Goal: Task Accomplishment & Management: Manage account settings

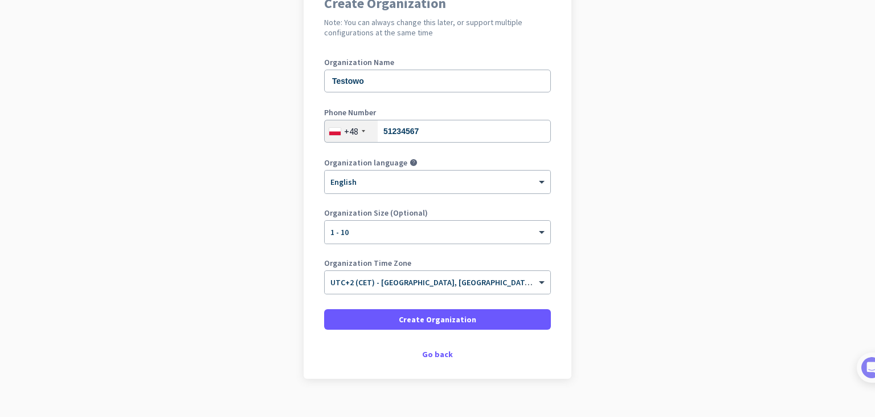
scroll to position [135, 0]
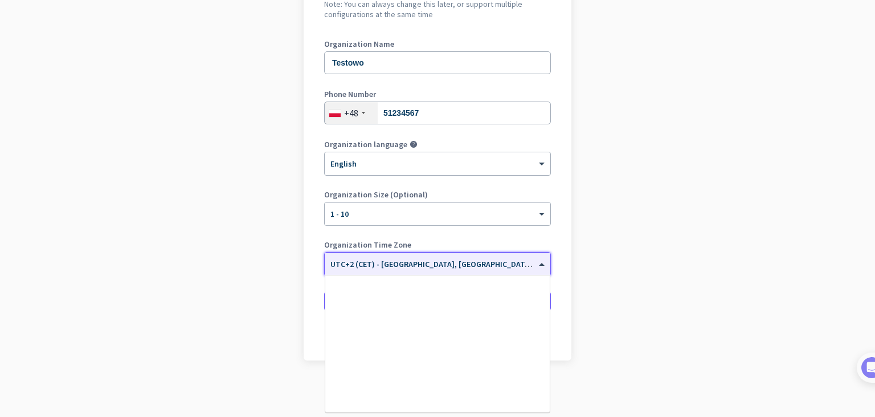
click at [425, 262] on input "text" at bounding box center [426, 260] width 191 height 9
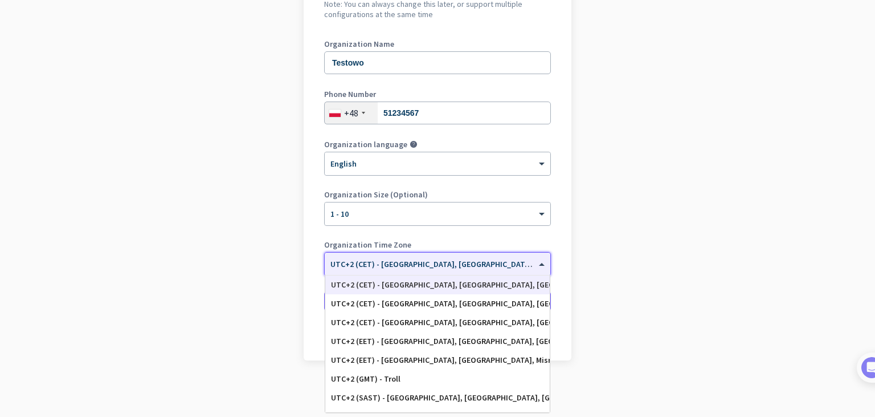
click at [660, 255] on app-onboarding-organization "Create Organization Note: You can always change this later, or support multiple…" at bounding box center [437, 187] width 875 height 459
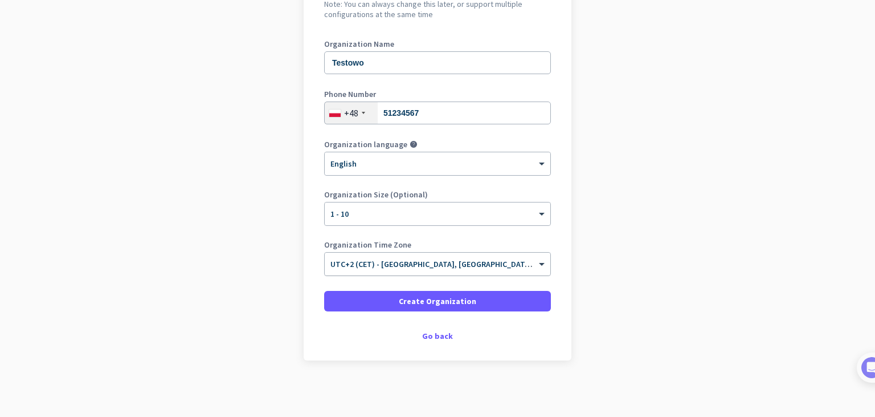
click at [374, 270] on div "× UTC+2 (CET) - [GEOGRAPHIC_DATA], [GEOGRAPHIC_DATA], [GEOGRAPHIC_DATA], [GEOGR…" at bounding box center [438, 263] width 226 height 23
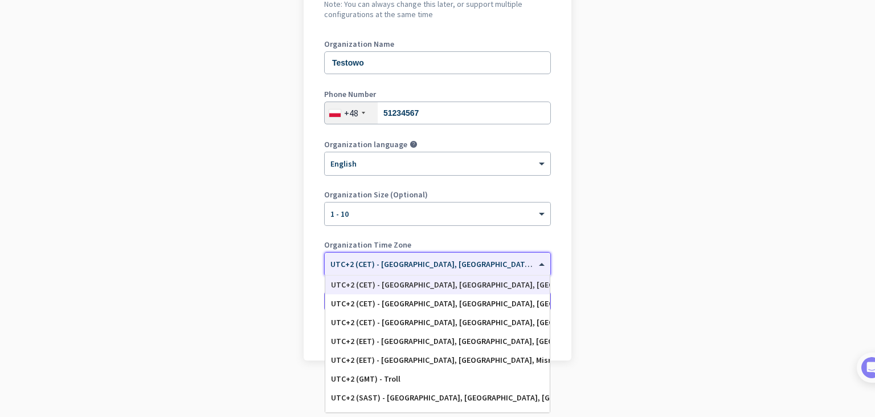
click at [662, 255] on app-onboarding-organization "Create Organization Note: You can always change this later, or support multiple…" at bounding box center [437, 187] width 875 height 459
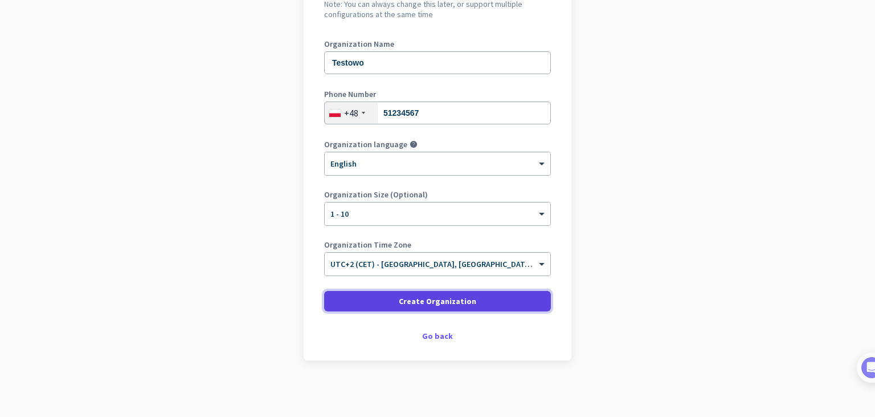
click at [439, 302] on span "Create Organization" at bounding box center [438, 300] width 78 height 11
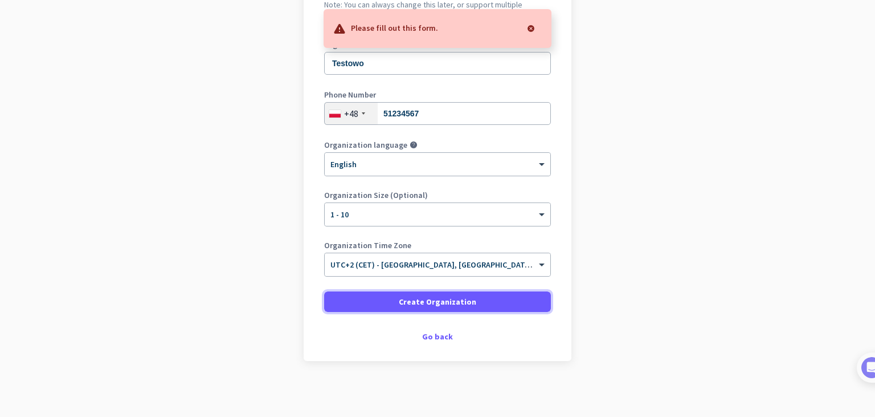
scroll to position [135, 0]
click at [441, 115] on input "51234567" at bounding box center [437, 112] width 227 height 23
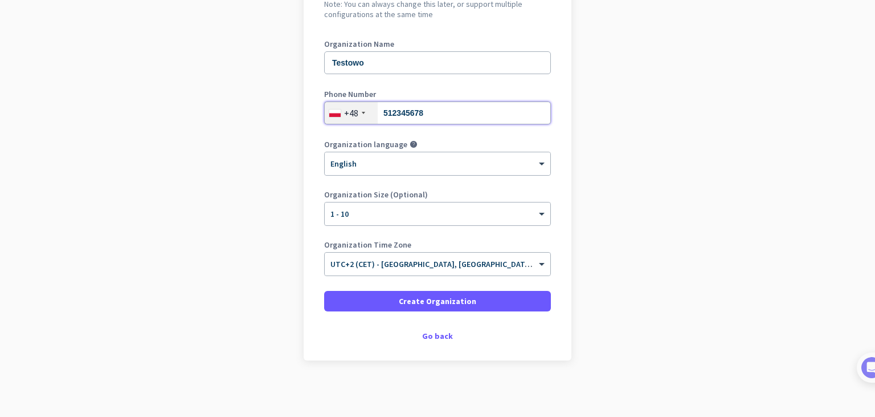
type input "512345678"
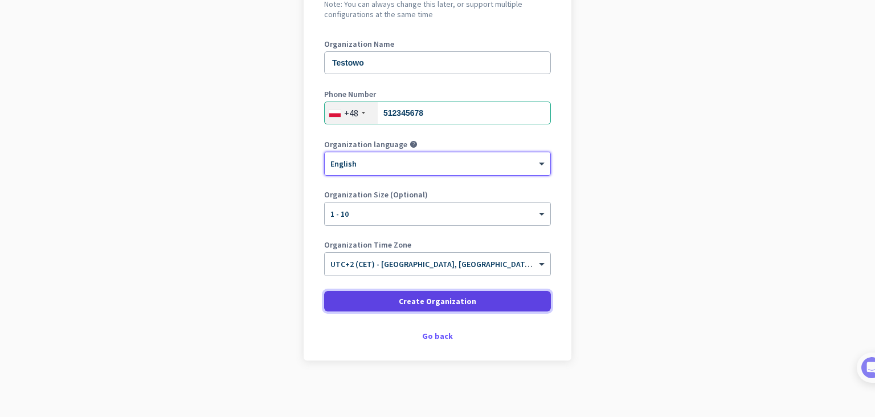
click at [414, 296] on span "Create Organization" at bounding box center [438, 300] width 78 height 11
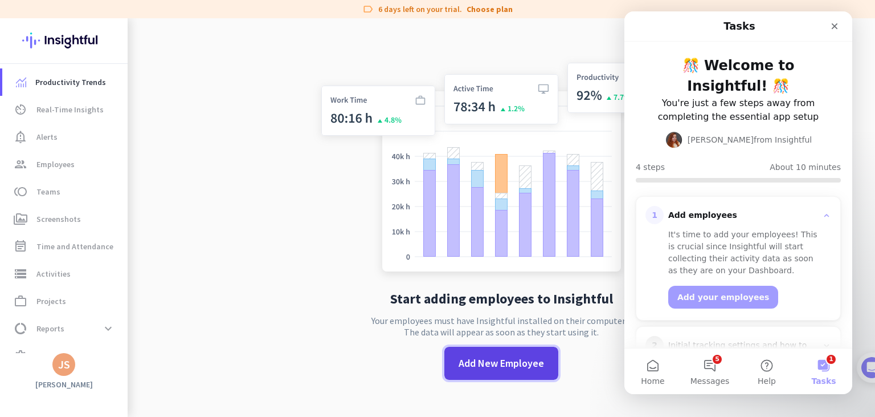
click at [491, 359] on span "Add New Employee" at bounding box center [501, 363] width 85 height 15
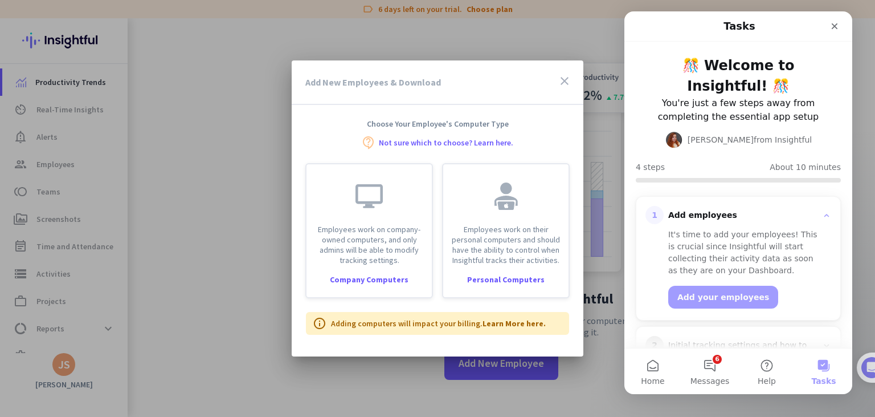
drag, startPoint x: 434, startPoint y: 87, endPoint x: 313, endPoint y: 81, distance: 121.0
click at [313, 81] on h3 "Add New Employees & Download" at bounding box center [373, 82] width 136 height 9
click at [837, 28] on icon "Close" at bounding box center [835, 26] width 6 height 6
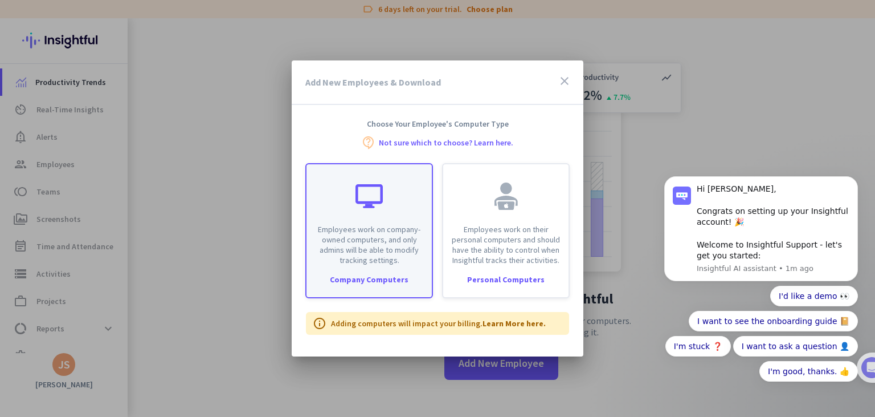
drag, startPoint x: 315, startPoint y: 227, endPoint x: 406, endPoint y: 260, distance: 97.0
click at [406, 260] on p "Employees work on company-owned computers, and only admins will be able to modi…" at bounding box center [369, 244] width 112 height 41
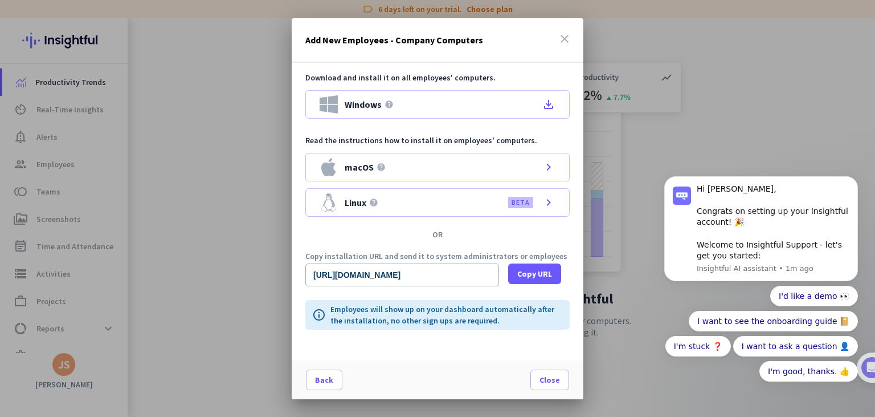
click at [566, 38] on icon "close" at bounding box center [565, 39] width 14 height 14
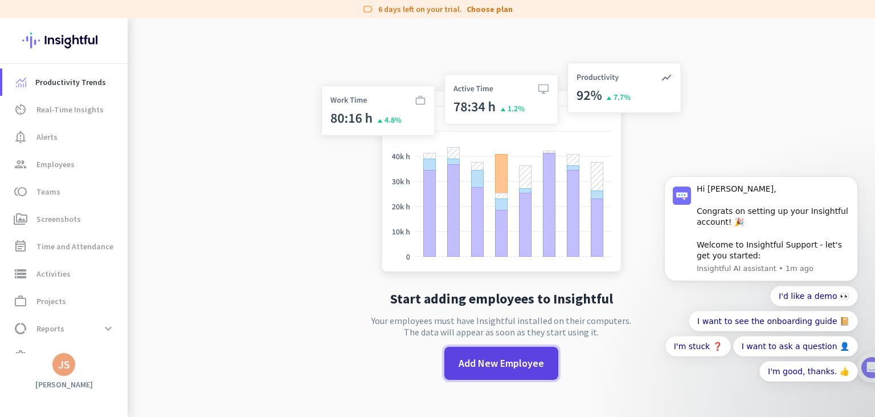
click at [464, 350] on span at bounding box center [502, 362] width 114 height 27
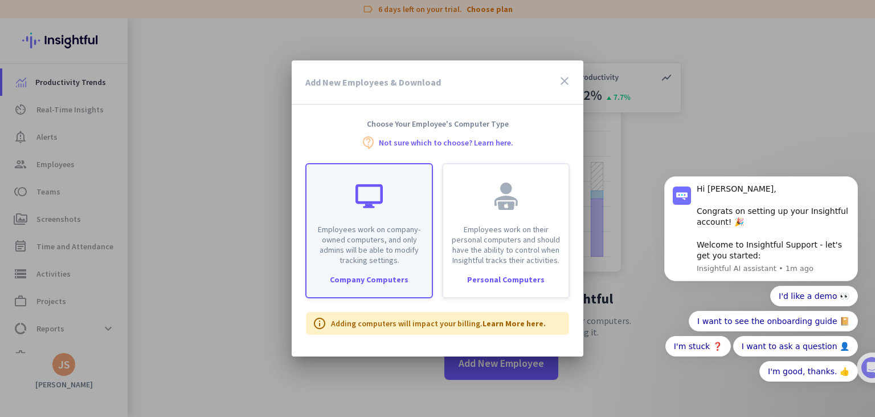
click at [370, 248] on p "Employees work on company-owned computers, and only admins will be able to modi…" at bounding box center [369, 244] width 112 height 41
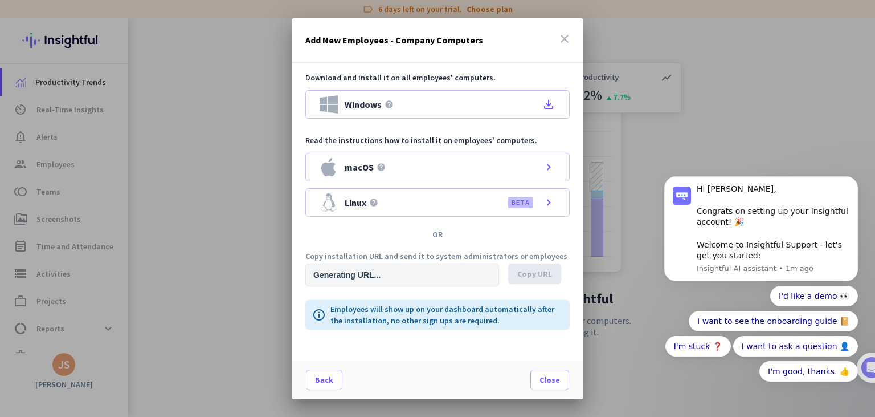
type input "[URL][DOMAIN_NAME]"
drag, startPoint x: 319, startPoint y: 142, endPoint x: 417, endPoint y: 142, distance: 97.5
click at [417, 142] on p "Read the instructions how to install it on employees' computers." at bounding box center [437, 140] width 264 height 11
click at [425, 142] on p "Read the instructions how to install it on employees' computers." at bounding box center [437, 140] width 264 height 11
drag, startPoint x: 352, startPoint y: 256, endPoint x: 462, endPoint y: 255, distance: 109.4
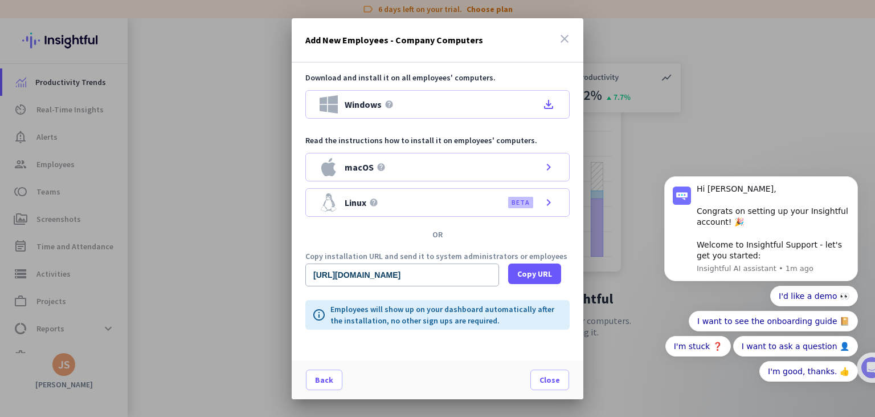
click at [461, 255] on p "Copy installation URL and send it to system administrators or employees" at bounding box center [437, 256] width 264 height 8
click at [462, 255] on p "Copy installation URL and send it to system administrators or employees" at bounding box center [437, 256] width 264 height 8
click at [443, 277] on input "[URL][DOMAIN_NAME]" at bounding box center [402, 274] width 194 height 23
click at [443, 276] on input "[URL][DOMAIN_NAME]" at bounding box center [402, 274] width 194 height 23
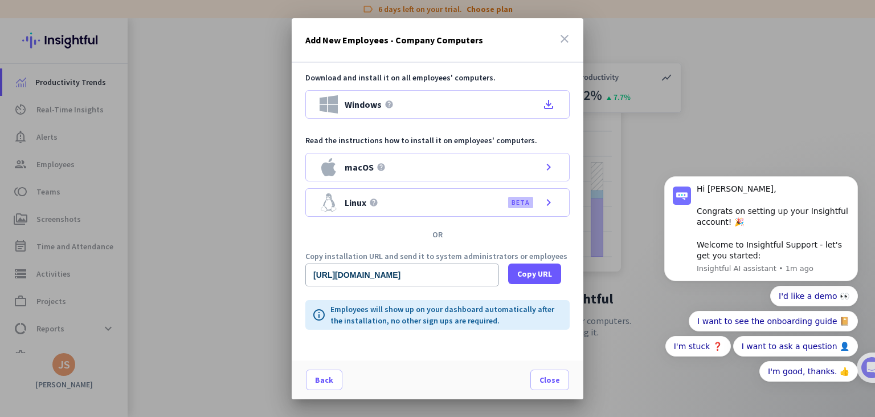
click at [561, 36] on icon "close" at bounding box center [565, 39] width 14 height 14
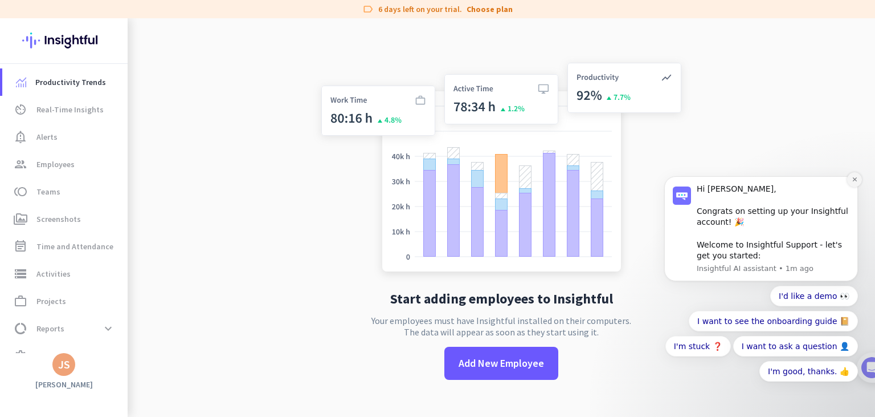
click at [851, 184] on button "Dismiss notification" at bounding box center [854, 179] width 15 height 15
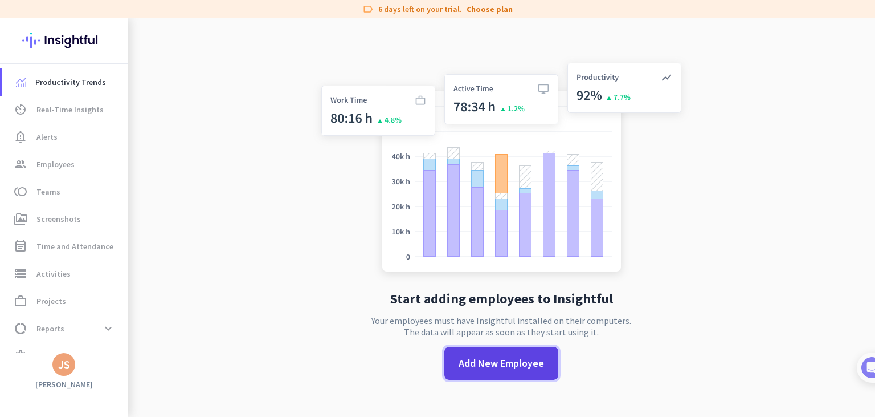
click at [476, 354] on span at bounding box center [502, 362] width 114 height 27
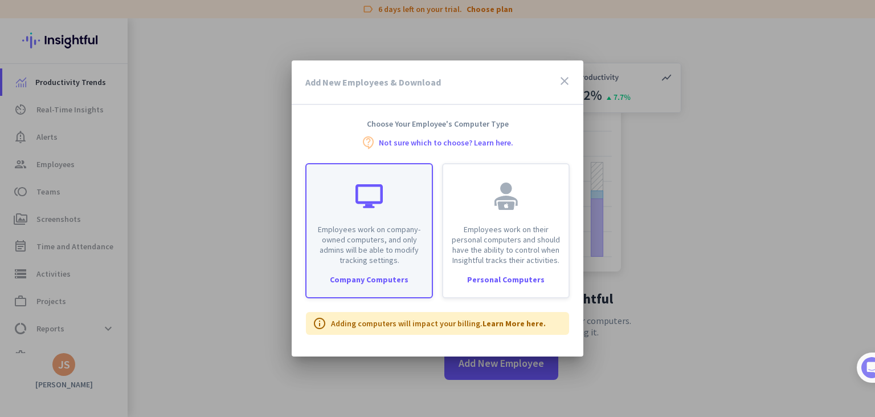
click at [366, 252] on p "Employees work on company-owned computers, and only admins will be able to modi…" at bounding box center [369, 244] width 112 height 41
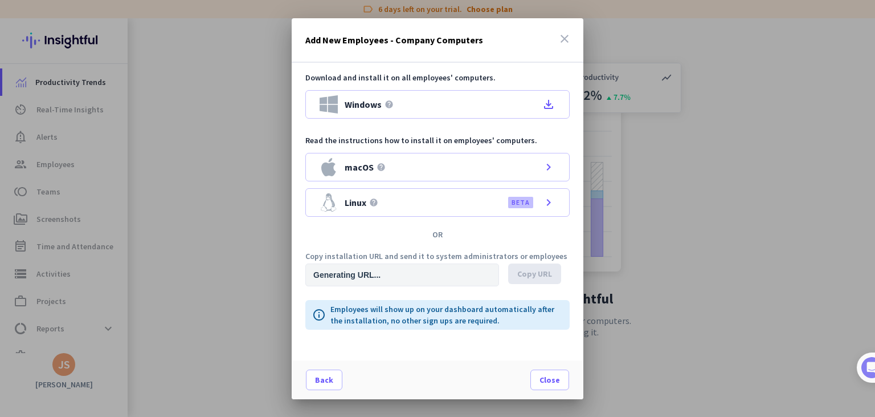
type input "[URL][DOMAIN_NAME]"
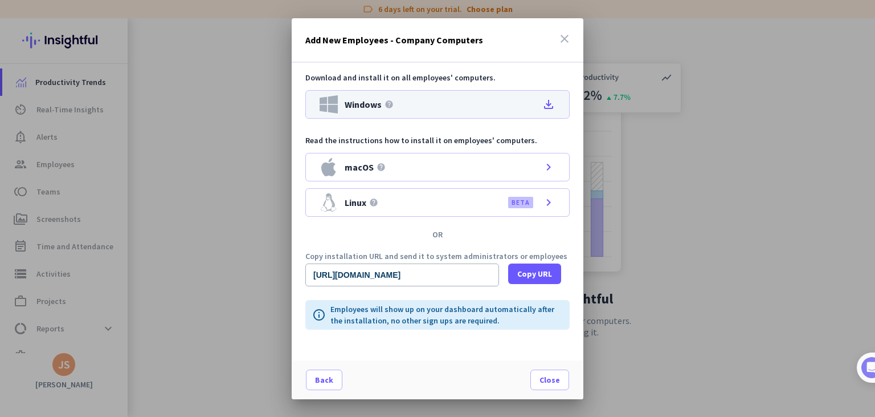
click at [429, 96] on div "Windows help file_download" at bounding box center [437, 104] width 264 height 28
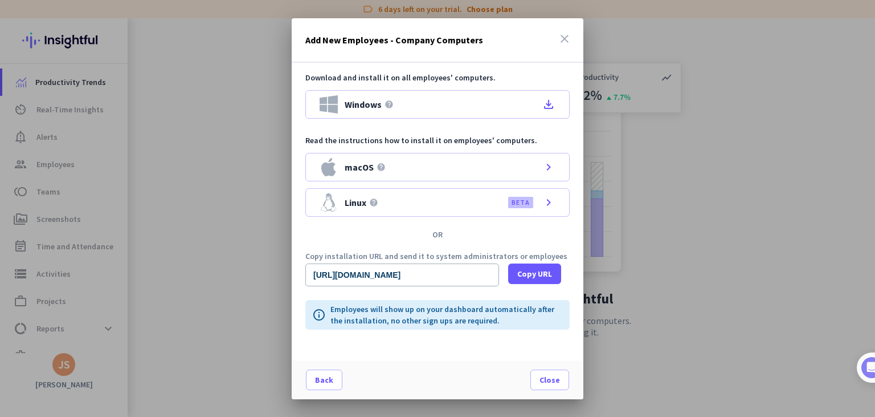
click at [564, 37] on icon "close" at bounding box center [565, 39] width 14 height 14
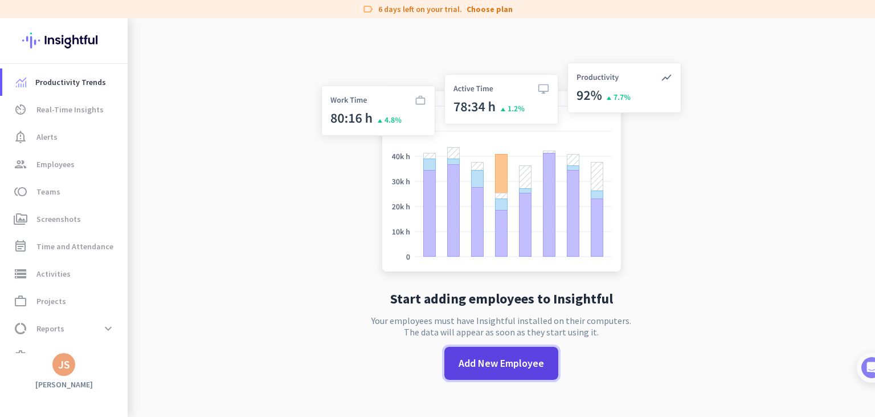
click at [520, 358] on span "Add New Employee" at bounding box center [501, 363] width 85 height 15
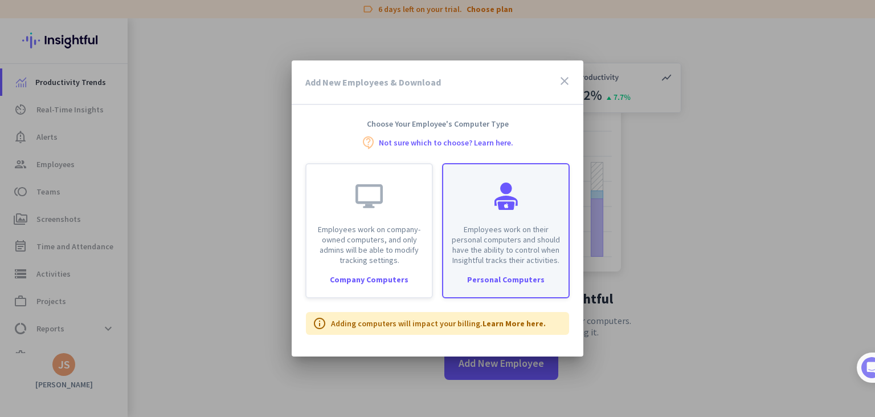
click at [508, 247] on p "Employees work on their personal computers and should have the ability to contr…" at bounding box center [506, 244] width 112 height 41
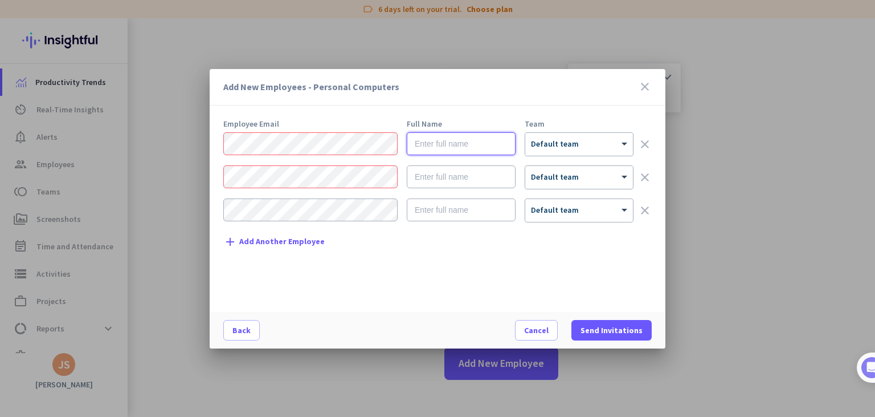
click at [480, 139] on input "text" at bounding box center [461, 143] width 109 height 23
click at [646, 85] on icon "close" at bounding box center [645, 87] width 14 height 14
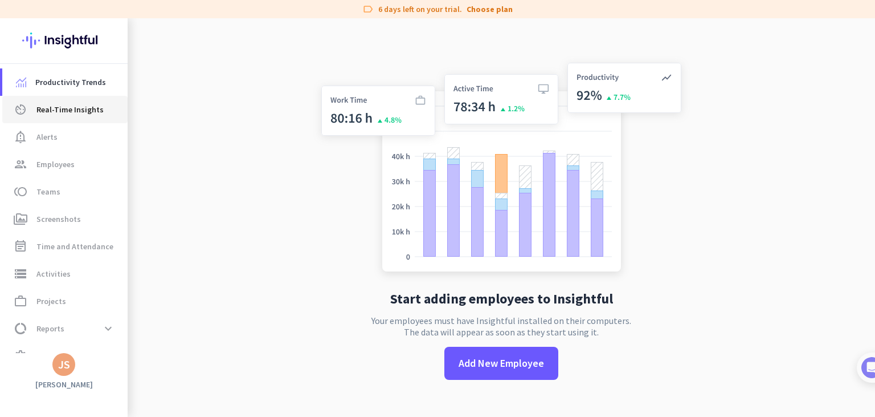
click at [74, 110] on span "Real-Time Insights" at bounding box center [69, 110] width 67 height 14
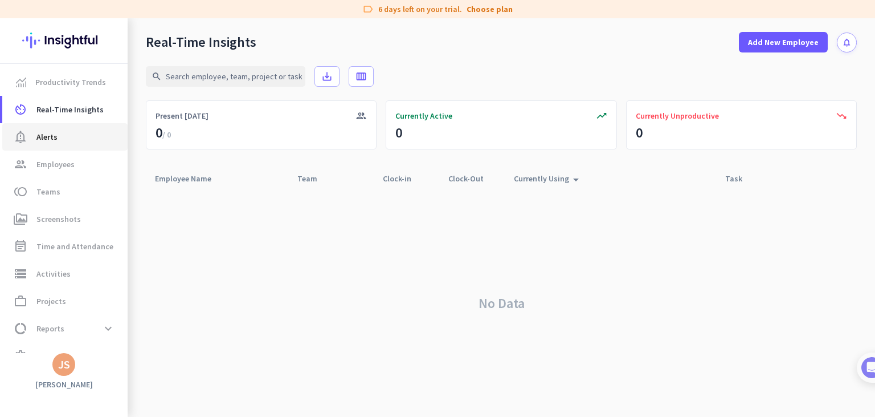
click at [23, 140] on icon "notification_important" at bounding box center [21, 137] width 14 height 14
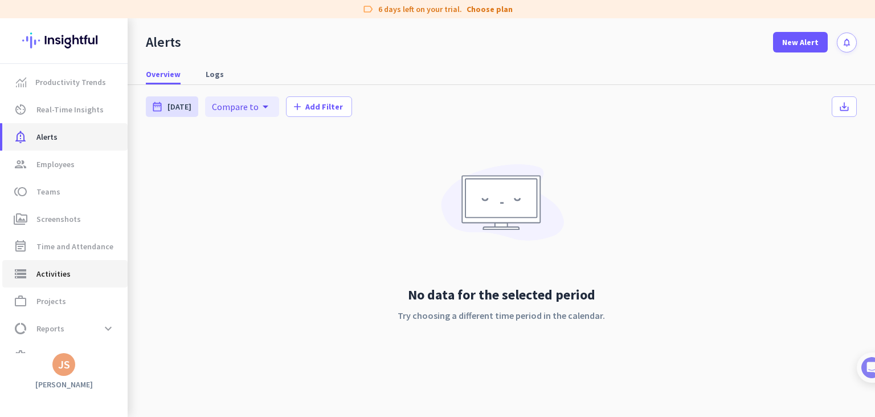
scroll to position [21, 0]
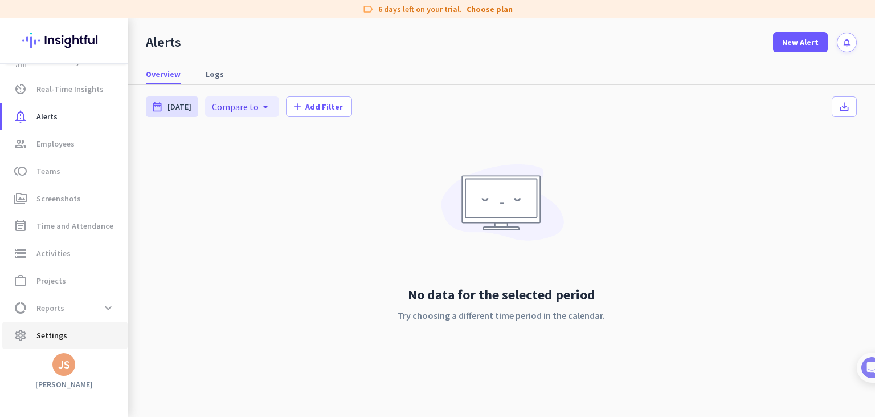
click at [55, 340] on span "Settings" at bounding box center [51, 335] width 31 height 14
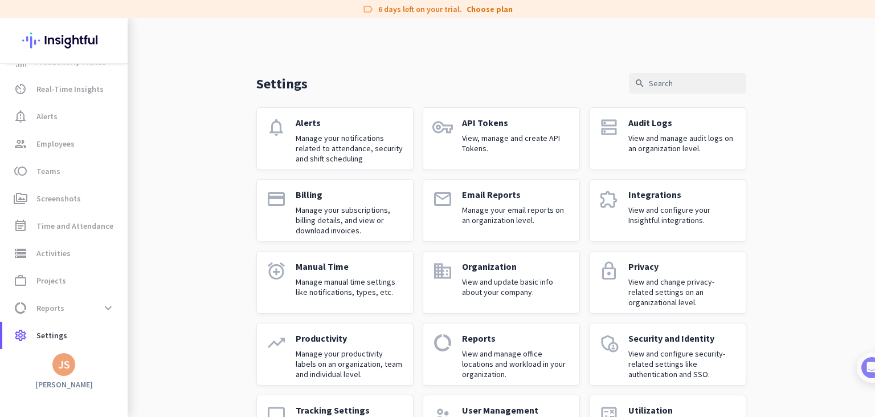
click at [328, 139] on p "Manage your notifications related to attendance, security and shift scheduling" at bounding box center [350, 148] width 108 height 31
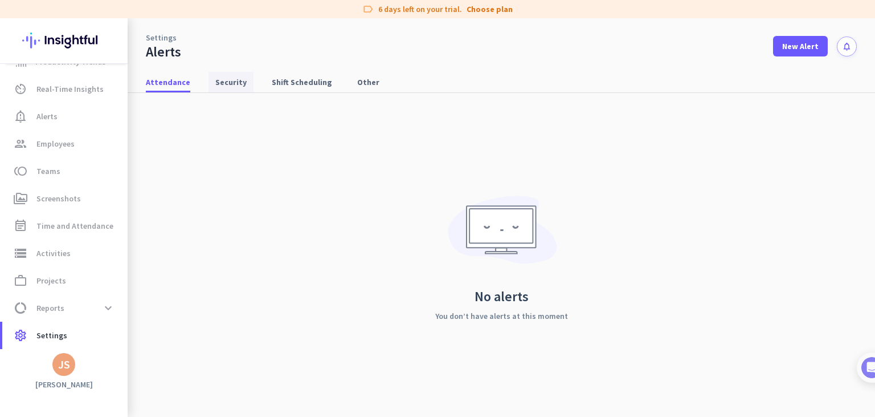
click at [220, 87] on span "Security" at bounding box center [230, 81] width 31 height 11
click at [279, 84] on span "Shift Scheduling" at bounding box center [302, 81] width 60 height 11
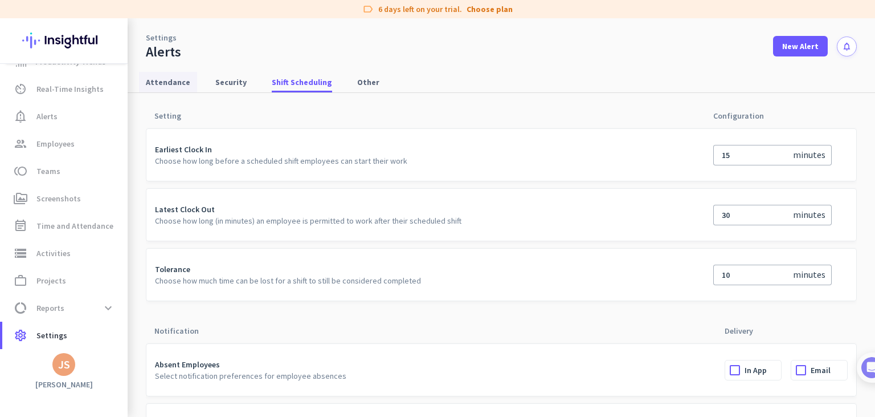
click at [156, 83] on span "Attendance" at bounding box center [168, 81] width 44 height 11
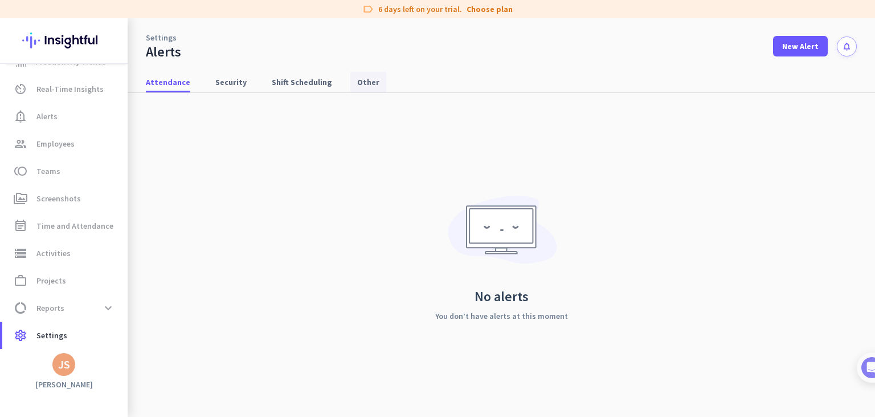
click at [361, 82] on span "Other" at bounding box center [368, 81] width 22 height 11
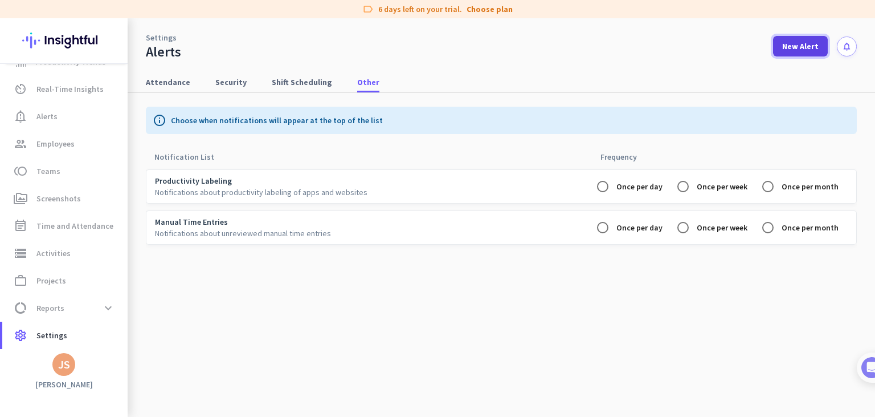
click at [790, 51] on span "New Alert" at bounding box center [800, 45] width 36 height 11
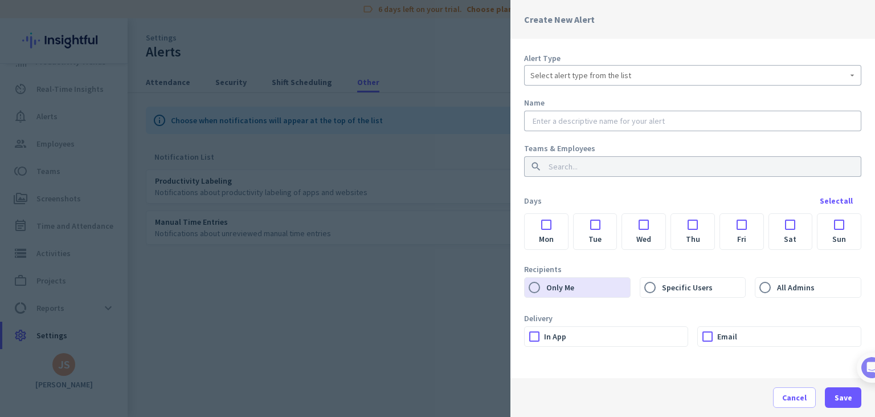
click at [564, 84] on div "Select alert type from the list" at bounding box center [693, 75] width 325 height 21
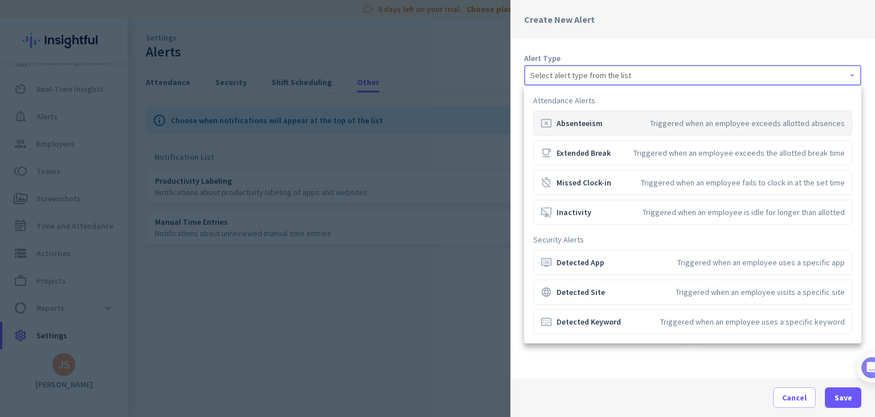
click at [426, 51] on div at bounding box center [437, 208] width 875 height 417
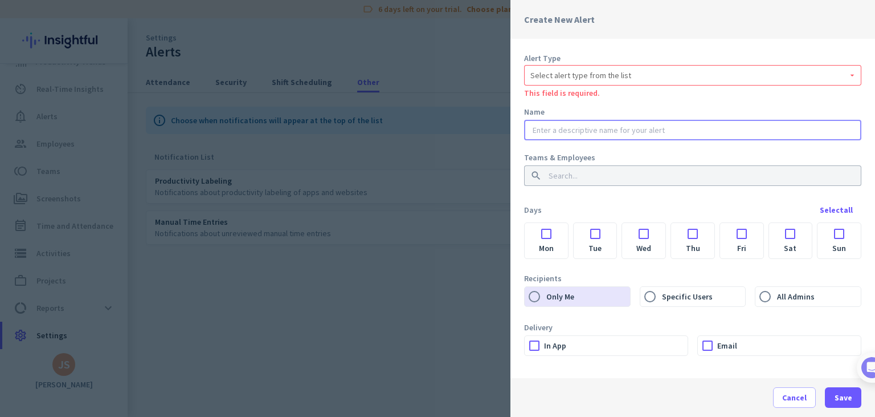
click at [569, 132] on input "text" at bounding box center [693, 129] width 325 height 11
click at [552, 176] on input at bounding box center [690, 175] width 286 height 11
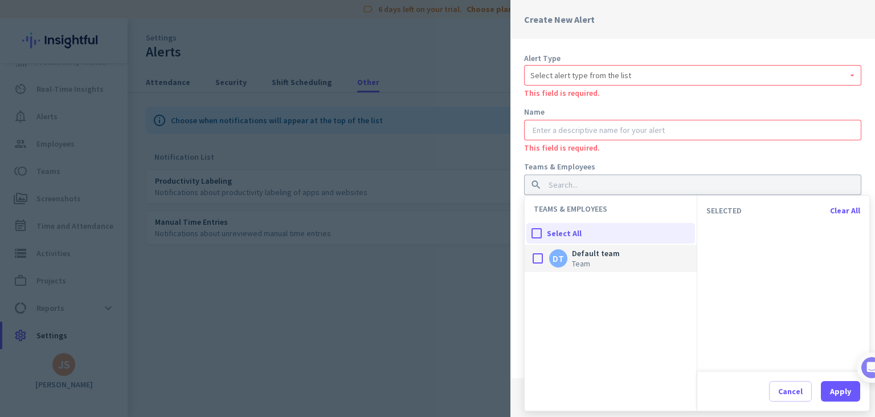
click at [533, 259] on div at bounding box center [538, 258] width 23 height 23
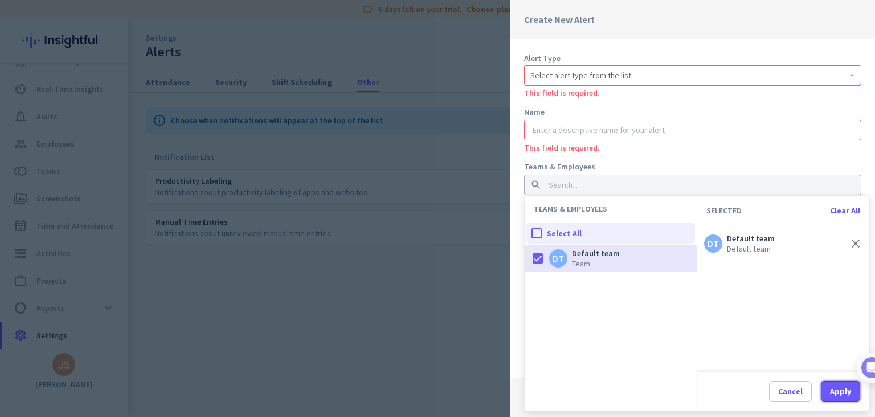
click at [836, 394] on div "Apply" at bounding box center [840, 391] width 21 height 8
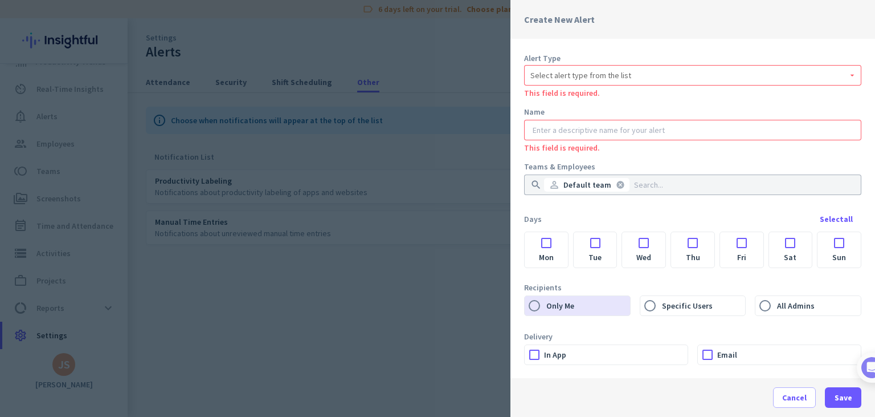
click at [544, 248] on label "Mon" at bounding box center [546, 257] width 43 height 20
click at [0, 0] on input "Mon" at bounding box center [0, 0] width 0 height 0
click at [544, 245] on div at bounding box center [546, 239] width 43 height 15
click at [547, 243] on div at bounding box center [546, 239] width 43 height 15
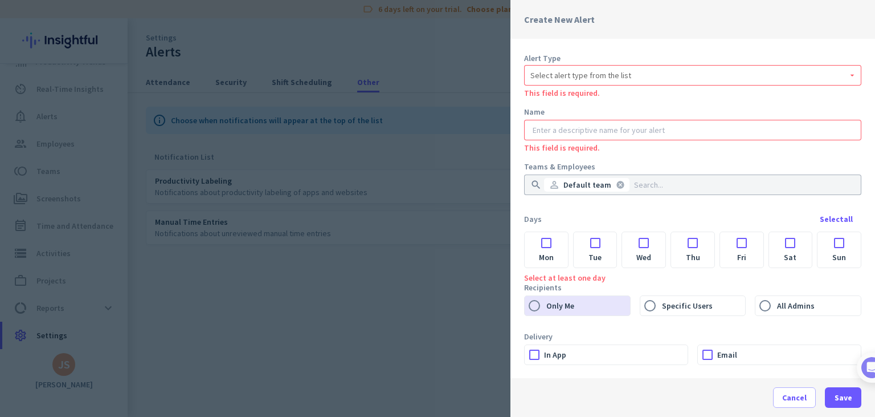
click at [547, 243] on div at bounding box center [546, 239] width 43 height 15
click at [549, 248] on label "Mon" at bounding box center [546, 257] width 43 height 20
click at [0, 0] on input "Mon" at bounding box center [0, 0] width 0 height 0
click at [549, 248] on label "Mon" at bounding box center [546, 257] width 43 height 20
click at [0, 0] on input "Mon" at bounding box center [0, 0] width 0 height 0
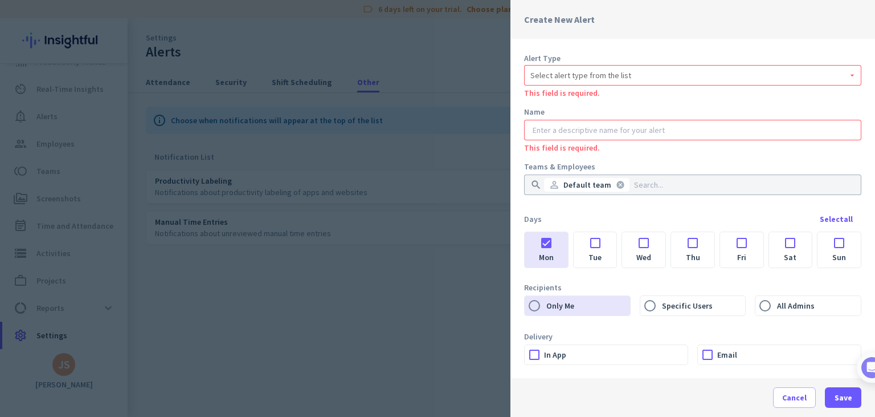
click at [549, 248] on label "Mon" at bounding box center [546, 257] width 43 height 20
click at [0, 0] on input "Mon" at bounding box center [0, 0] width 0 height 0
click at [548, 246] on div at bounding box center [546, 239] width 43 height 15
click at [664, 311] on label "Specific Users" at bounding box center [703, 305] width 86 height 19
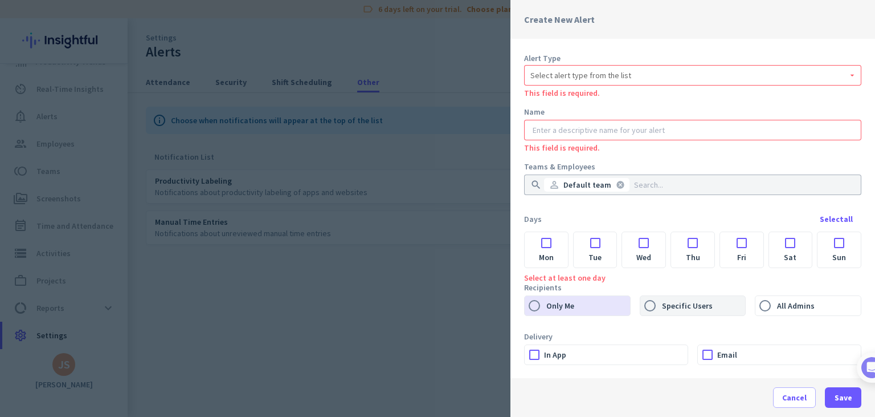
click at [660, 311] on input "Specific Users" at bounding box center [650, 305] width 19 height 19
radio input "true"
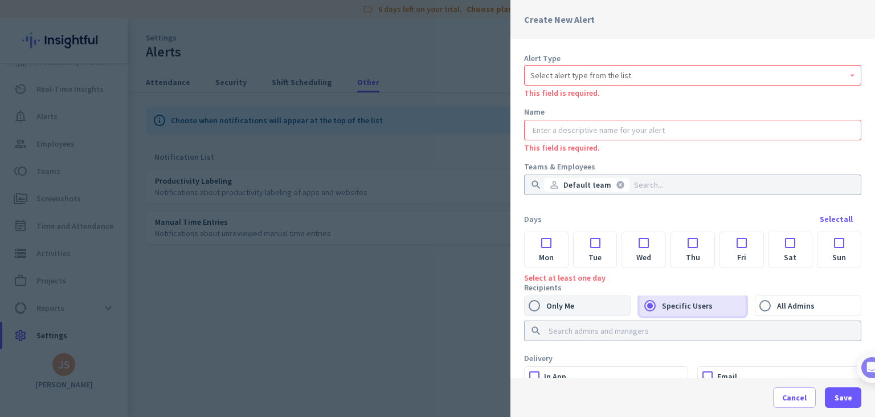
click at [571, 313] on label "Only Me" at bounding box center [587, 305] width 86 height 19
click at [544, 313] on input "Only Me" at bounding box center [534, 305] width 19 height 19
radio input "true"
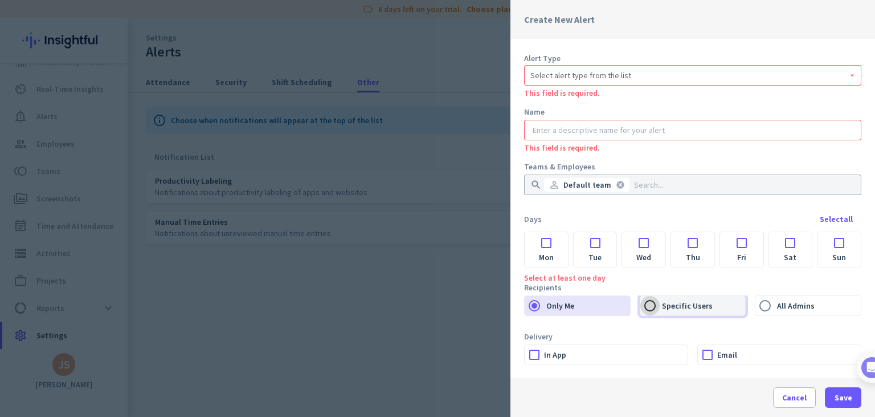
click at [651, 307] on input "Specific Users" at bounding box center [650, 305] width 19 height 19
radio input "true"
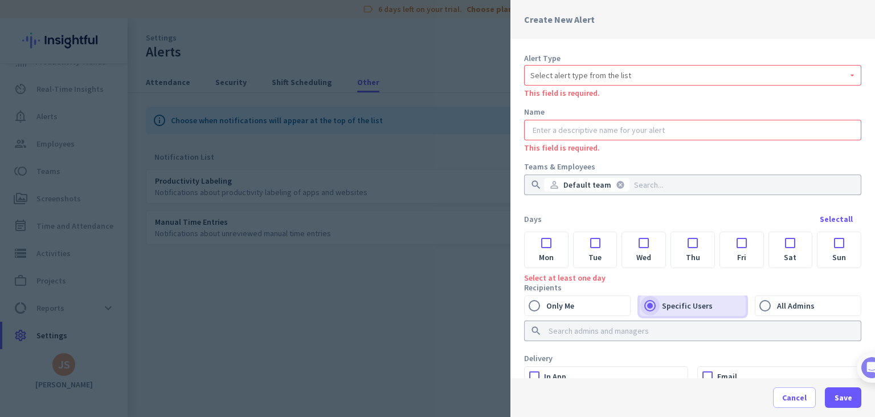
click at [651, 307] on input "Specific Users" at bounding box center [650, 305] width 19 height 19
click at [541, 305] on input "Only Me" at bounding box center [534, 305] width 19 height 19
radio input "true"
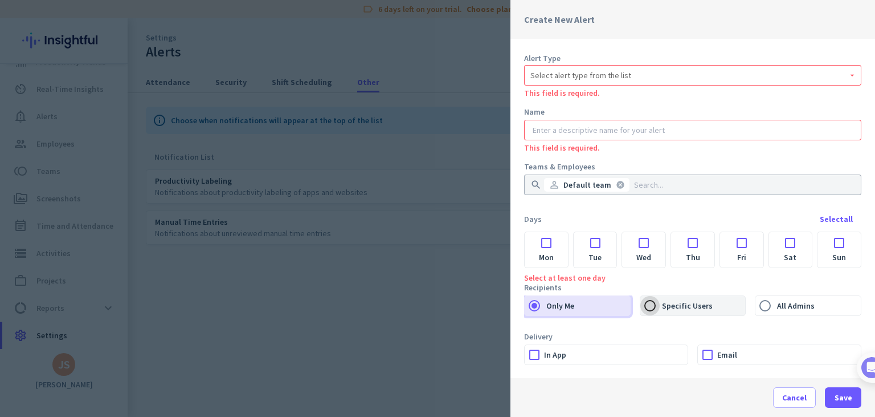
click at [647, 305] on input "Specific Users" at bounding box center [650, 305] width 19 height 19
radio input "true"
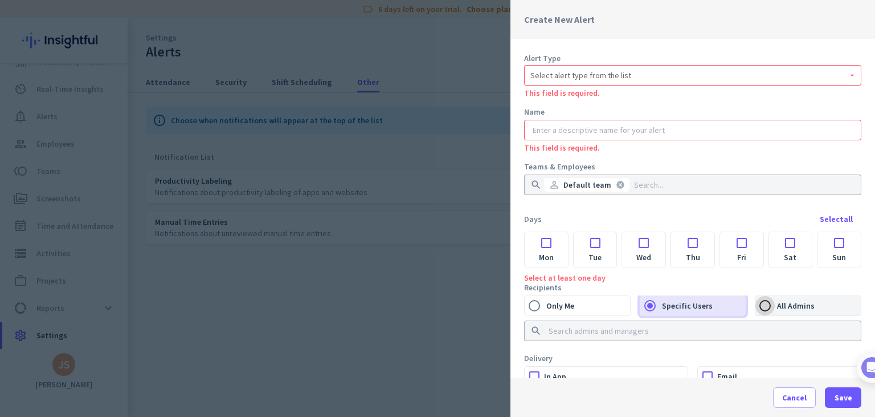
click at [762, 308] on input "All Admins" at bounding box center [765, 305] width 19 height 19
radio input "true"
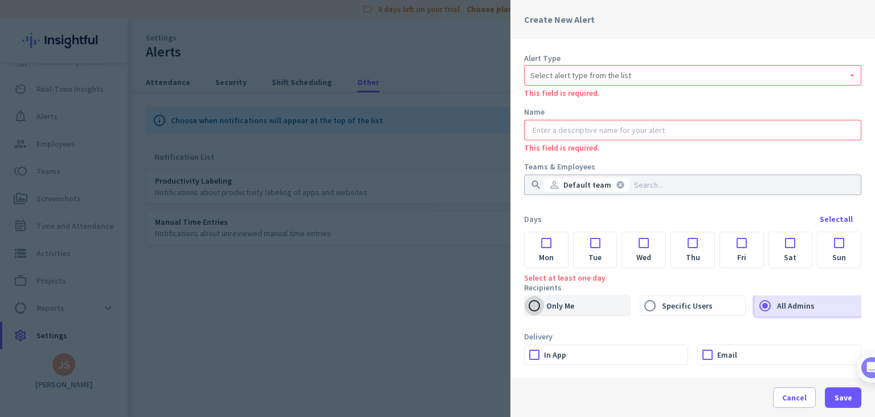
click at [533, 305] on input "Only Me" at bounding box center [534, 305] width 19 height 19
radio input "true"
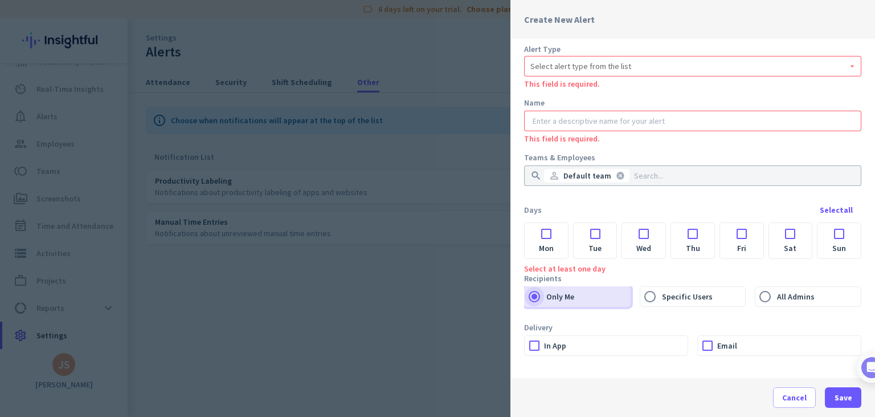
scroll to position [14, 0]
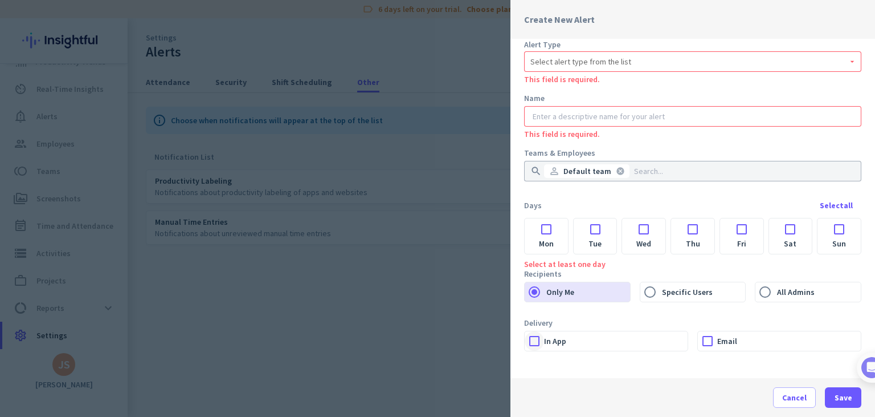
click at [532, 341] on div at bounding box center [534, 340] width 19 height 19
click at [532, 340] on div at bounding box center [534, 340] width 19 height 19
click at [569, 113] on input "text" at bounding box center [693, 116] width 325 height 11
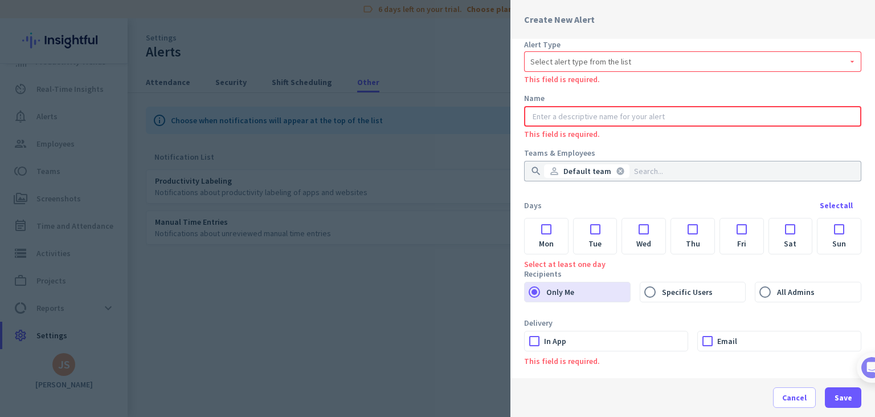
click at [573, 55] on div "Select alert type from the list" at bounding box center [693, 62] width 325 height 14
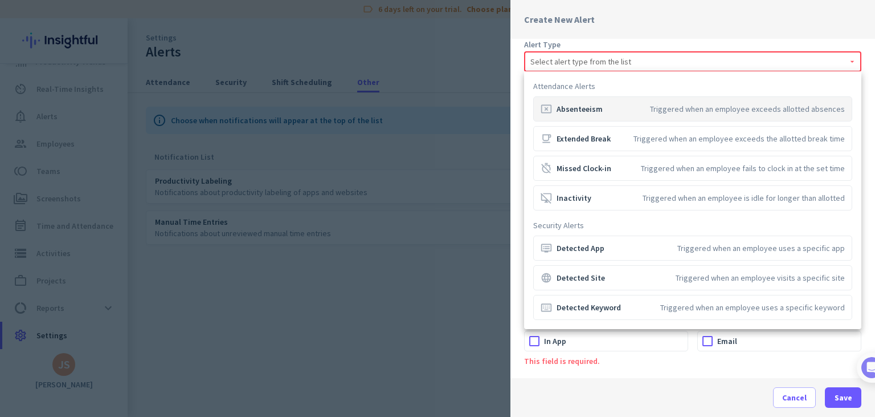
drag, startPoint x: 728, startPoint y: 108, endPoint x: 798, endPoint y: 113, distance: 70.2
click at [798, 113] on div "Triggered when an employee exceeds allotted absences" at bounding box center [747, 108] width 195 height 11
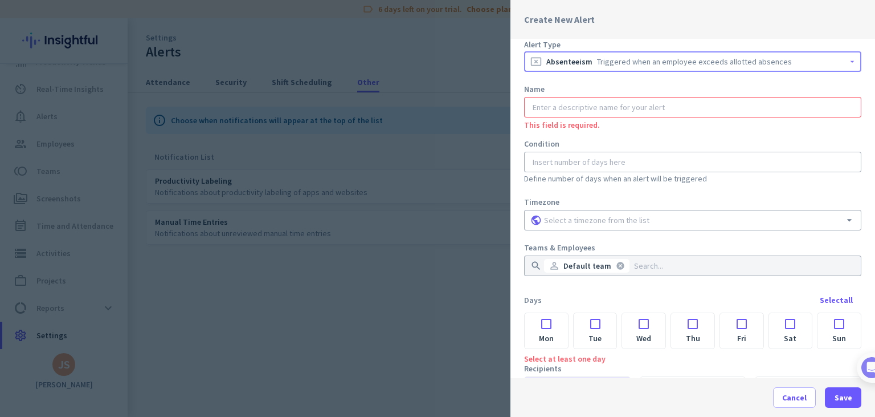
click at [612, 64] on div "Triggered when an employee exceeds allotted absences" at bounding box center [694, 61] width 195 height 11
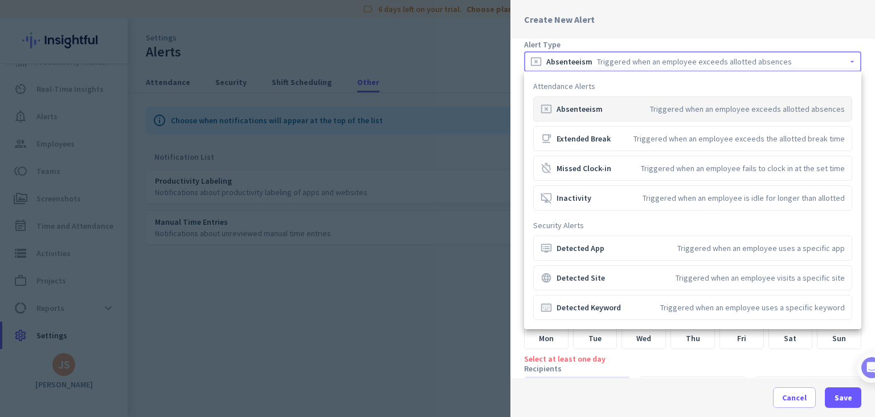
click at [612, 64] on div at bounding box center [437, 208] width 875 height 417
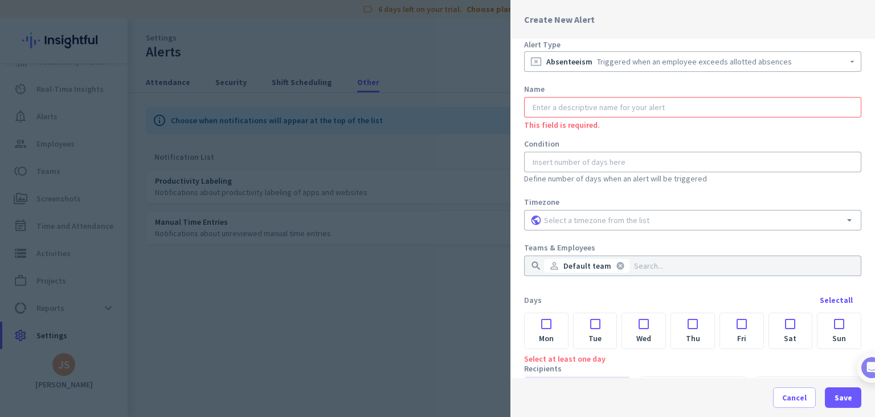
click at [439, 62] on div at bounding box center [437, 208] width 875 height 417
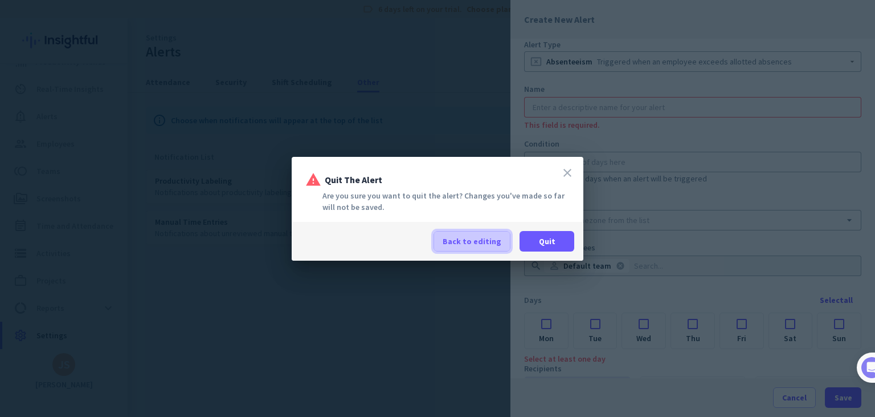
click at [484, 240] on span "Back to editing" at bounding box center [472, 240] width 59 height 11
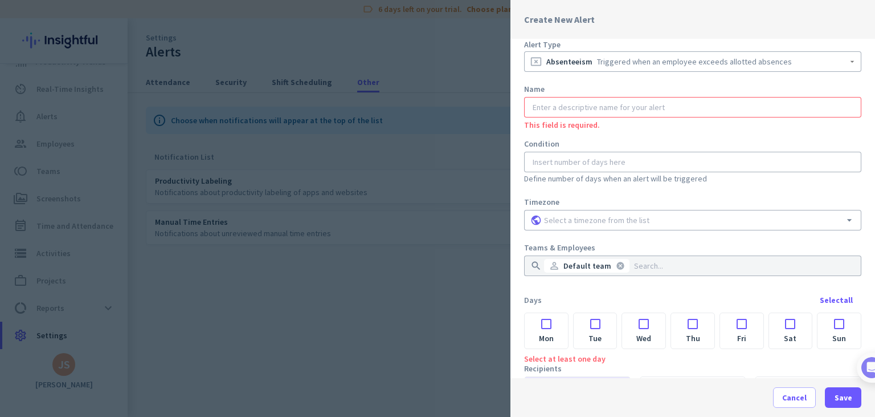
click at [414, 218] on div at bounding box center [437, 208] width 875 height 417
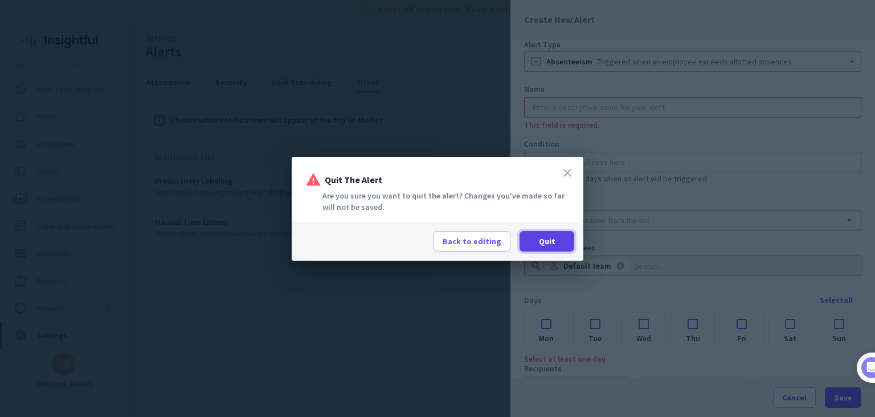
click at [551, 243] on span "Quit" at bounding box center [547, 240] width 17 height 11
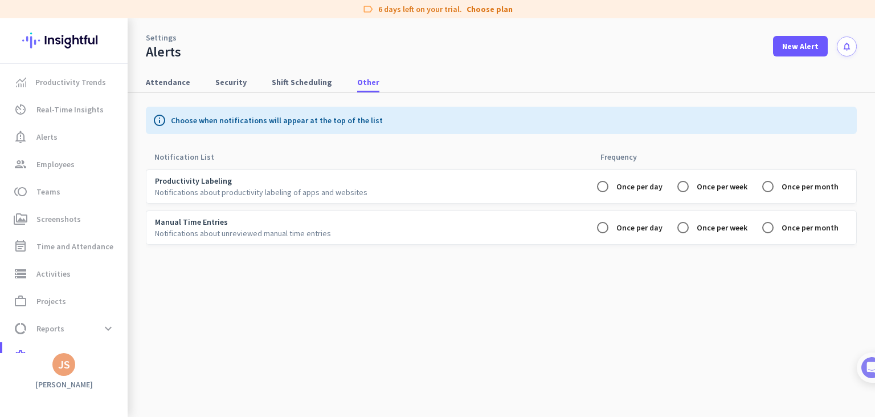
scroll to position [21, 0]
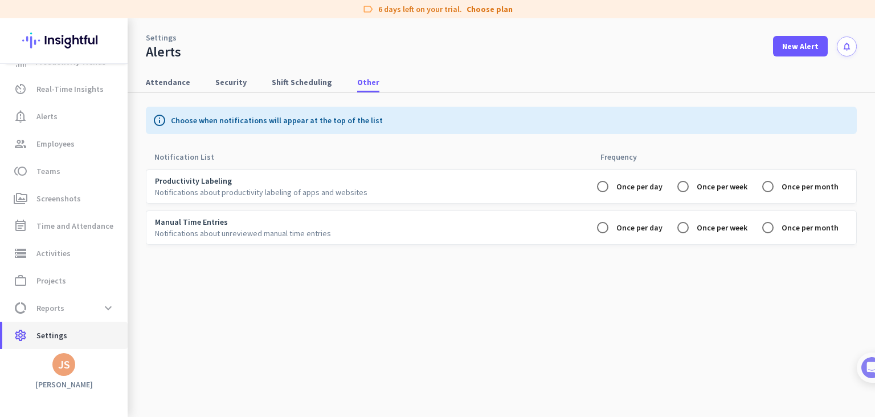
click at [55, 331] on span "Settings" at bounding box center [51, 335] width 31 height 14
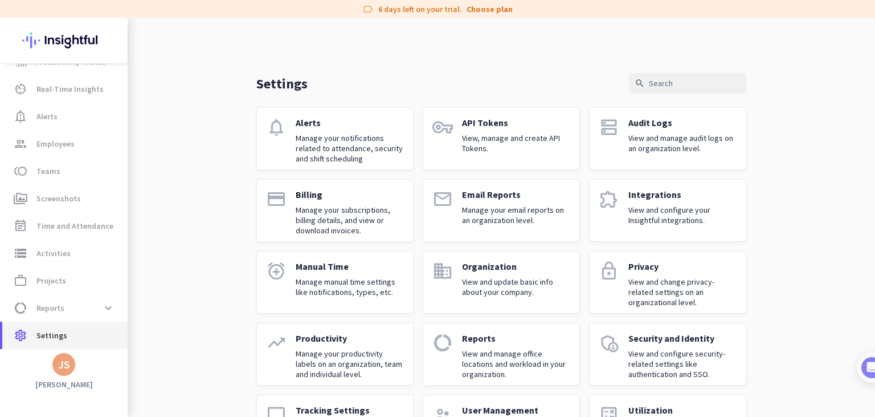
scroll to position [59, 0]
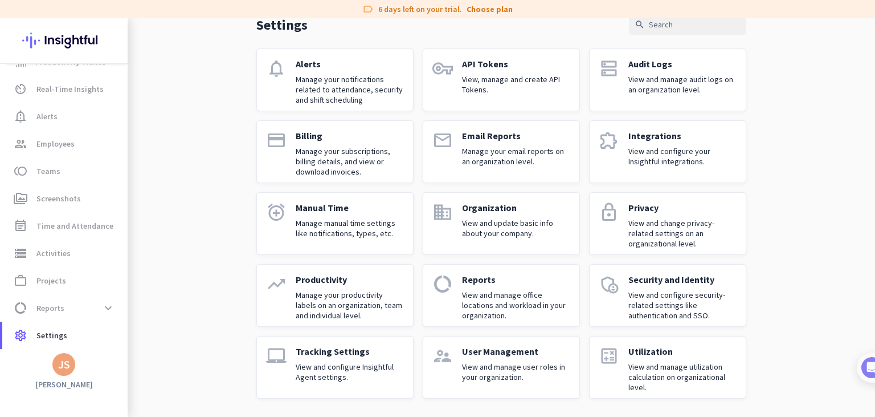
click at [322, 227] on p "Manage manual time settings like notifications, types, etc." at bounding box center [350, 228] width 108 height 21
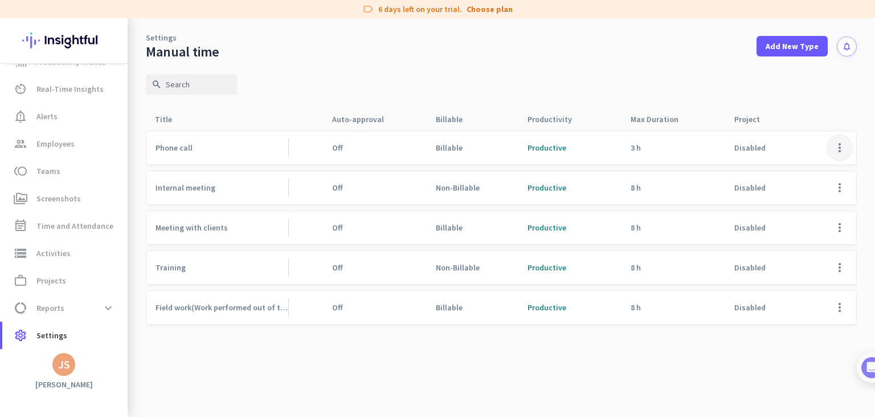
click at [837, 150] on span at bounding box center [839, 147] width 27 height 27
click at [810, 174] on span "Edit" at bounding box center [817, 171] width 55 height 11
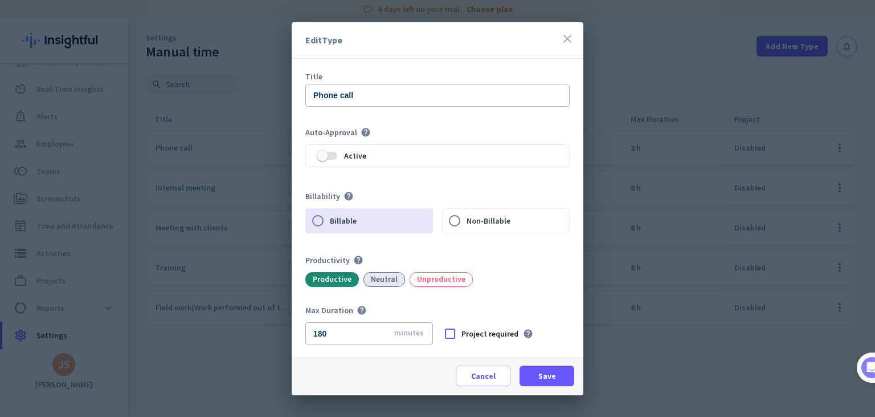
click at [380, 284] on div "Neutral" at bounding box center [385, 279] width 42 height 15
click at [336, 282] on div "Productive" at bounding box center [332, 279] width 54 height 15
click at [435, 283] on div "Unproductive" at bounding box center [441, 279] width 63 height 15
click at [334, 284] on div "Productive" at bounding box center [332, 279] width 54 height 15
click at [467, 219] on div at bounding box center [454, 220] width 27 height 27
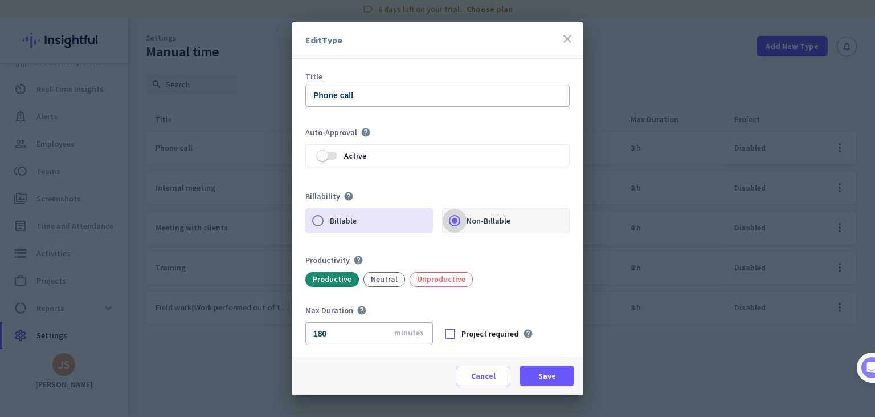
radio input "false"
radio input "true"
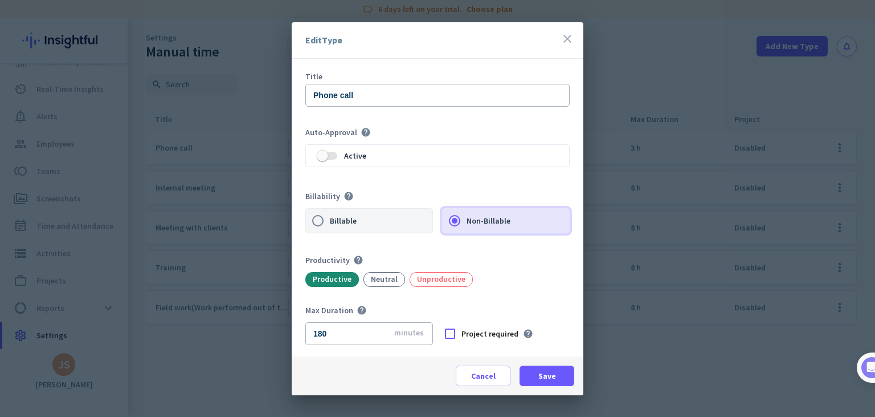
click at [337, 221] on label "Billable" at bounding box center [381, 221] width 103 height 24
click at [330, 221] on input "Billable" at bounding box center [318, 221] width 24 height 24
radio input "true"
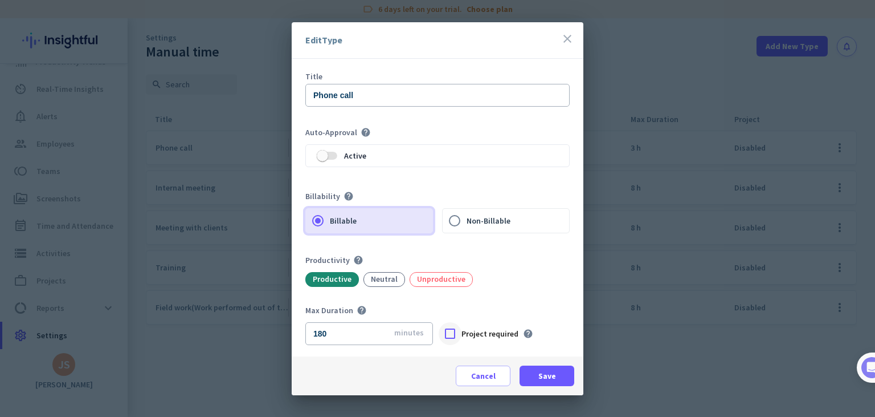
click at [453, 331] on div at bounding box center [450, 333] width 23 height 23
click at [451, 334] on div at bounding box center [450, 333] width 23 height 23
click at [324, 157] on span "button" at bounding box center [322, 155] width 11 height 11
click at [324, 157] on span "button" at bounding box center [331, 155] width 23 height 23
click at [488, 380] on span "Cancel" at bounding box center [483, 375] width 25 height 11
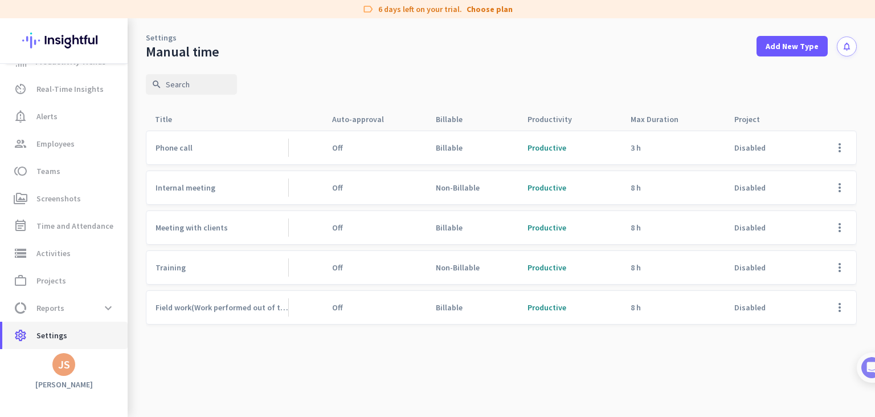
click at [46, 335] on span "Settings" at bounding box center [51, 335] width 31 height 14
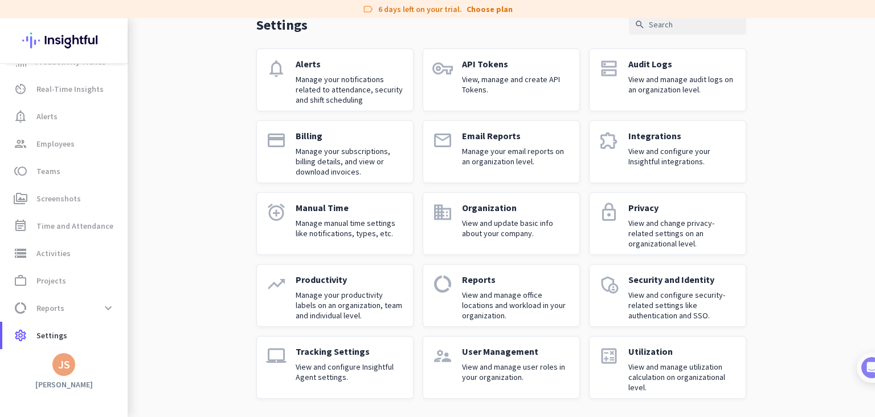
click at [482, 238] on p "View and update basic info about your company." at bounding box center [516, 228] width 108 height 21
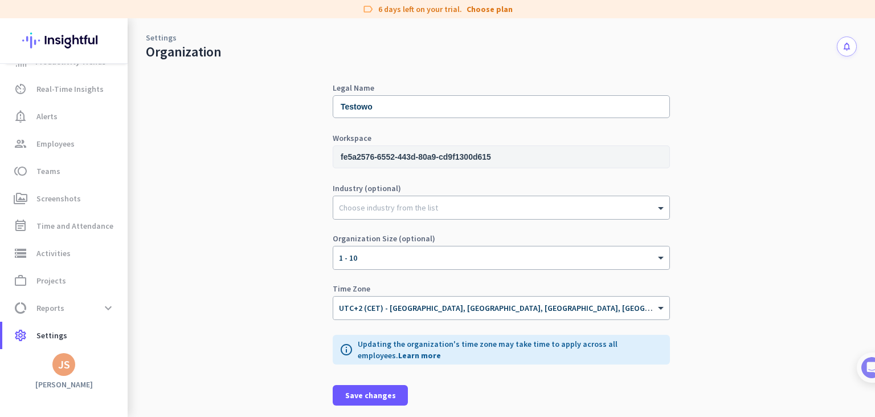
scroll to position [25, 0]
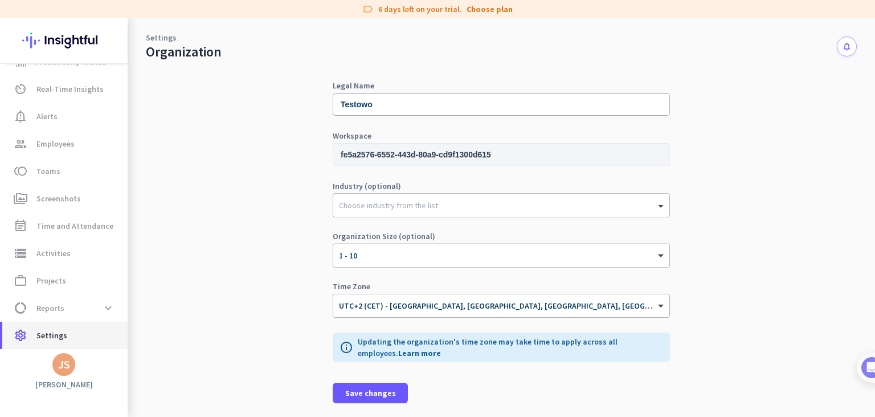
click at [43, 329] on span "Settings" at bounding box center [51, 335] width 31 height 14
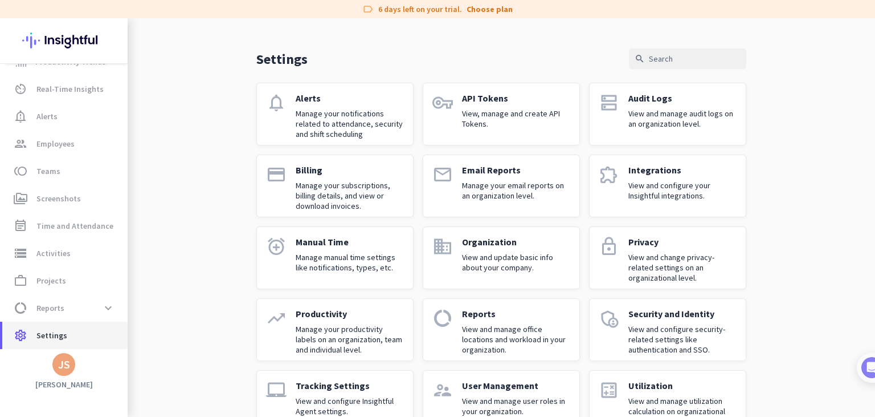
scroll to position [25, 0]
click at [526, 249] on div "Organization View and update basic info about your company." at bounding box center [516, 257] width 108 height 43
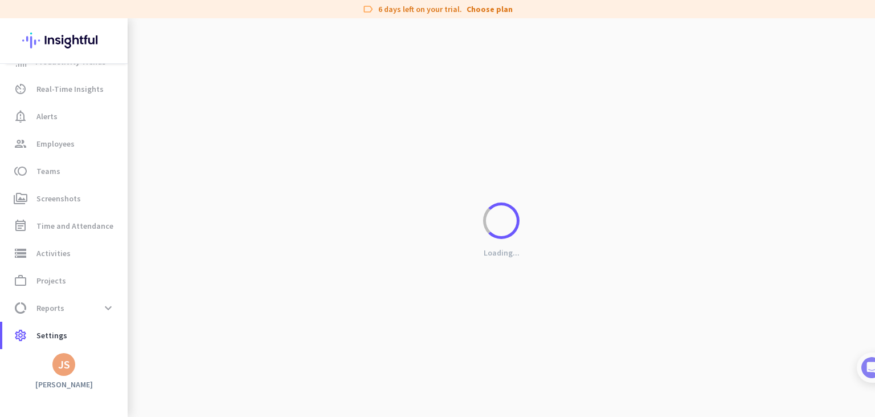
scroll to position [25, 0]
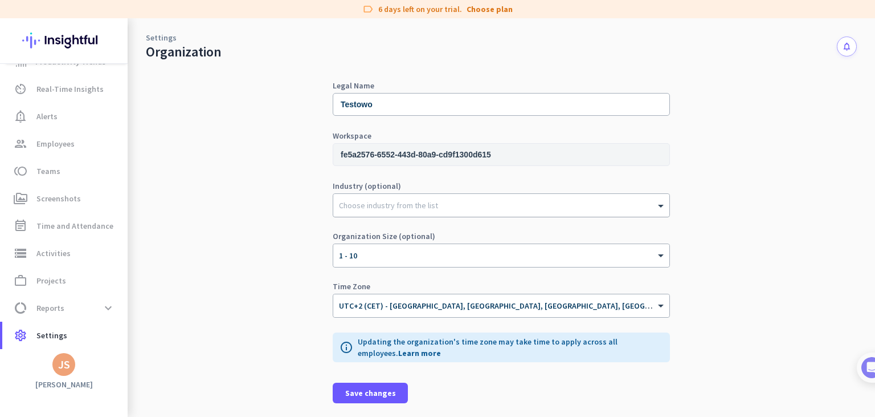
click at [385, 207] on div at bounding box center [501, 202] width 336 height 11
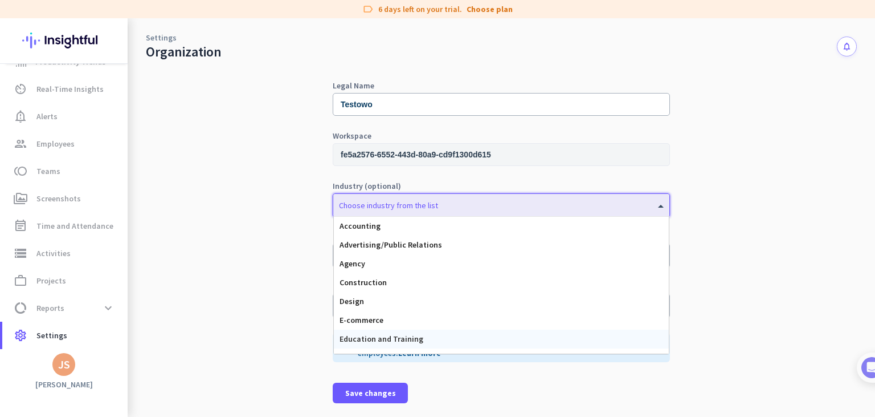
scroll to position [108, 0]
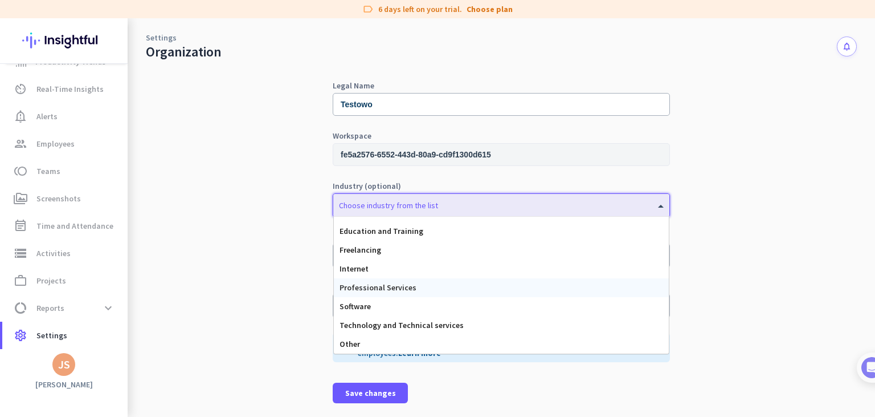
click at [269, 285] on div "Legal Name Testowo Workspace fe5a2576-6552-443d-80a9-cd9f1300d615 Industry (opt…" at bounding box center [501, 226] width 711 height 381
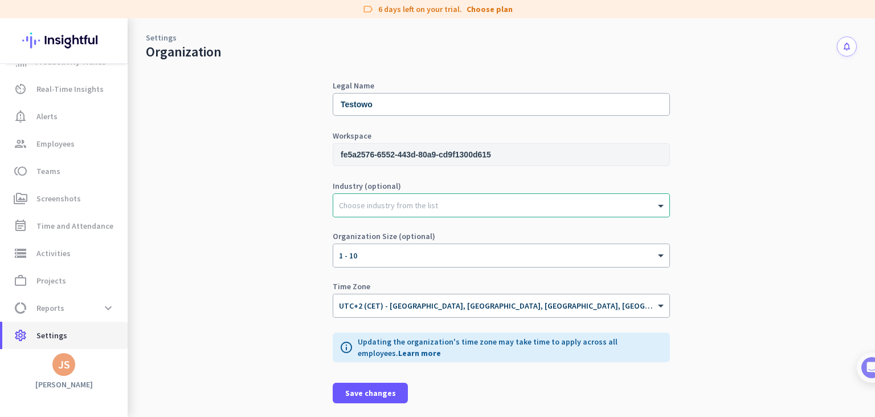
click at [65, 336] on span "settings Settings" at bounding box center [64, 335] width 107 height 14
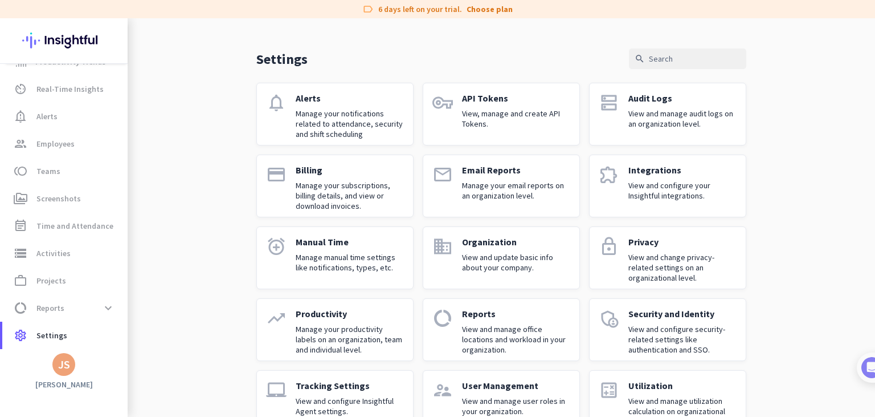
click at [497, 237] on p "Organization" at bounding box center [516, 241] width 108 height 11
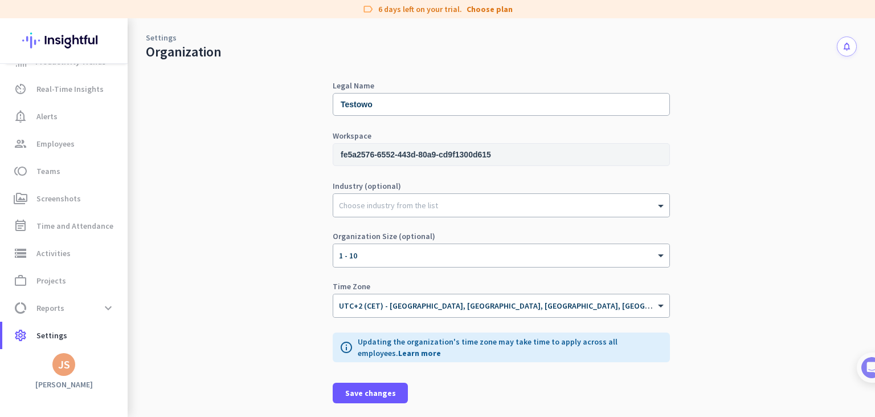
scroll to position [25, 0]
click at [166, 38] on link "Settings" at bounding box center [161, 37] width 31 height 11
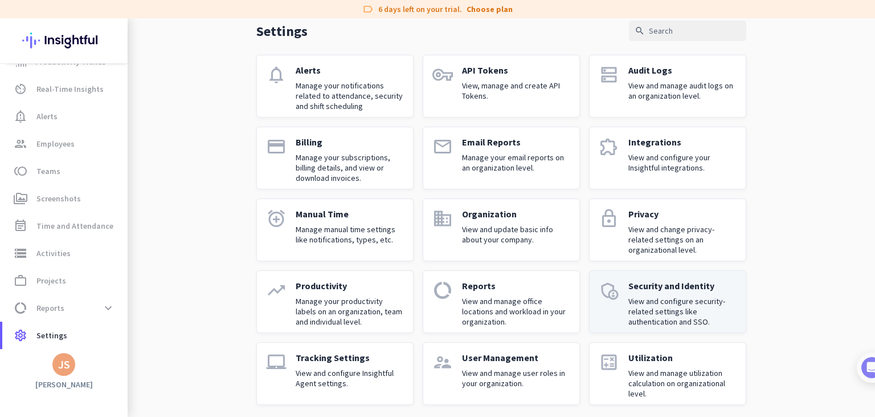
scroll to position [59, 0]
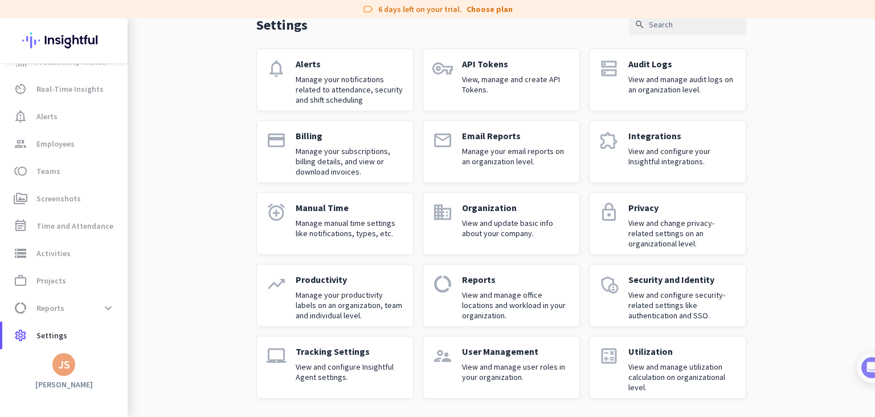
click at [680, 226] on p "View and change privacy-related settings on an organizational level." at bounding box center [683, 233] width 108 height 31
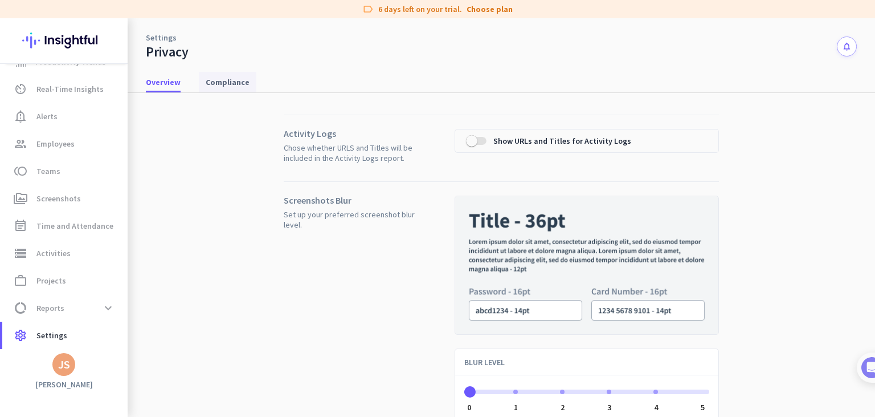
click at [214, 84] on span "Compliance" at bounding box center [228, 81] width 44 height 11
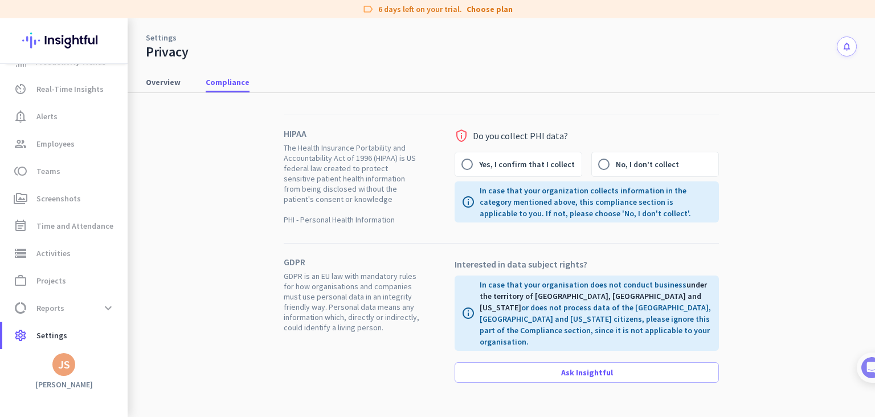
click at [293, 152] on span "The Health Insurance Portability and Accountability Act of 1996 (HIPAA) is US f…" at bounding box center [352, 183] width 137 height 82
click at [462, 97] on div "HIPAA The Health Insurance Portability and Accountability Act of 1996 (HIPAA) i…" at bounding box center [501, 257] width 711 height 329
click at [471, 168] on input "Yes, I confirm that I collect" at bounding box center [467, 164] width 24 height 24
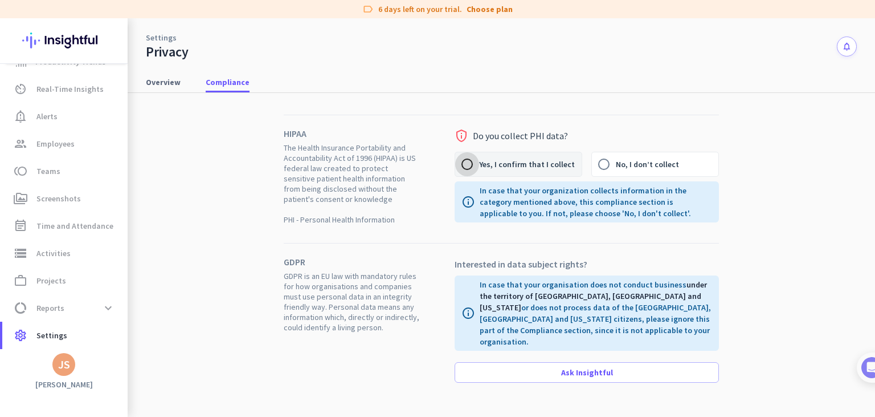
radio input "true"
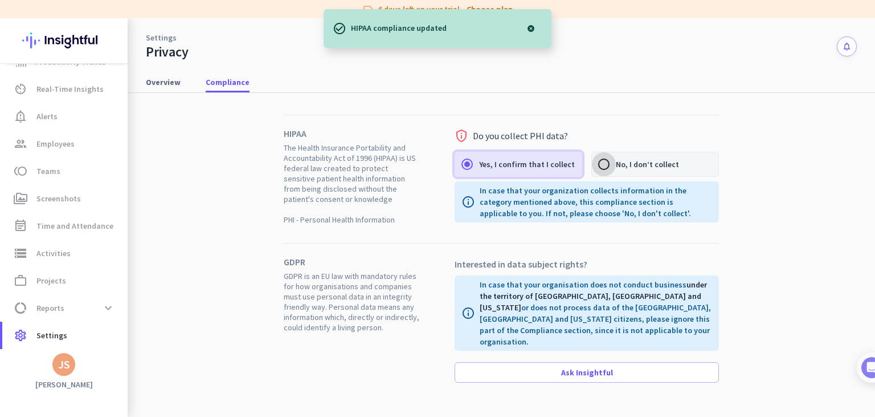
click at [601, 162] on input "No, I don’t collect" at bounding box center [604, 164] width 24 height 24
radio input "true"
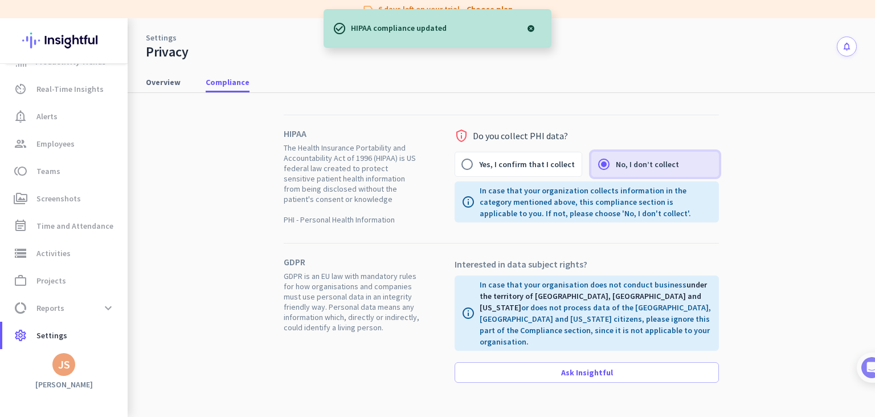
click at [492, 196] on p "In case that your organization collects information in the category mentioned a…" at bounding box center [596, 202] width 233 height 34
copy p "In case that your organization collects information in the category mentioned a…"
click at [332, 296] on span "GDPR is an EU law with mandatory rules for how organisations and companies must…" at bounding box center [352, 302] width 137 height 62
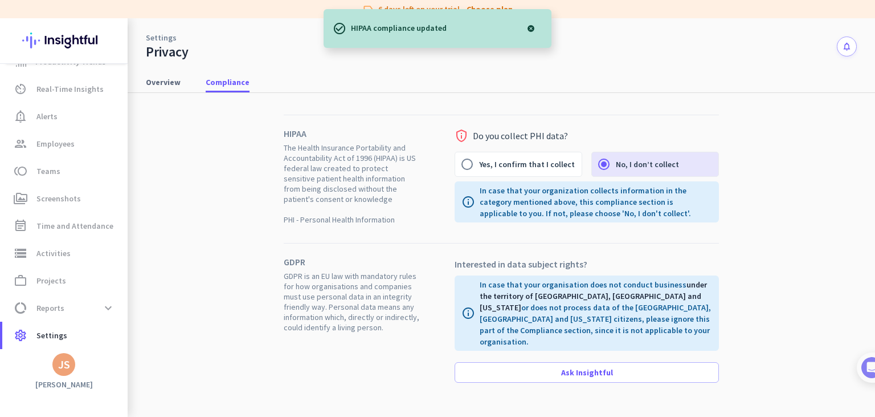
click at [332, 296] on span "GDPR is an EU law with mandatory rules for how organisations and companies must…" at bounding box center [352, 302] width 137 height 62
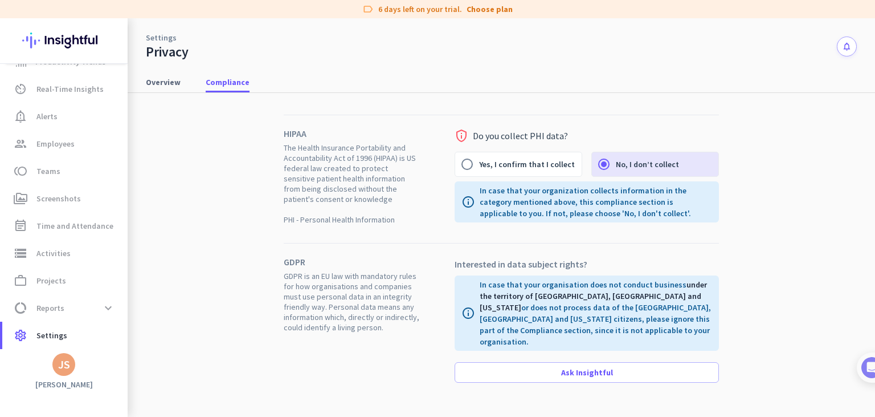
click at [432, 328] on div "GDPR GDPR is an EU law with mandatory rules for how organisations and companies…" at bounding box center [501, 322] width 435 height 158
click at [347, 295] on span "GDPR is an EU law with mandatory rules for how organisations and companies must…" at bounding box center [352, 302] width 137 height 62
click at [492, 282] on p "In case that your organisation does not conduct business under the territory of…" at bounding box center [596, 313] width 233 height 68
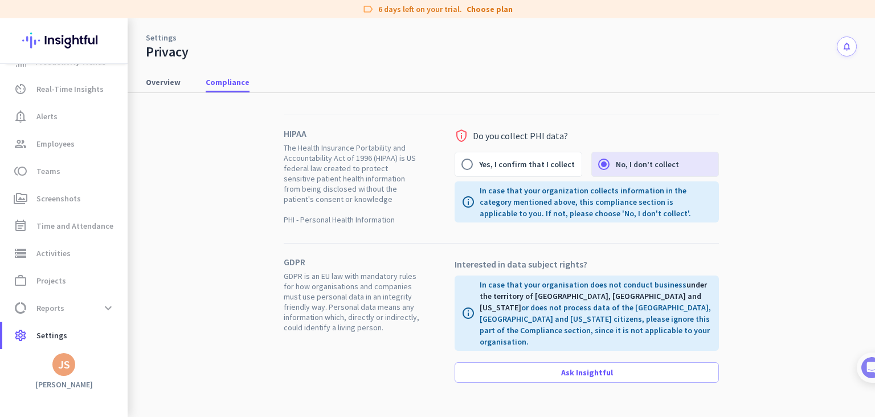
click at [492, 282] on p "In case that your organisation does not conduct business under the territory of…" at bounding box center [596, 313] width 233 height 68
copy p "In case that your organisation does not conduct business under the territory of…"
click at [163, 38] on link "Settings" at bounding box center [161, 37] width 31 height 11
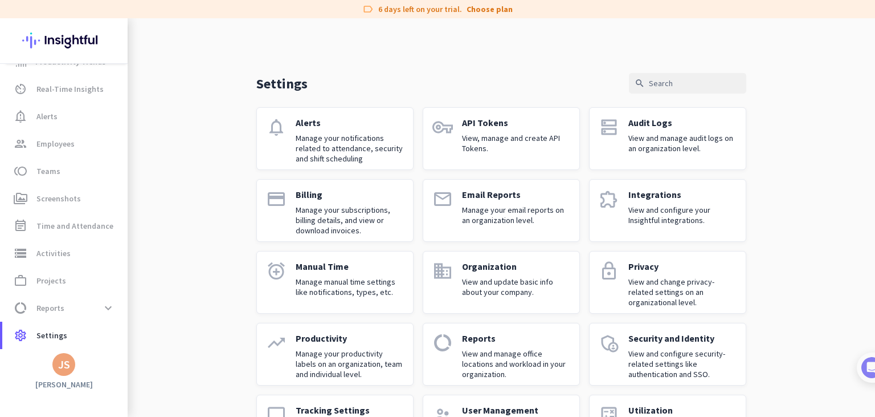
click at [645, 278] on p "View and change privacy-related settings on an organizational level." at bounding box center [683, 291] width 108 height 31
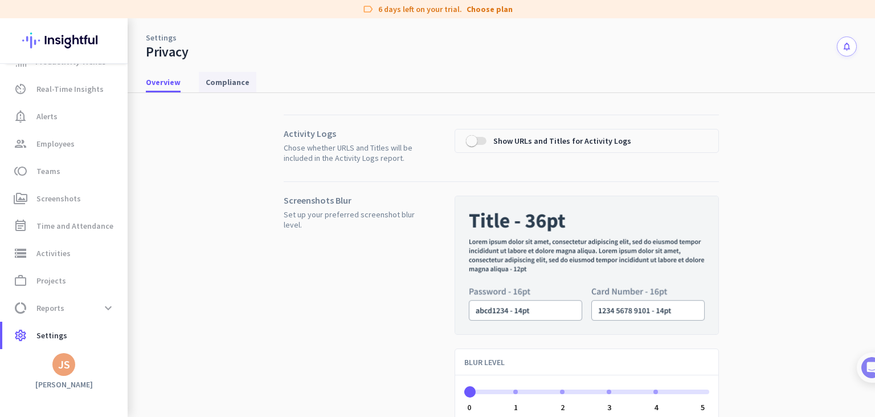
click at [223, 79] on span "Compliance" at bounding box center [228, 81] width 44 height 11
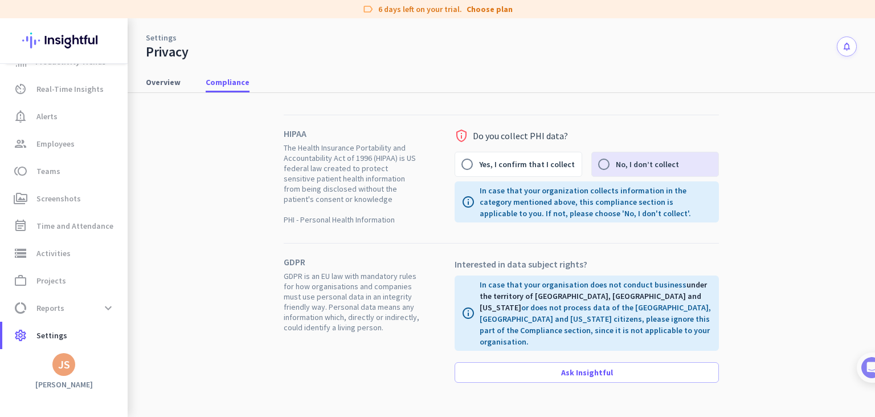
click at [514, 313] on p "In case that your organisation does not conduct business under the territory of…" at bounding box center [596, 313] width 233 height 68
click at [460, 300] on div "info In case that your organisation does not conduct business under the territo…" at bounding box center [587, 312] width 264 height 75
click at [388, 300] on span "GDPR is an EU law with mandatory rules for how organisations and companies must…" at bounding box center [352, 302] width 137 height 62
click at [158, 75] on span "Overview" at bounding box center [163, 82] width 35 height 21
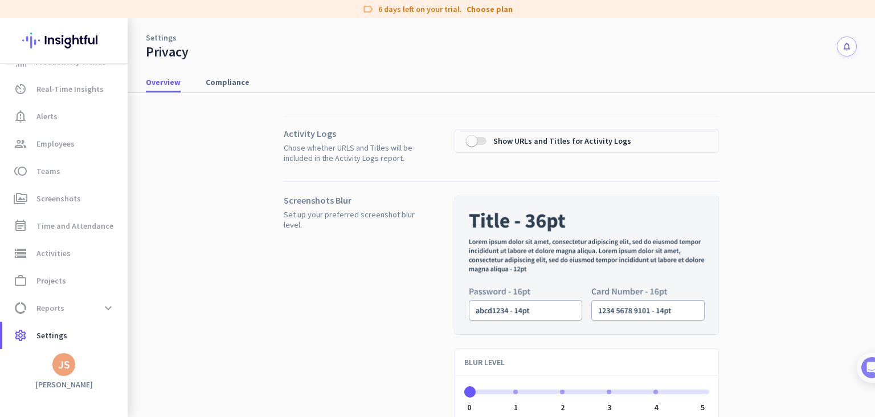
click at [160, 31] on div "Settings Privacy notifications" at bounding box center [502, 39] width 748 height 42
click at [165, 36] on link "Settings" at bounding box center [161, 37] width 31 height 11
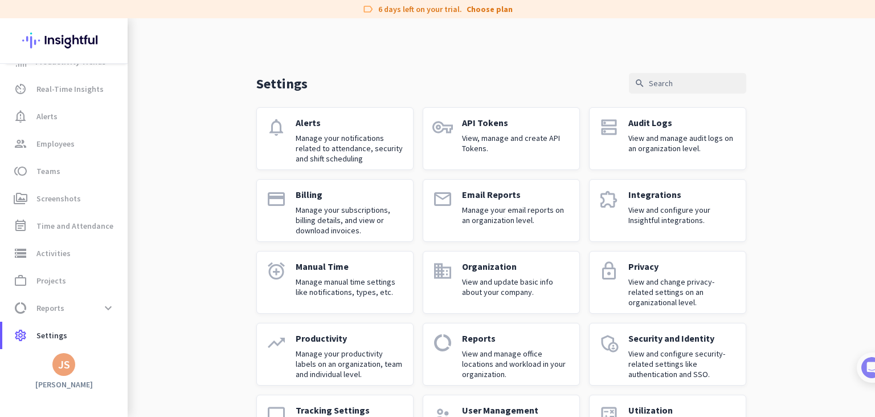
click at [323, 350] on p "Manage your productivity labels on an organization, team and individual level." at bounding box center [350, 363] width 108 height 31
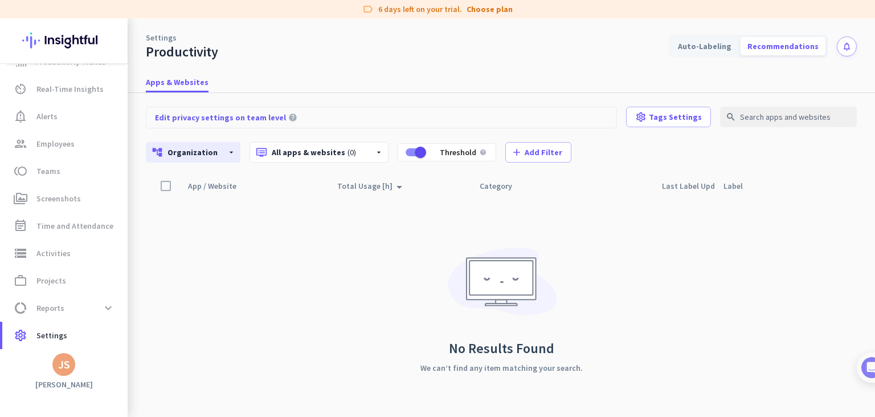
click at [166, 189] on div at bounding box center [166, 186] width 22 height 22
click at [705, 48] on div "Auto-Labeling" at bounding box center [704, 46] width 67 height 18
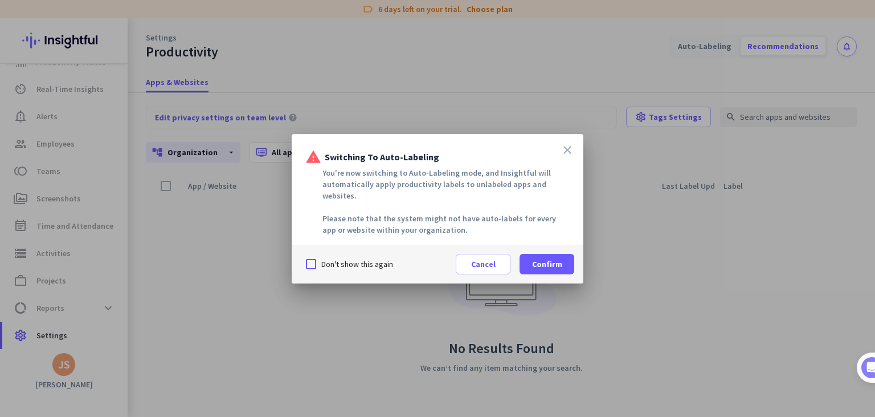
drag, startPoint x: 326, startPoint y: 162, endPoint x: 450, endPoint y: 217, distance: 135.2
click at [449, 222] on div "close warning Switching to Auto-Labeling You're now switching to Auto-Labeling …" at bounding box center [438, 189] width 292 height 111
copy div "Switching to Auto-Labeling You're now switching to Auto-Labeling mode, and Insi…"
click at [550, 262] on span "Confirm" at bounding box center [547, 263] width 30 height 11
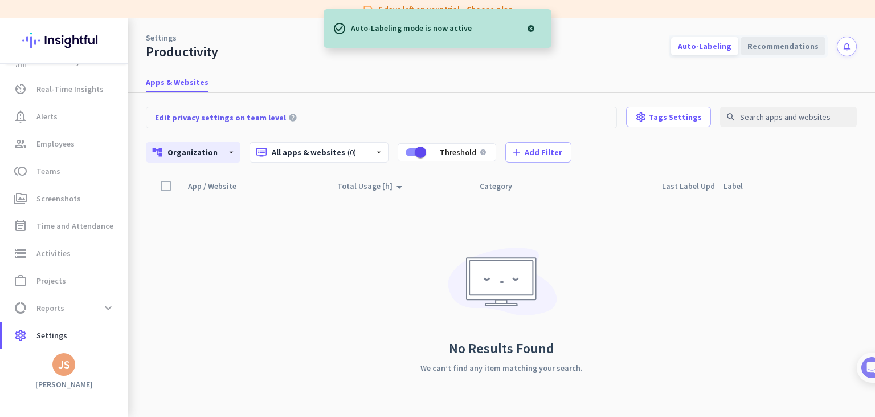
click at [764, 48] on div "Recommendations" at bounding box center [783, 46] width 85 height 18
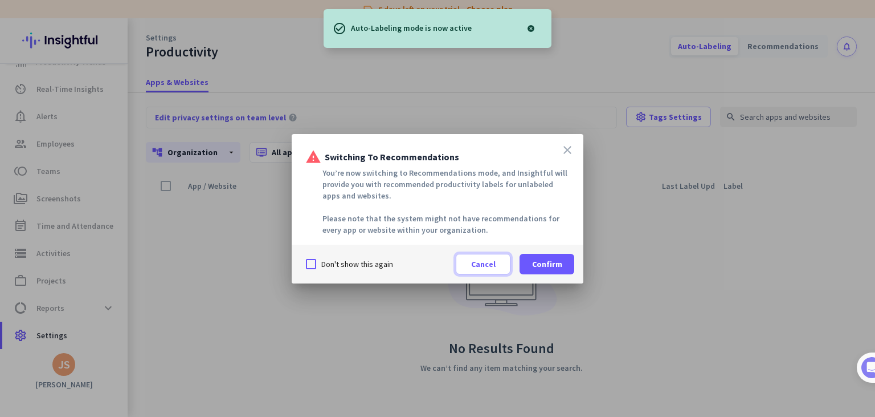
drag, startPoint x: 484, startPoint y: 262, endPoint x: 637, endPoint y: 153, distance: 187.6
click at [484, 262] on span "Cancel" at bounding box center [483, 263] width 25 height 11
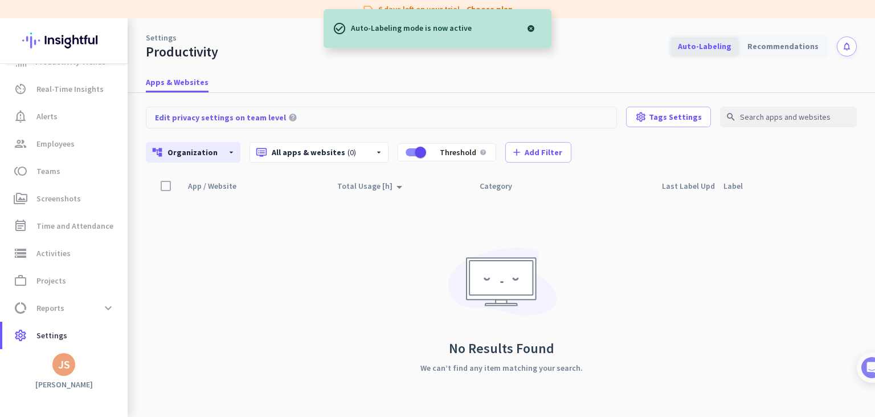
click at [703, 52] on div "Auto-Labeling" at bounding box center [704, 46] width 67 height 18
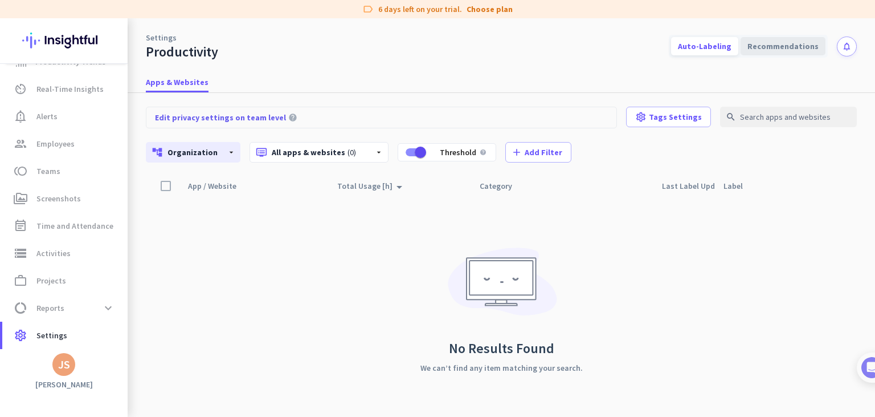
click at [765, 47] on div "Recommendations" at bounding box center [783, 46] width 85 height 18
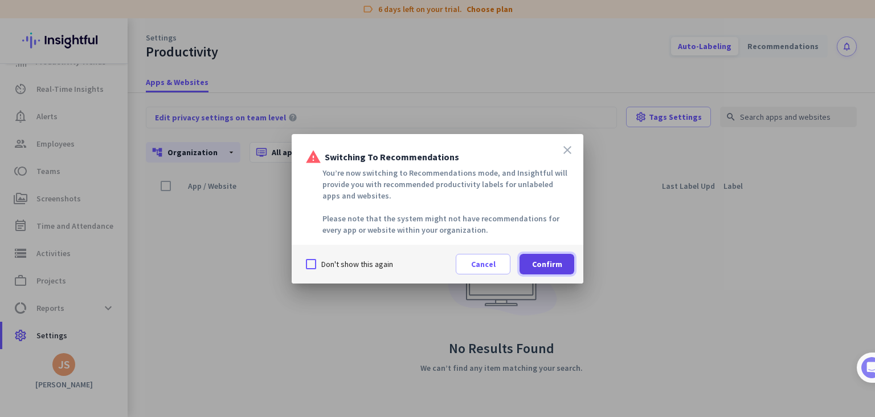
click at [553, 265] on span "Confirm" at bounding box center [547, 263] width 30 height 11
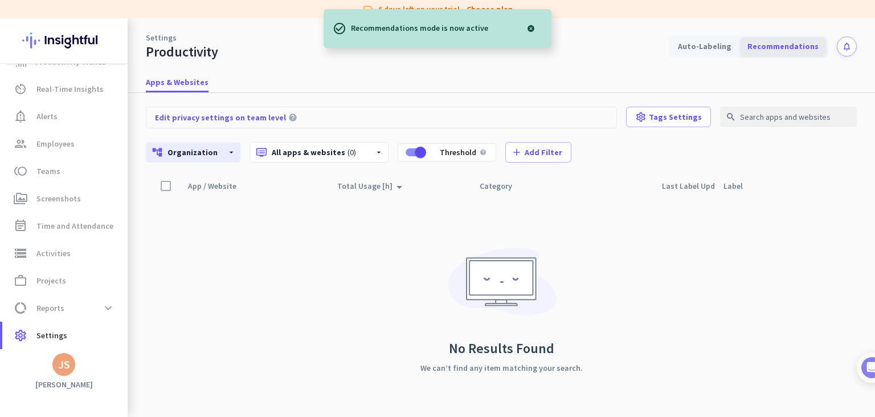
click at [773, 46] on div "Recommendations" at bounding box center [783, 46] width 85 height 18
click at [715, 47] on div "Auto-Labeling" at bounding box center [704, 46] width 67 height 18
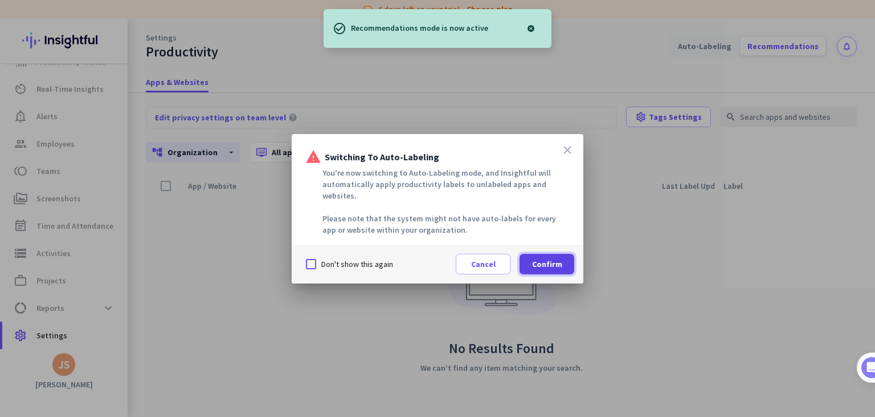
click at [556, 258] on span "Confirm" at bounding box center [547, 263] width 30 height 11
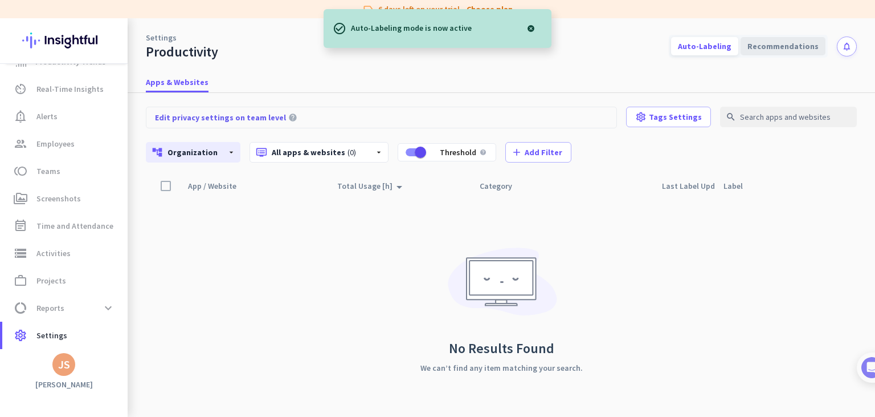
click at [765, 45] on div "Recommendations" at bounding box center [783, 46] width 85 height 18
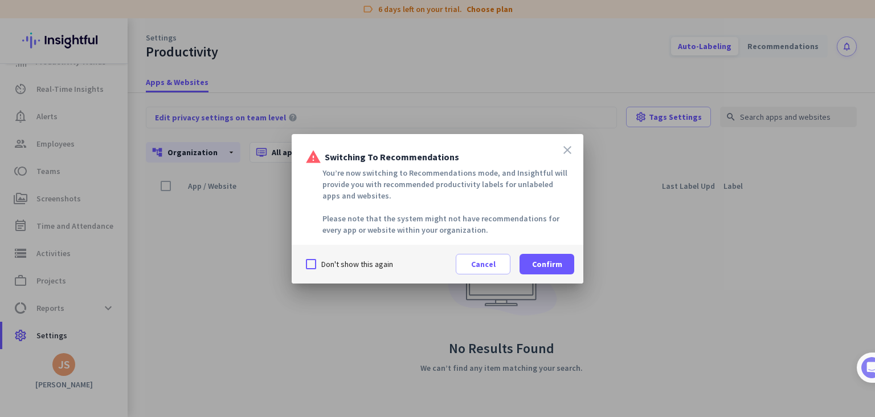
click at [328, 173] on div "You’re now switching to Recommendations mode, and Insightful will provide you w…" at bounding box center [437, 201] width 264 height 68
click at [479, 226] on div "You’re now switching to Recommendations mode, and Insightful will provide you w…" at bounding box center [437, 201] width 264 height 68
copy div "You’re now switching to Recommendations mode, and Insightful will provide you w…"
click at [548, 260] on span "Confirm" at bounding box center [547, 263] width 30 height 11
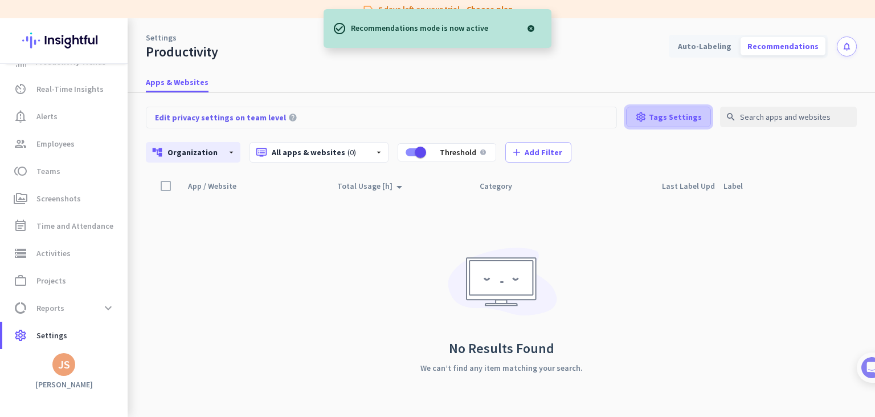
click at [647, 121] on icon "settings" at bounding box center [640, 116] width 11 height 11
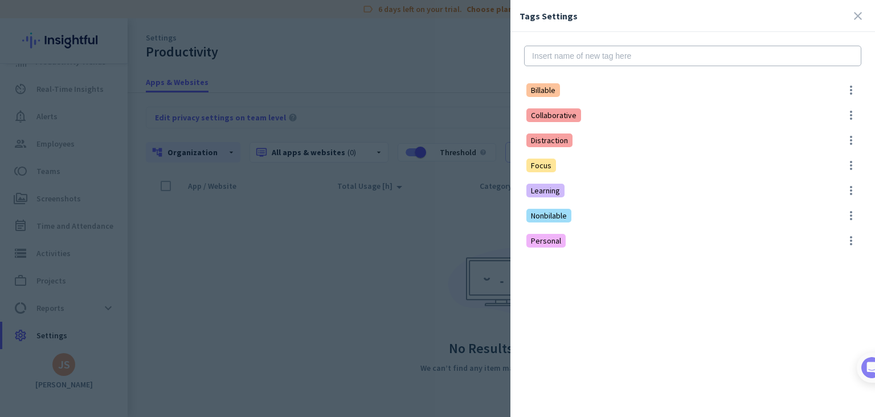
click at [447, 67] on div at bounding box center [437, 208] width 875 height 417
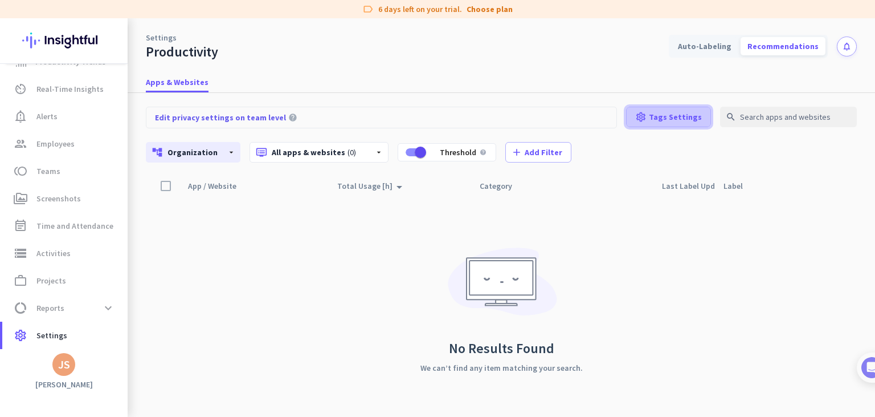
click at [657, 117] on span "Tags Settings" at bounding box center [675, 116] width 53 height 11
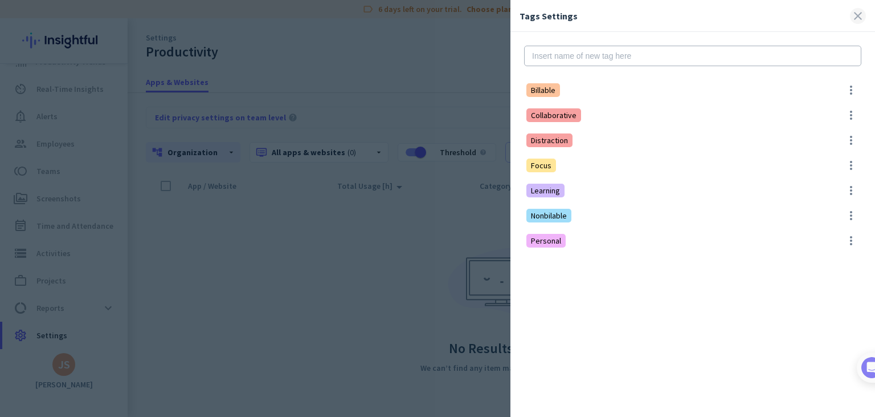
click at [853, 18] on span at bounding box center [858, 16] width 16 height 16
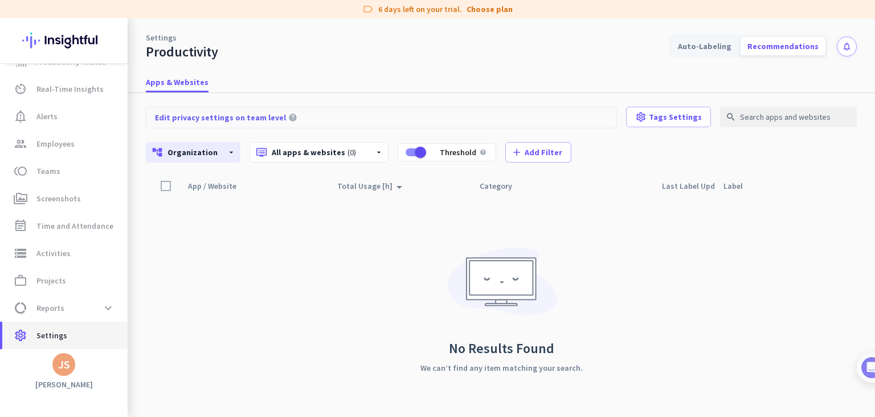
click at [52, 329] on span "Settings" at bounding box center [51, 335] width 31 height 14
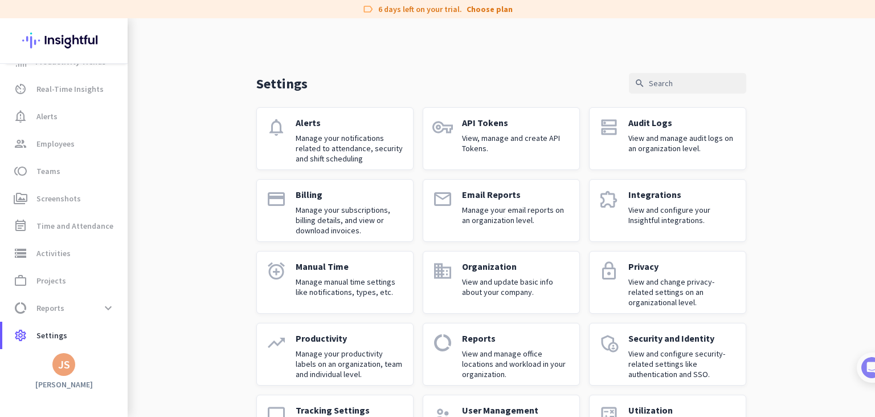
click at [469, 354] on p "View and manage office locations and workload in your organization." at bounding box center [516, 363] width 108 height 31
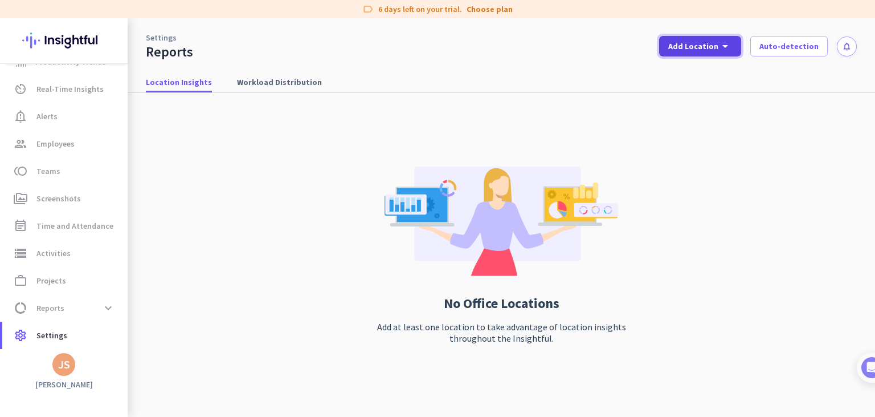
click at [681, 47] on span "Add Location" at bounding box center [694, 45] width 50 height 11
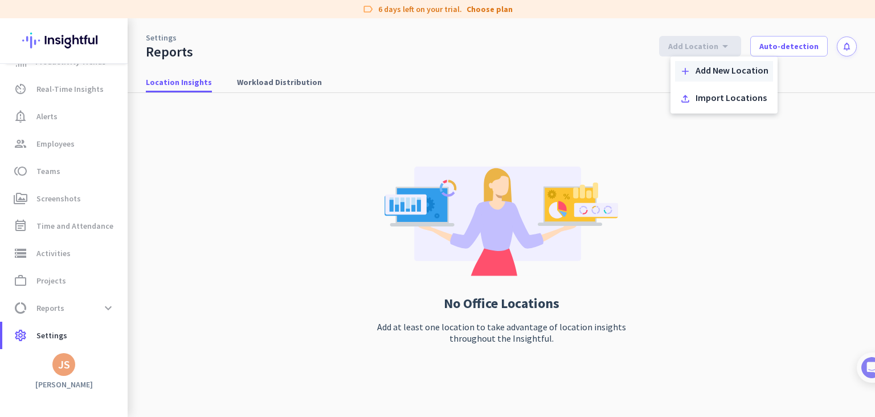
click at [717, 74] on div "Add New Location" at bounding box center [732, 71] width 73 height 11
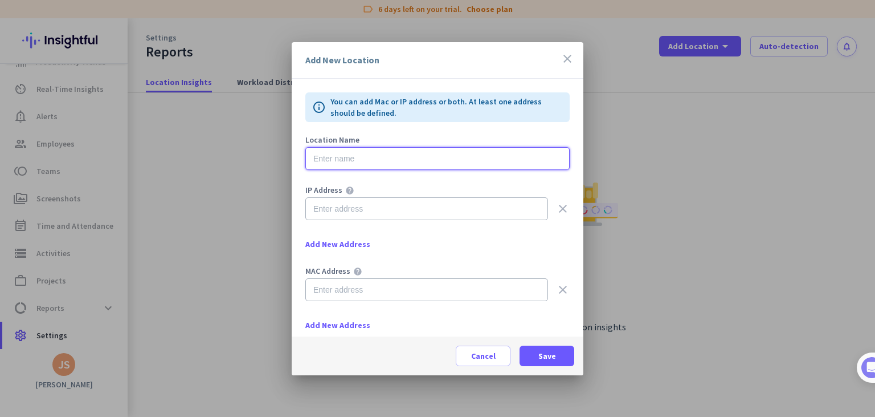
click at [405, 168] on input "text" at bounding box center [437, 158] width 264 height 23
click at [400, 236] on div "IP Address help clear Add New Address" at bounding box center [437, 226] width 264 height 81
click at [405, 223] on div "IP Address help clear Add New Address" at bounding box center [437, 226] width 264 height 81
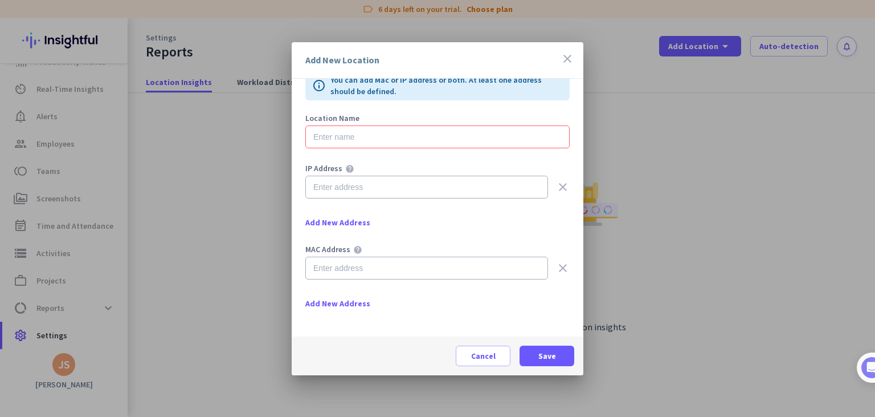
scroll to position [25, 0]
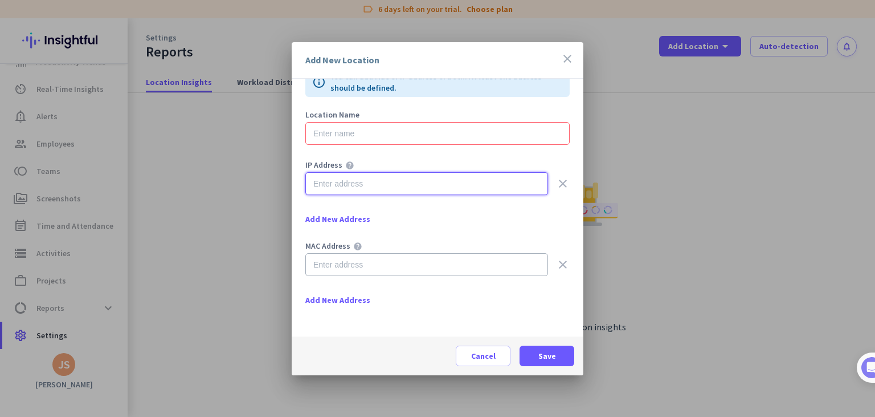
click at [372, 187] on input "text" at bounding box center [426, 183] width 243 height 23
click at [381, 271] on input "text" at bounding box center [426, 264] width 243 height 23
click at [565, 63] on icon "close" at bounding box center [568, 59] width 14 height 14
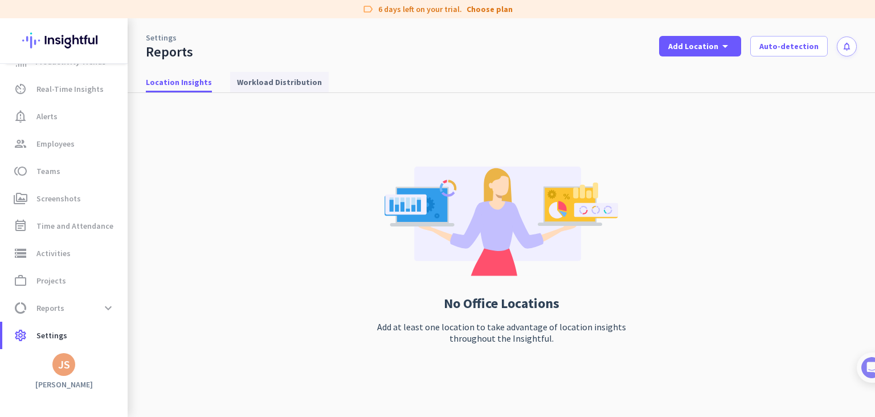
click at [286, 84] on span "Workload Distribution" at bounding box center [279, 81] width 85 height 11
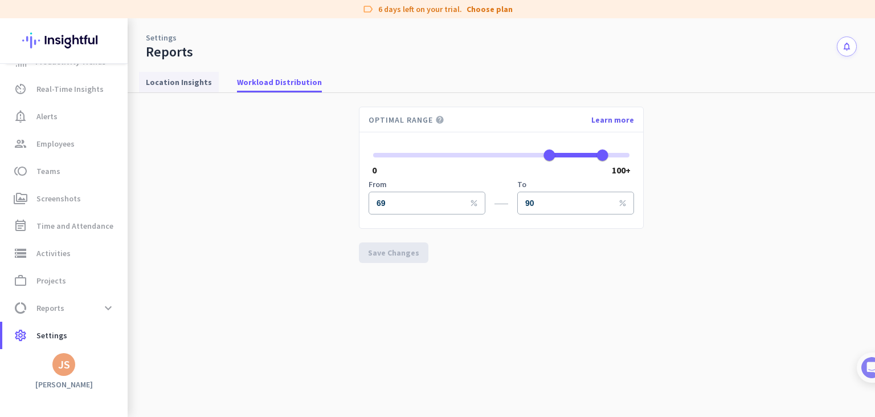
click at [172, 84] on span "Location Insights" at bounding box center [179, 81] width 66 height 11
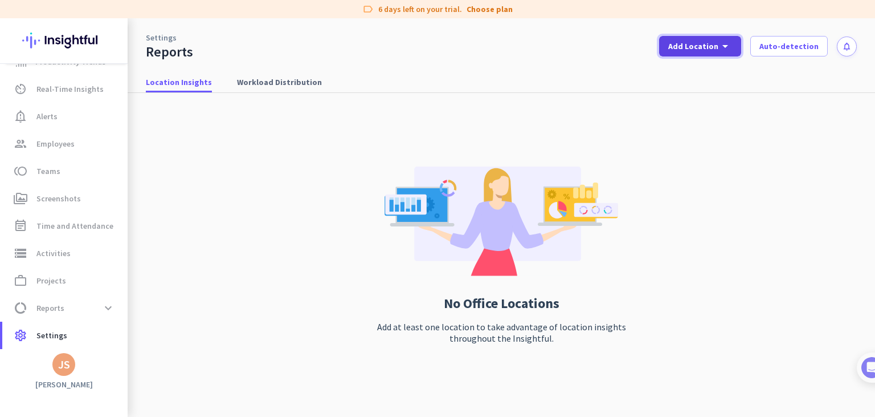
click at [691, 48] on span "Add Location" at bounding box center [694, 45] width 50 height 11
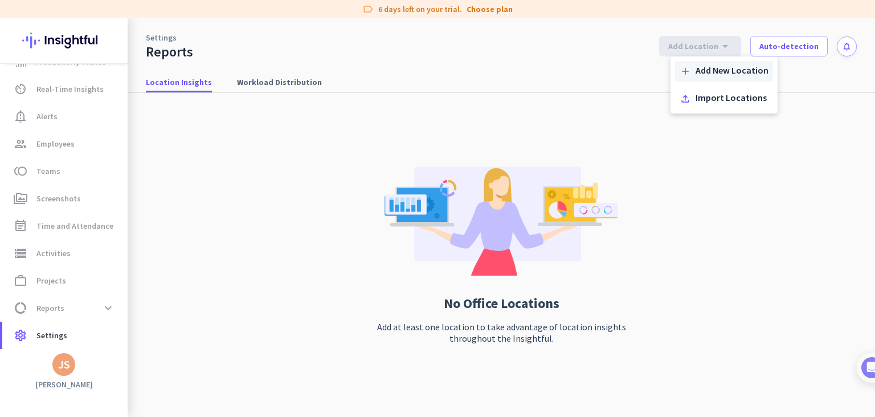
click at [699, 76] on div "Add New Location" at bounding box center [732, 71] width 73 height 11
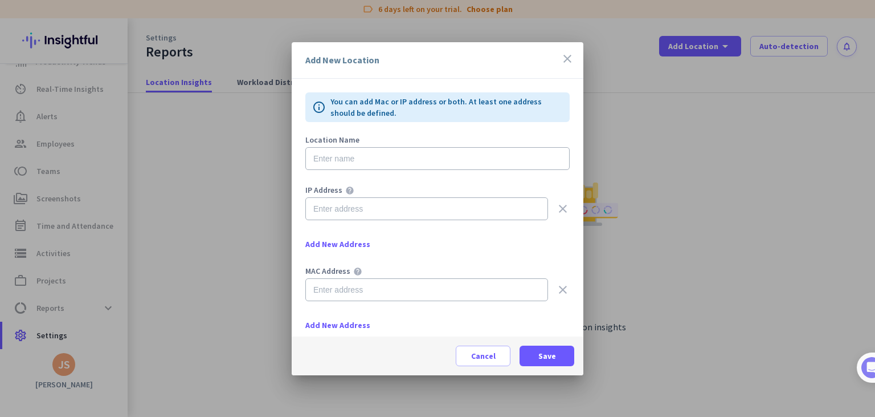
click at [337, 243] on span "Add New Address" at bounding box center [337, 243] width 65 height 11
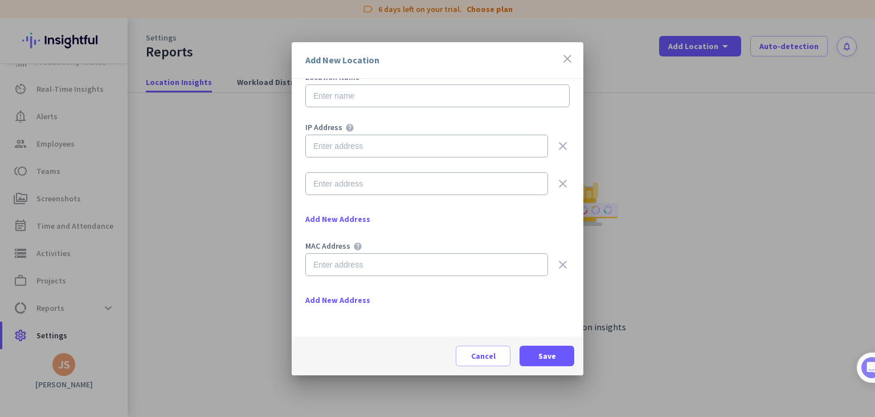
click at [329, 300] on span "Add New Address" at bounding box center [337, 299] width 65 height 11
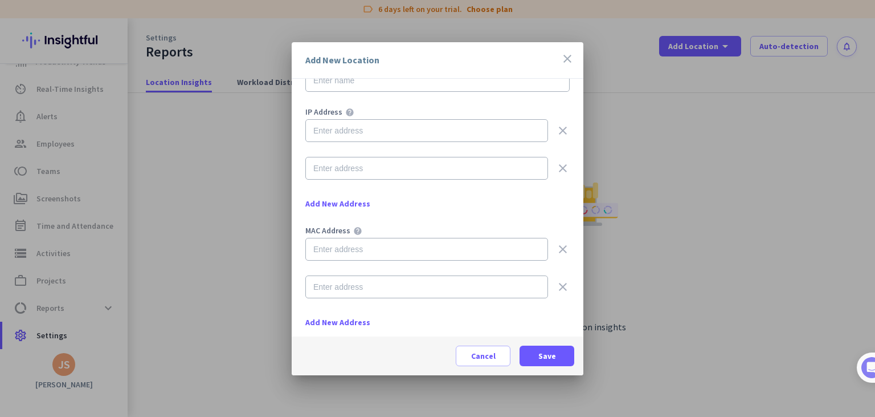
scroll to position [100, 0]
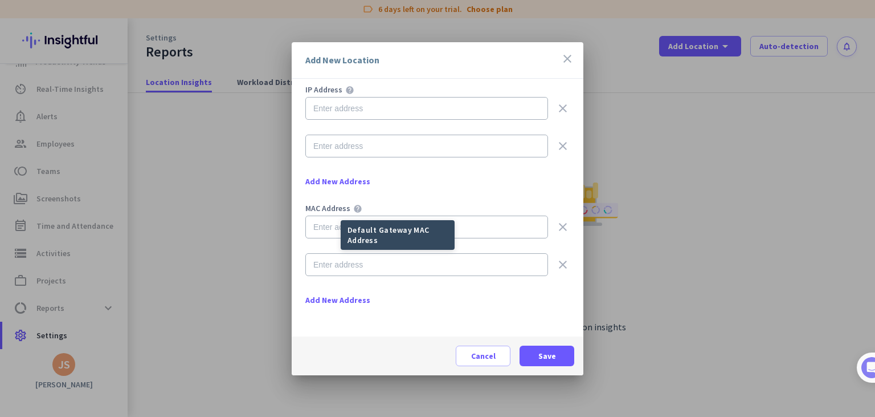
click at [358, 211] on icon "help" at bounding box center [357, 209] width 9 height 11
click at [355, 209] on icon "help" at bounding box center [357, 209] width 9 height 11
click at [572, 62] on icon "close" at bounding box center [568, 59] width 14 height 14
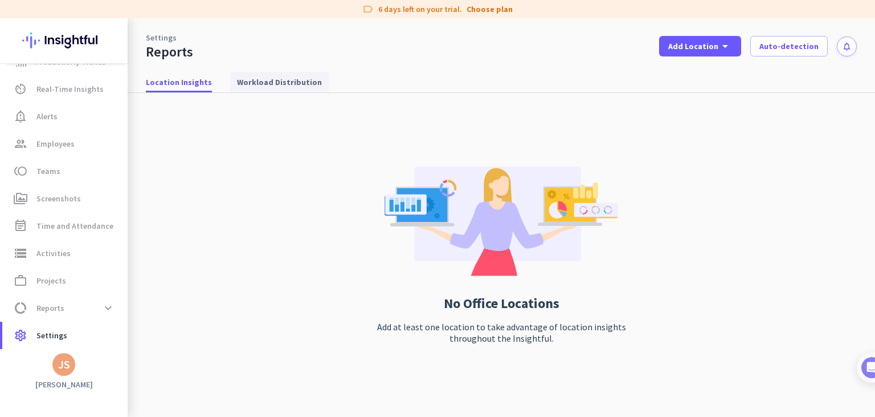
click at [274, 82] on span "Workload Distribution" at bounding box center [279, 81] width 85 height 11
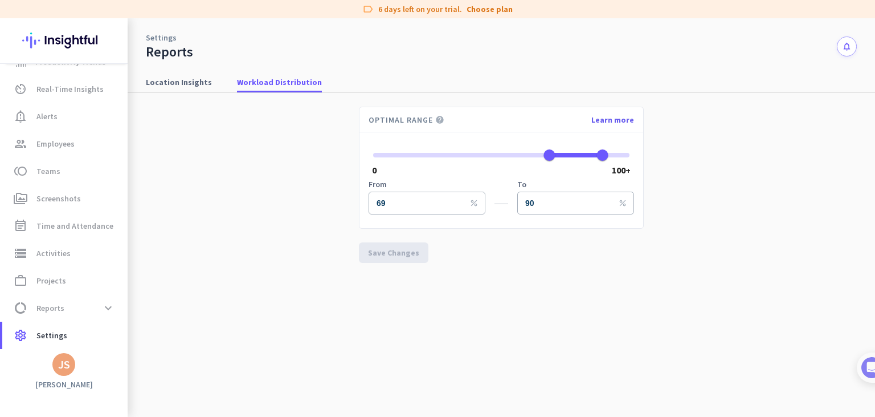
click at [161, 41] on link "Settings" at bounding box center [161, 37] width 31 height 11
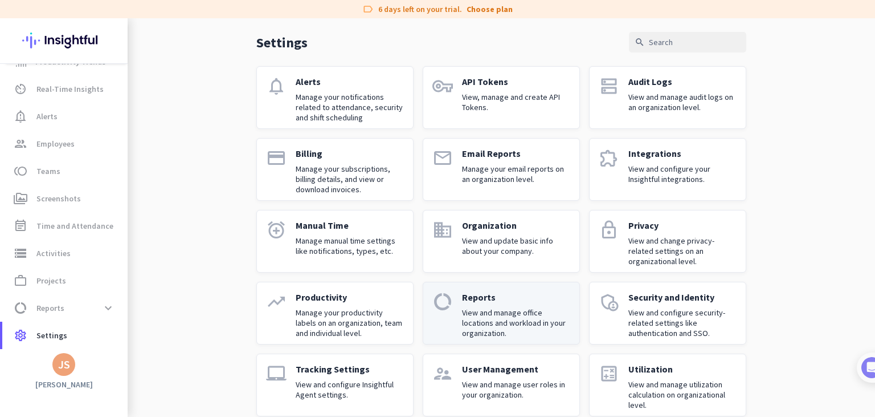
scroll to position [59, 0]
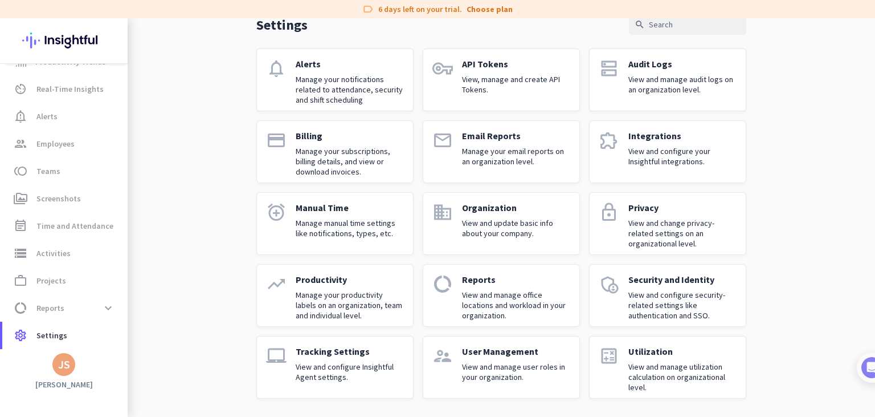
click at [665, 286] on div "Security and Identity View and configure security-related settings like authent…" at bounding box center [683, 295] width 108 height 43
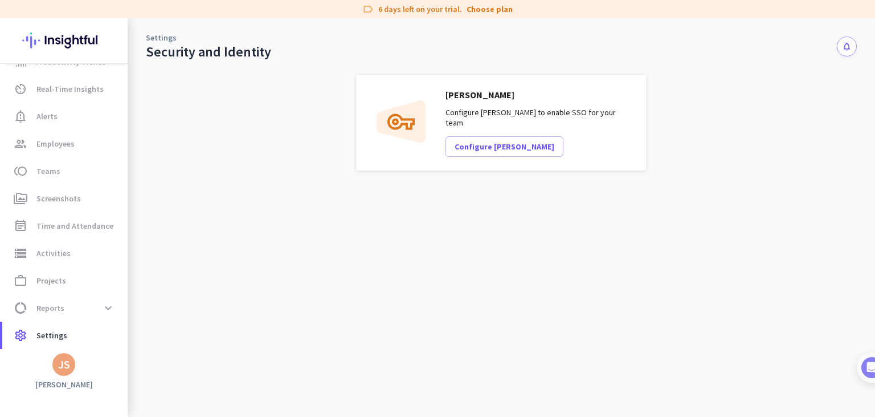
click at [161, 39] on link "Settings" at bounding box center [161, 37] width 31 height 11
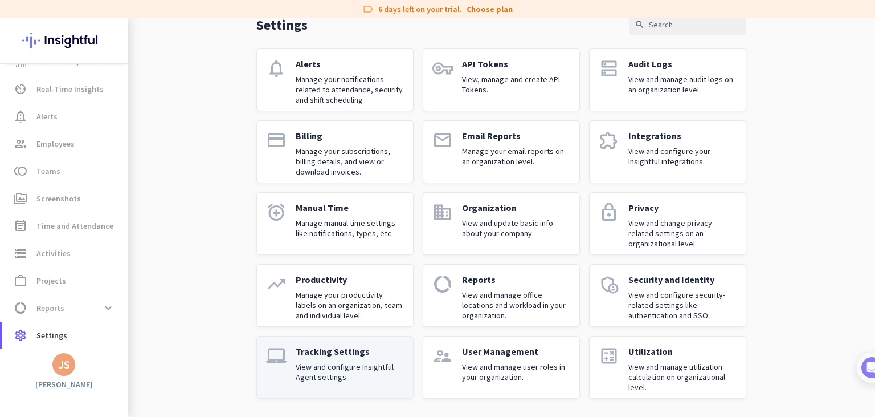
scroll to position [59, 0]
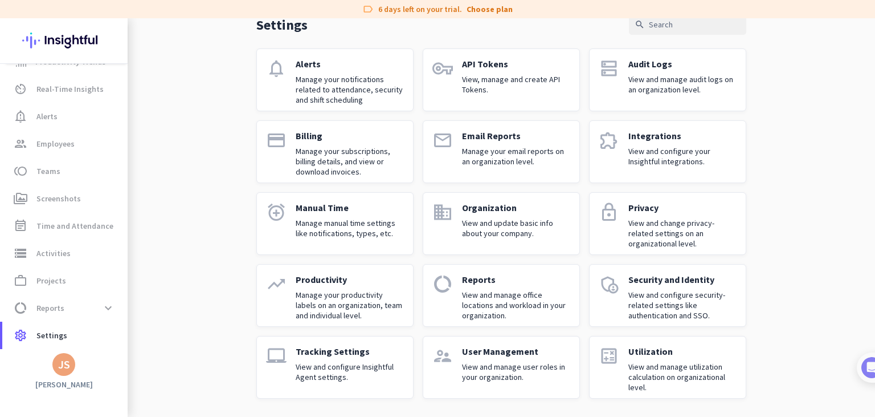
click at [318, 358] on div "Tracking Settings View and configure Insightful Agent settings." at bounding box center [350, 366] width 108 height 43
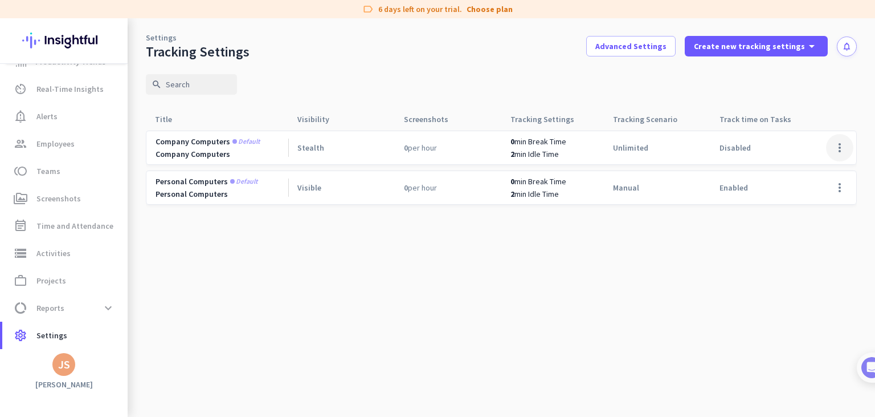
click at [840, 142] on span at bounding box center [839, 147] width 27 height 27
drag, startPoint x: 598, startPoint y: 314, endPoint x: 733, endPoint y: 87, distance: 264.5
click at [601, 310] on div at bounding box center [437, 208] width 875 height 417
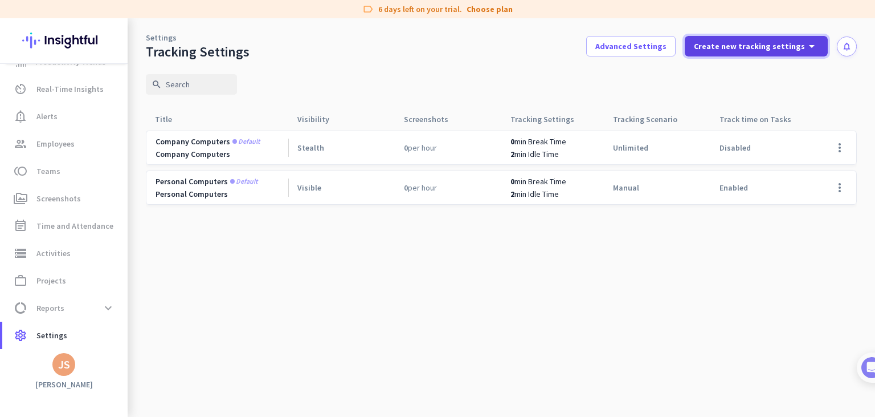
click at [728, 55] on span at bounding box center [756, 45] width 143 height 27
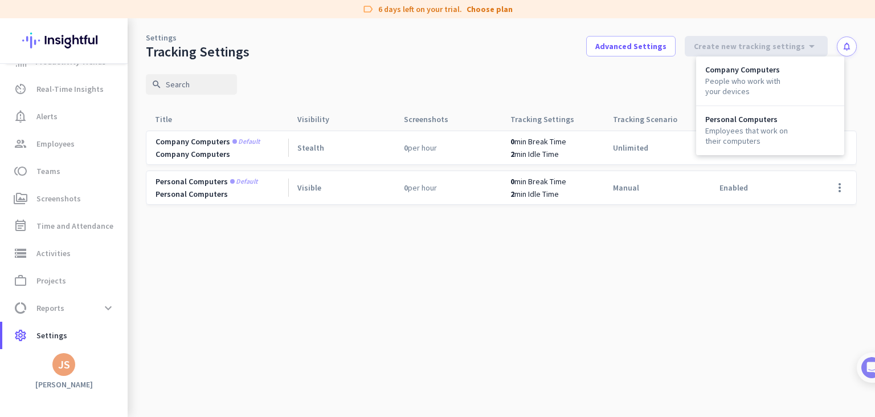
click at [596, 238] on div at bounding box center [437, 208] width 875 height 417
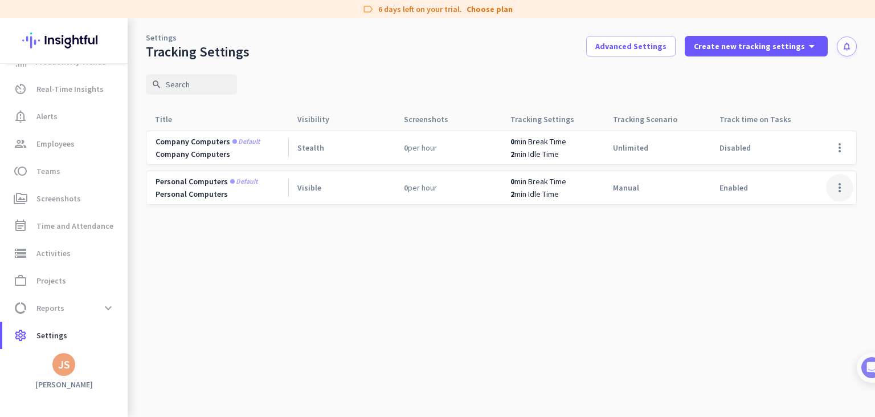
click at [840, 185] on span at bounding box center [839, 187] width 27 height 27
click at [788, 211] on div "Edit" at bounding box center [817, 211] width 73 height 21
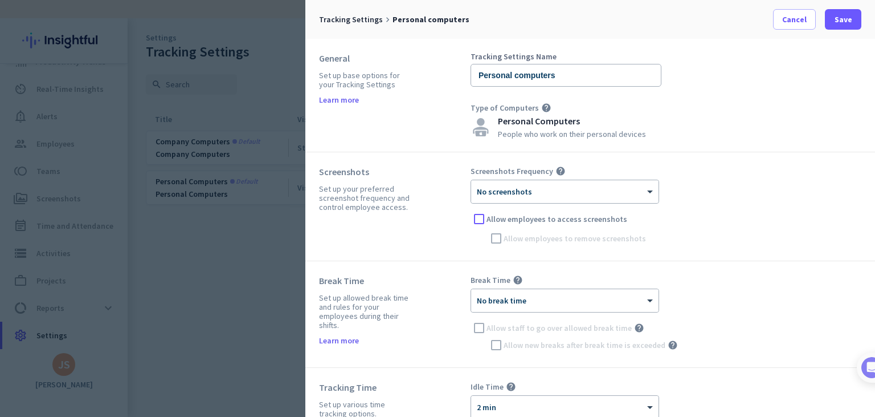
scroll to position [586, 0]
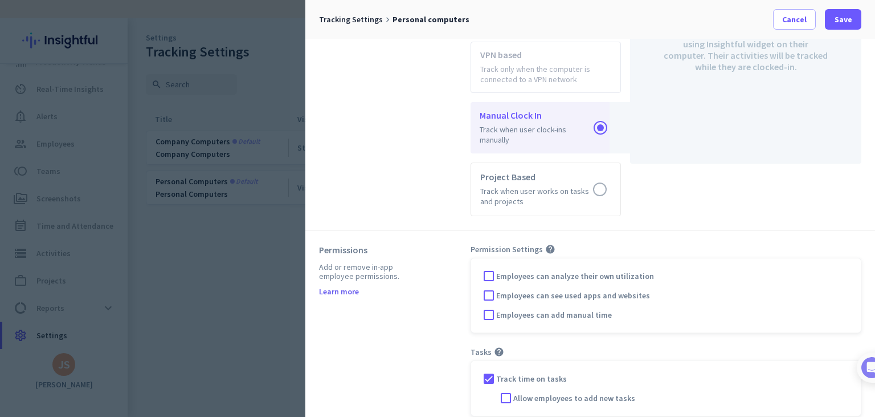
click at [266, 196] on div at bounding box center [437, 208] width 875 height 417
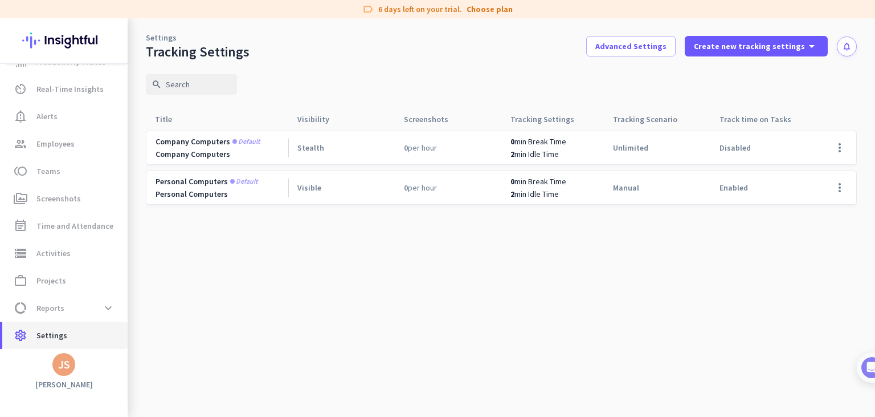
click at [24, 335] on icon "settings" at bounding box center [21, 335] width 14 height 14
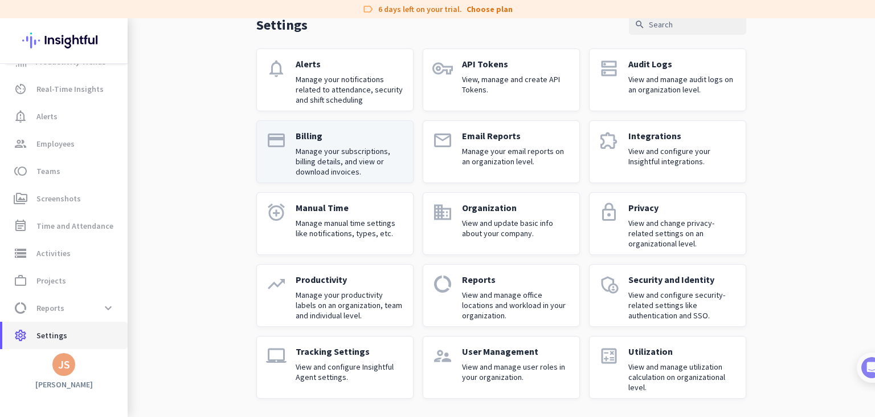
scroll to position [59, 0]
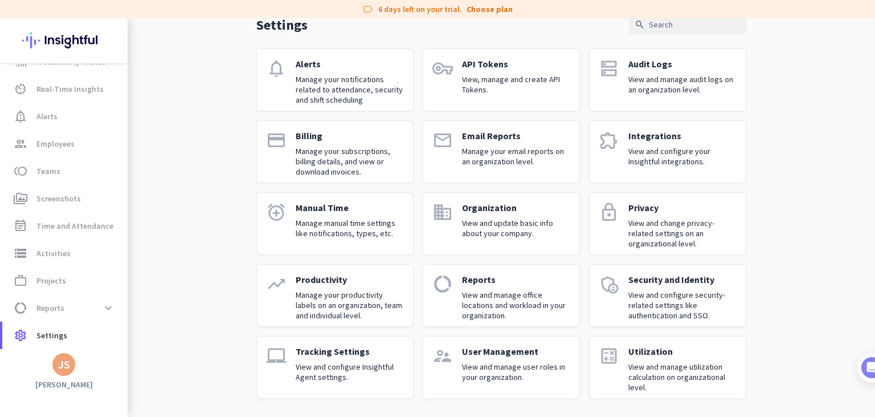
click at [491, 354] on p "User Management" at bounding box center [516, 350] width 108 height 11
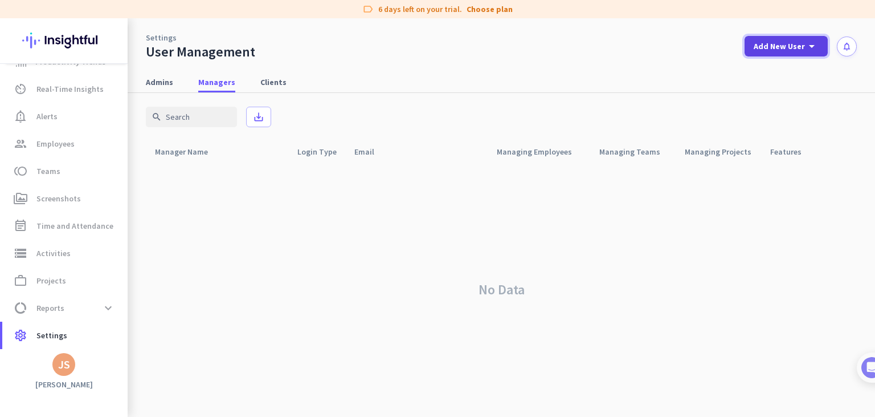
click at [769, 47] on span "Add New User" at bounding box center [779, 45] width 51 height 11
click at [150, 85] on div at bounding box center [437, 208] width 875 height 417
click at [267, 85] on span "Clients" at bounding box center [273, 81] width 26 height 11
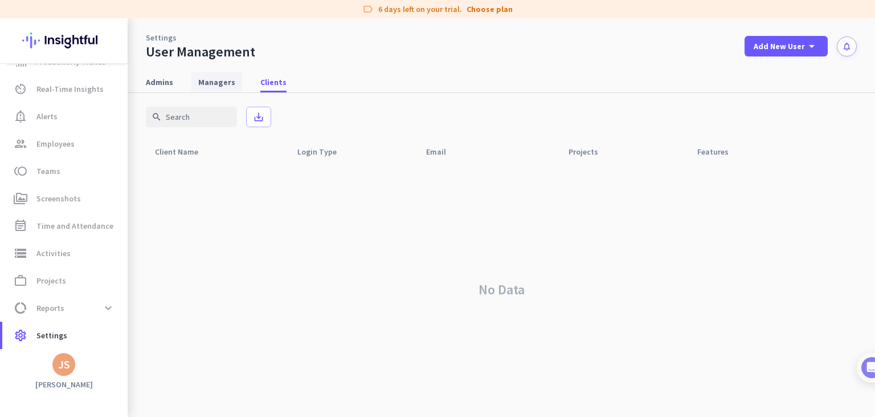
click at [229, 85] on span "Managers" at bounding box center [216, 81] width 37 height 11
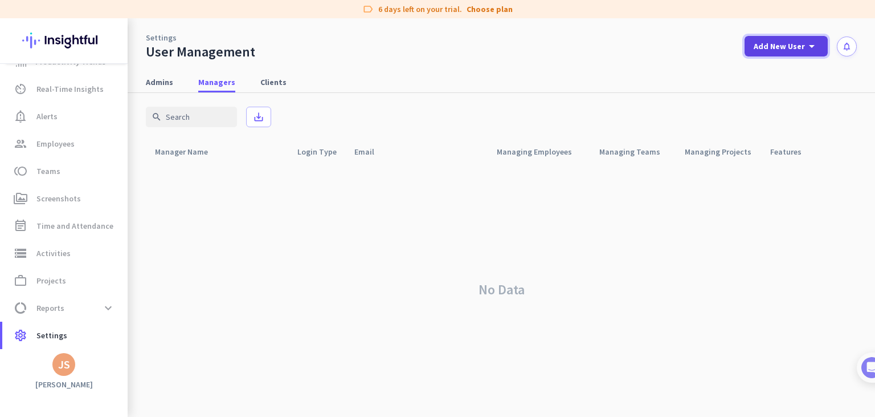
click at [789, 54] on span at bounding box center [786, 45] width 83 height 27
click at [773, 132] on div "add Client" at bounding box center [782, 126] width 60 height 21
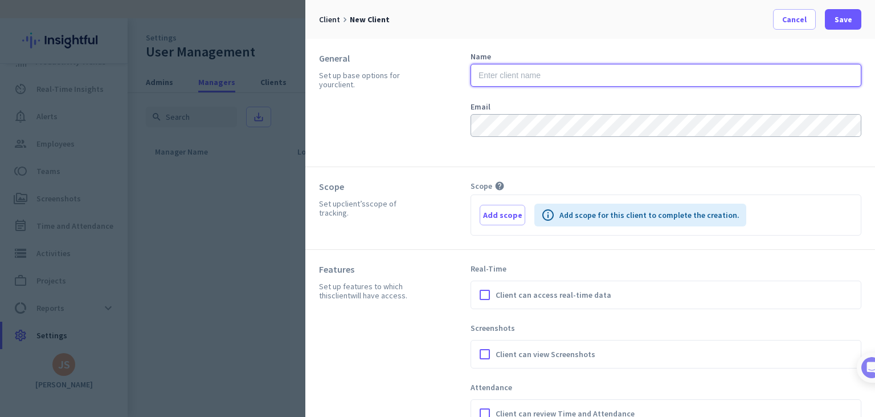
click at [500, 72] on input "text" at bounding box center [666, 75] width 391 height 23
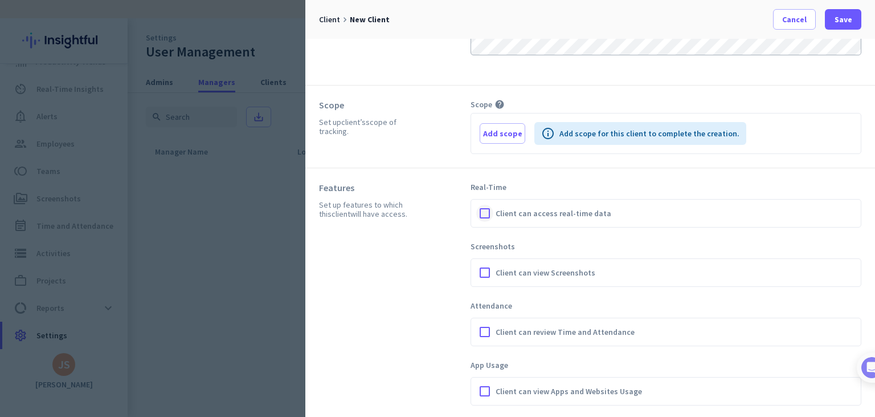
click at [480, 214] on div at bounding box center [484, 213] width 17 height 17
click at [486, 213] on div at bounding box center [484, 213] width 17 height 17
click at [270, 274] on div at bounding box center [437, 208] width 875 height 417
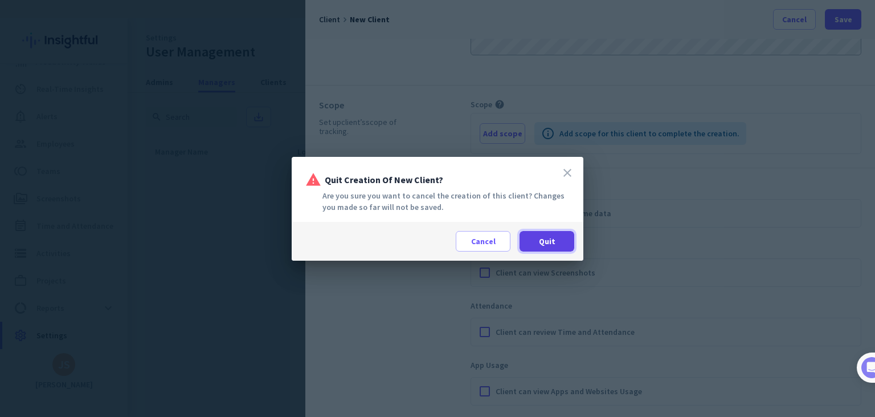
click at [548, 235] on span at bounding box center [547, 240] width 55 height 27
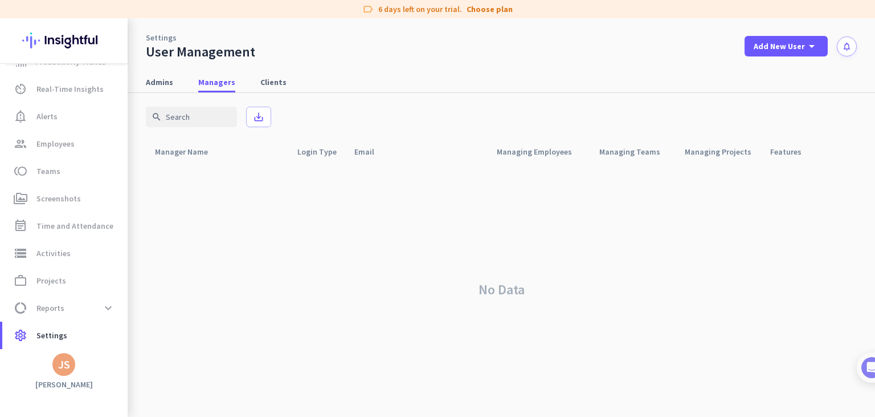
click at [849, 47] on icon "notifications" at bounding box center [847, 47] width 10 height 10
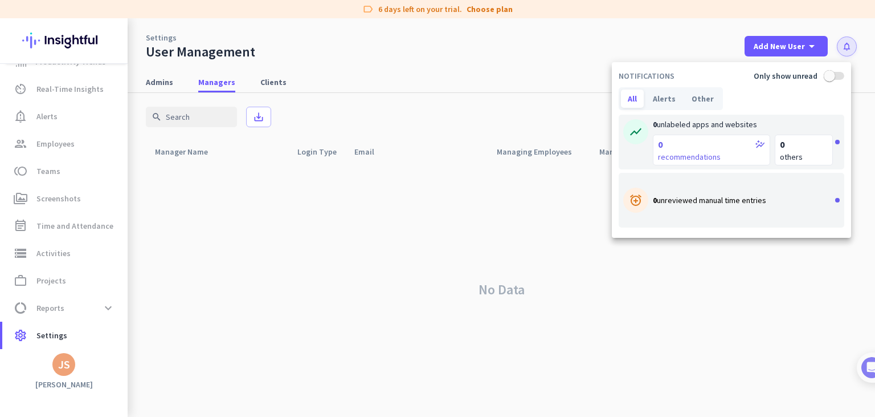
click at [506, 83] on div at bounding box center [437, 208] width 875 height 417
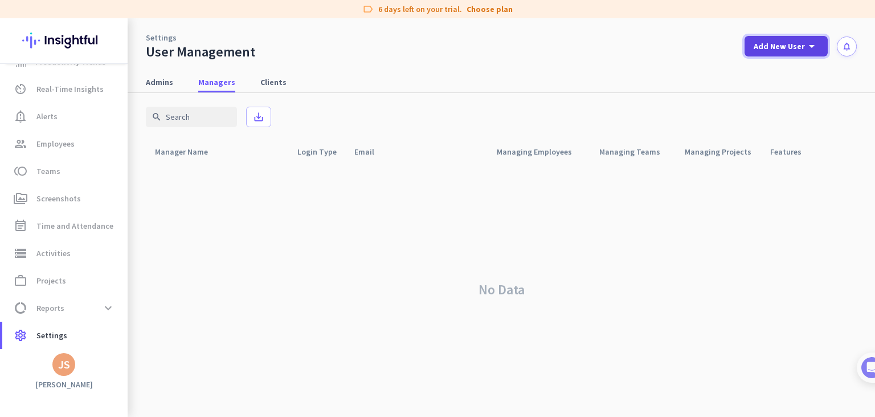
click at [804, 49] on span "Add New User" at bounding box center [779, 45] width 51 height 11
click at [508, 80] on div at bounding box center [437, 208] width 875 height 417
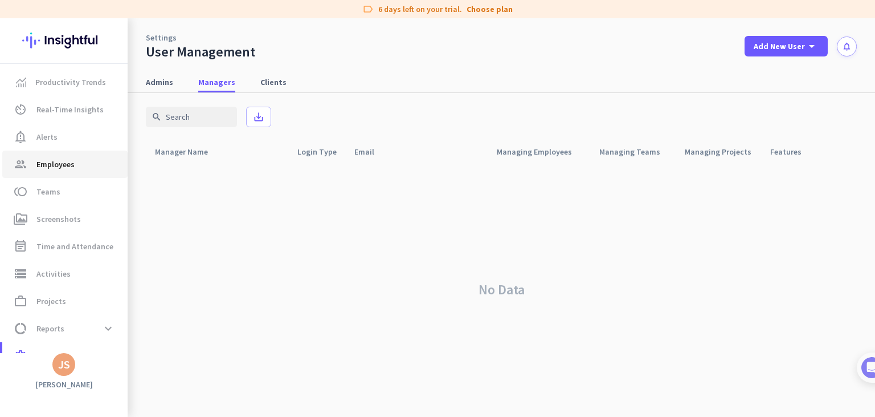
click at [67, 166] on span "Employees" at bounding box center [55, 164] width 38 height 14
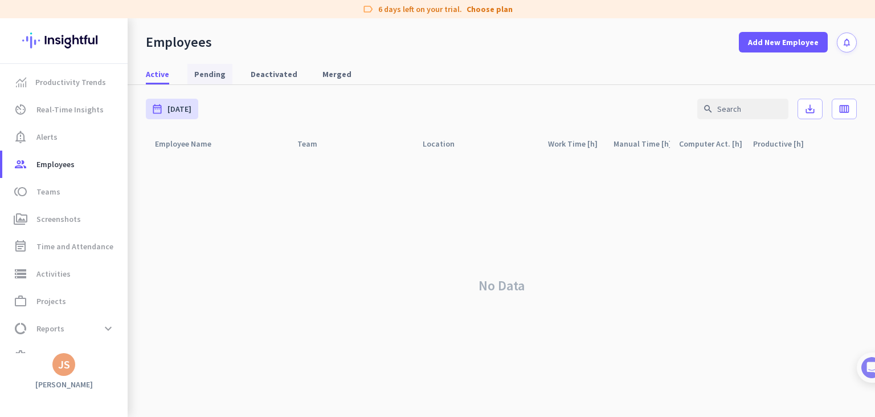
click at [202, 80] on span "Pending" at bounding box center [209, 74] width 31 height 21
click at [256, 79] on span "Deactivated" at bounding box center [274, 73] width 47 height 11
click at [323, 73] on span "Merged" at bounding box center [337, 73] width 29 height 11
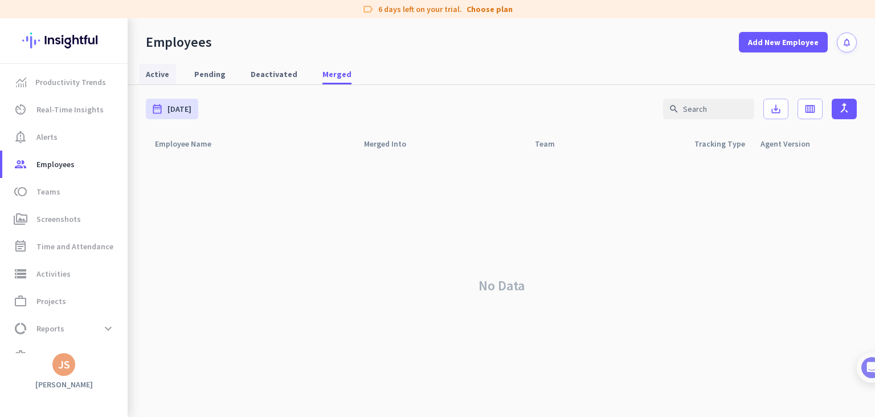
click at [160, 75] on span "Active" at bounding box center [157, 73] width 23 height 11
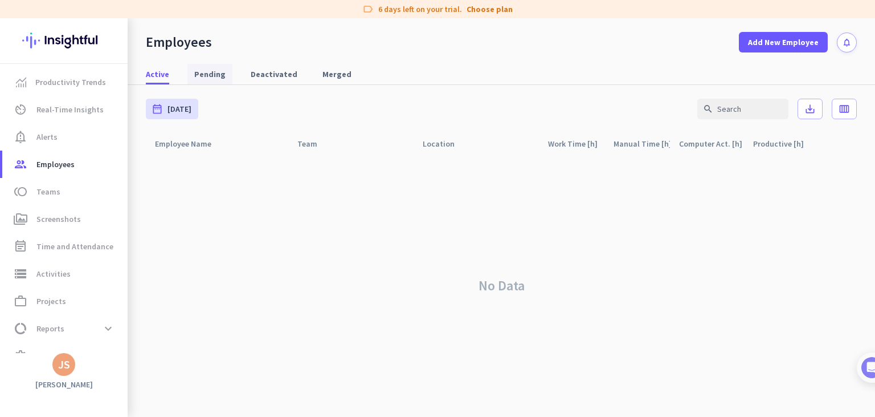
click at [203, 74] on span "Pending" at bounding box center [209, 73] width 31 height 11
click at [162, 75] on span "Active" at bounding box center [157, 73] width 23 height 11
click at [204, 72] on span "Pending" at bounding box center [209, 73] width 31 height 11
click at [150, 76] on span "Active" at bounding box center [157, 73] width 23 height 11
click at [51, 327] on span "Reports" at bounding box center [50, 328] width 28 height 14
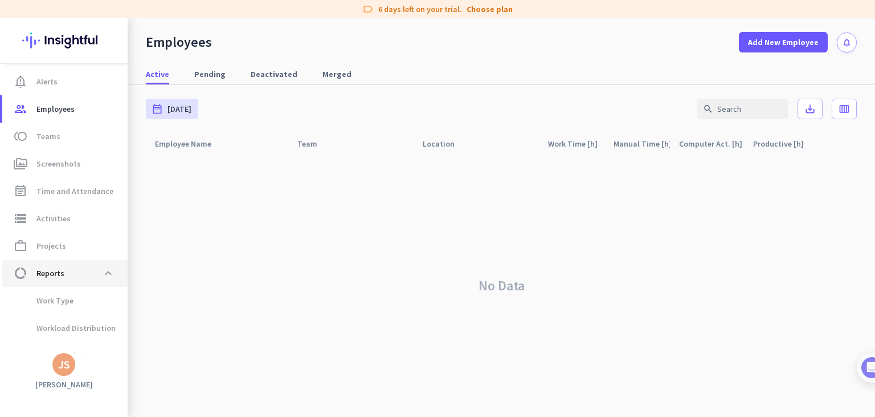
scroll to position [130, 0]
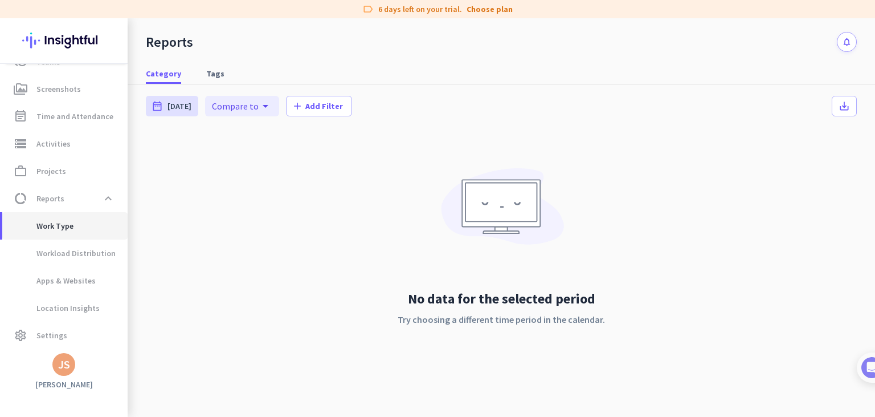
click at [68, 229] on span "Work Type" at bounding box center [42, 225] width 62 height 27
click at [74, 257] on span "Workload Distribution" at bounding box center [63, 252] width 104 height 27
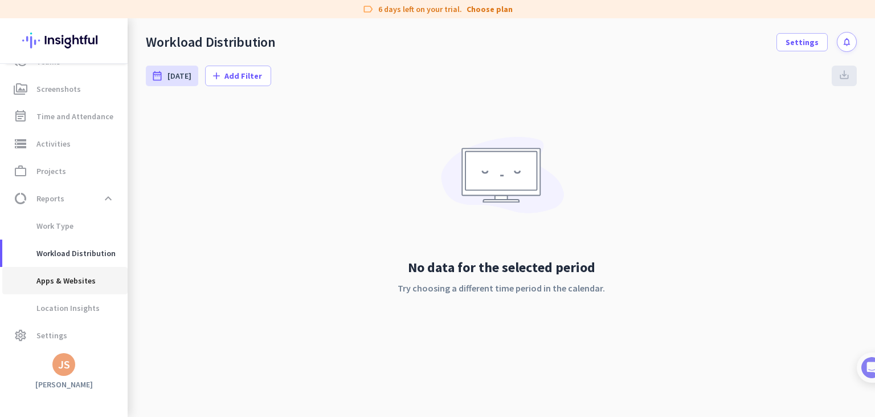
click at [73, 275] on span "Apps & Websites" at bounding box center [53, 280] width 84 height 27
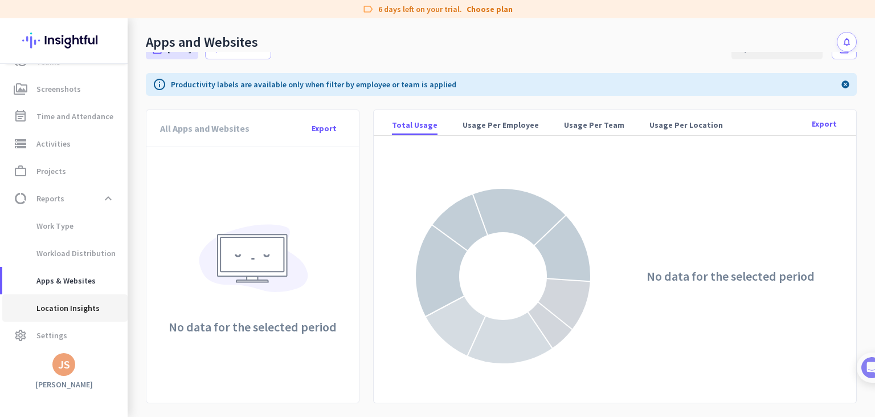
click at [61, 309] on span "Location Insights" at bounding box center [55, 307] width 88 height 27
type input "[DATE] - [DATE]"
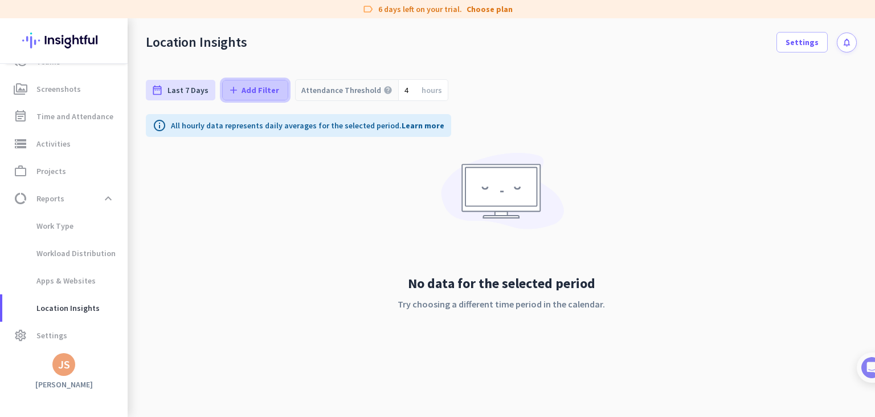
click at [229, 94] on icon "add" at bounding box center [233, 89] width 11 height 11
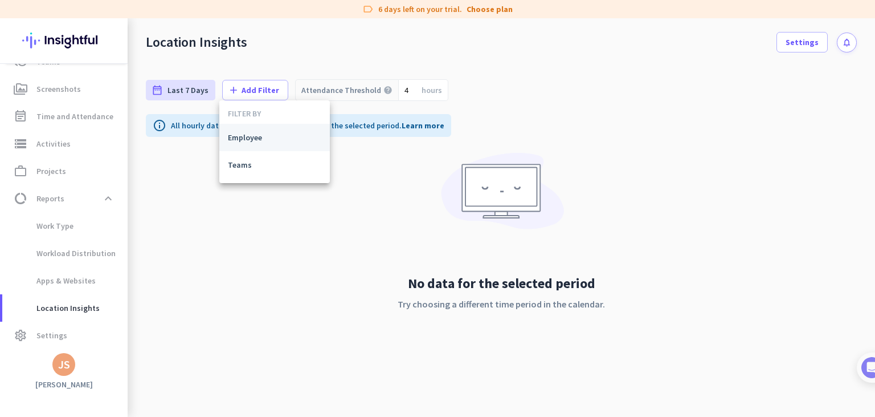
click at [263, 139] on span "Employee" at bounding box center [274, 137] width 93 height 11
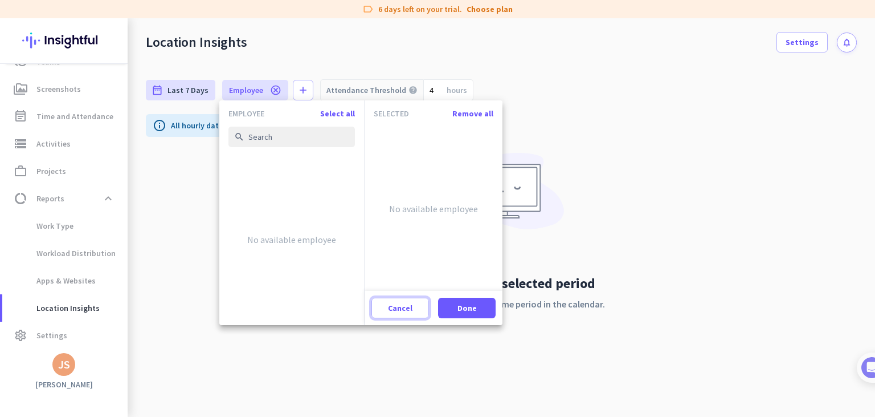
click at [389, 308] on span "Cancel" at bounding box center [400, 307] width 25 height 11
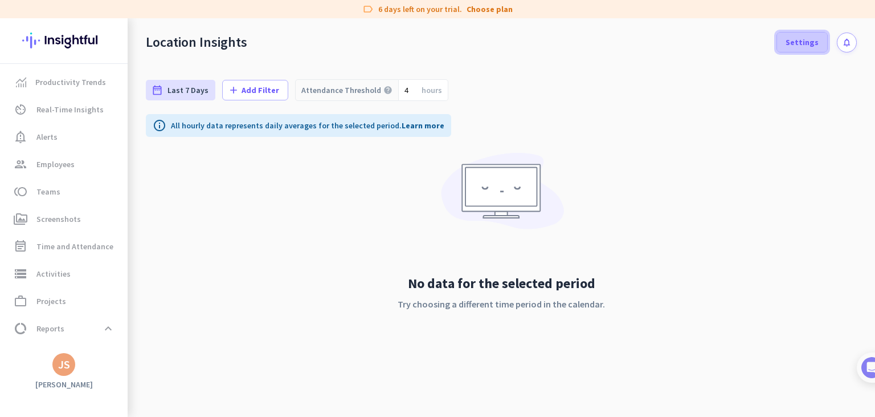
click at [790, 43] on span at bounding box center [802, 41] width 50 height 27
type input "[DATE] - [DATE]"
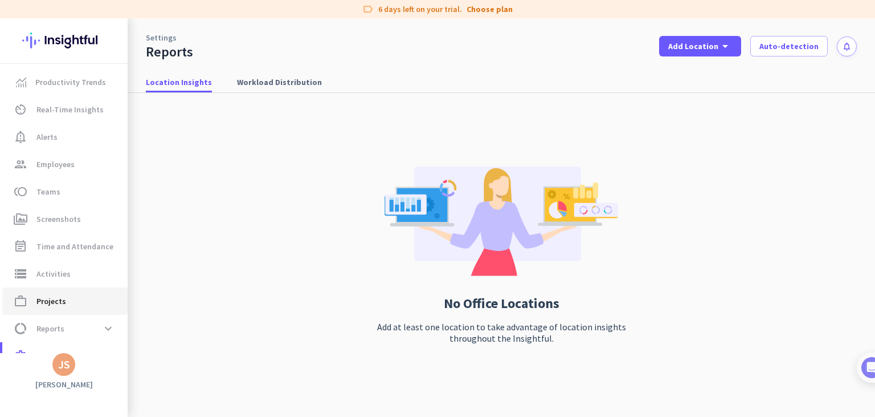
scroll to position [21, 0]
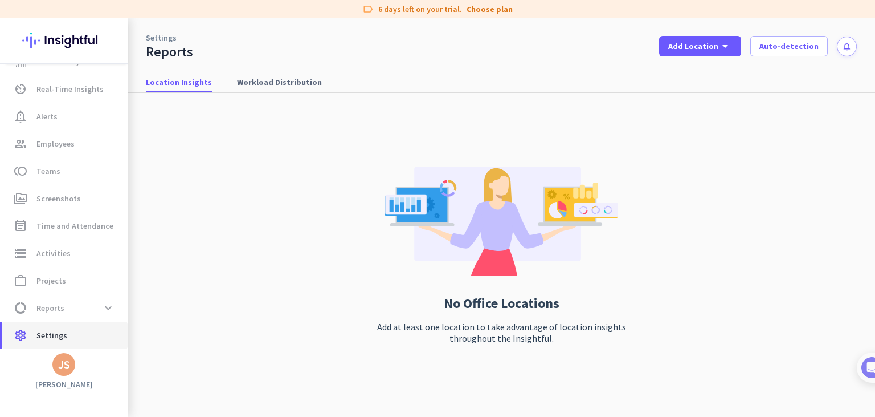
click at [35, 335] on span "settings Settings" at bounding box center [64, 335] width 107 height 14
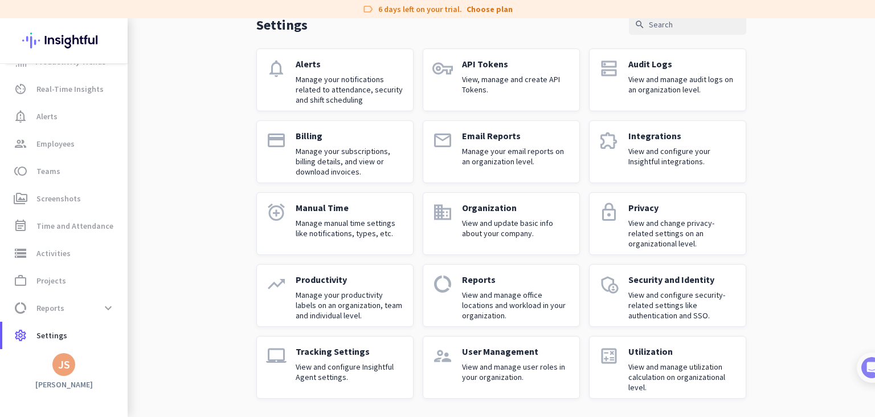
click at [555, 238] on p "View and update basic info about your company." at bounding box center [516, 228] width 108 height 21
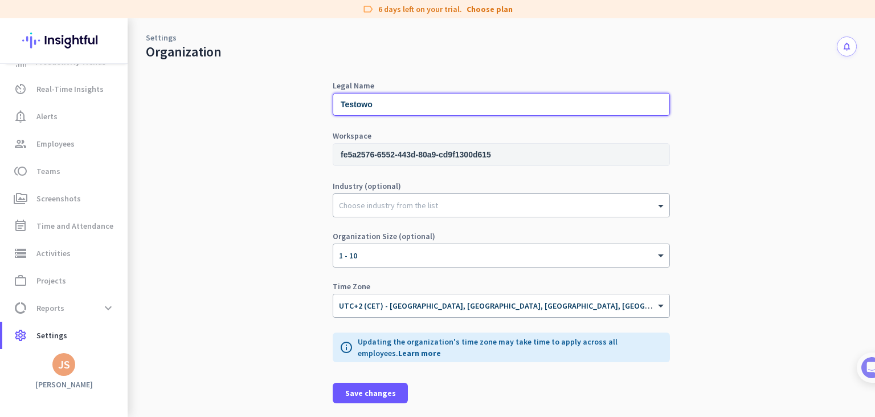
click at [416, 116] on input "Testowo" at bounding box center [501, 104] width 337 height 23
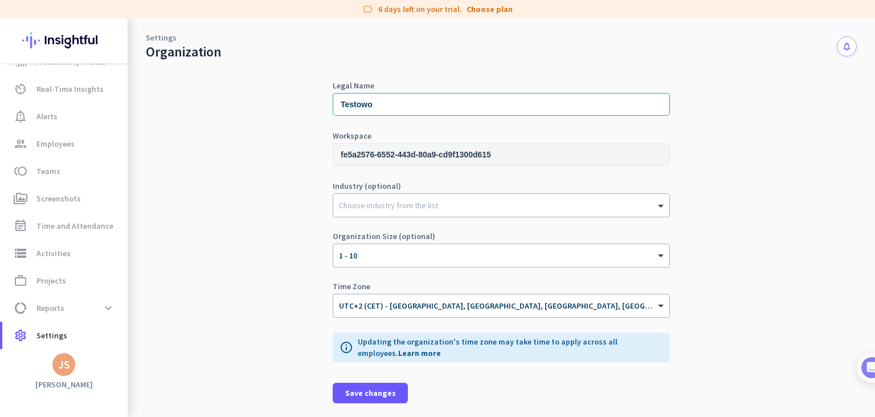
click at [291, 142] on div "Legal Name Testowo Workspace fe5a2576-6552-443d-80a9-cd9f1300d615 Industry (opt…" at bounding box center [501, 226] width 711 height 381
click at [447, 116] on input "Testowo" at bounding box center [501, 104] width 337 height 23
click at [275, 119] on div "Legal Name Testowo Workspace fe5a2576-6552-443d-80a9-cd9f1300d615 Industry (opt…" at bounding box center [501, 226] width 711 height 381
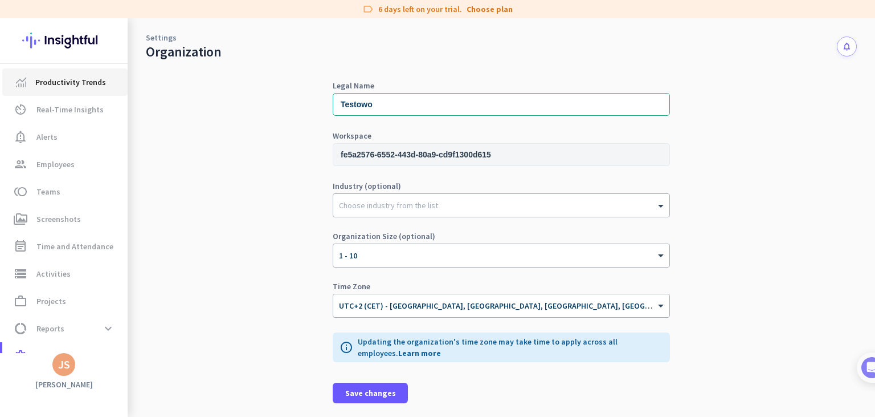
click at [74, 92] on link "Productivity Trends" at bounding box center [64, 81] width 125 height 27
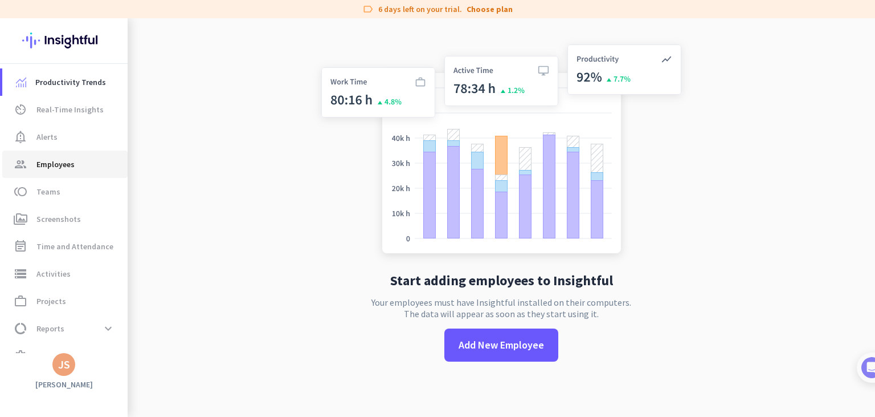
click at [58, 156] on link "group Employees" at bounding box center [64, 163] width 125 height 27
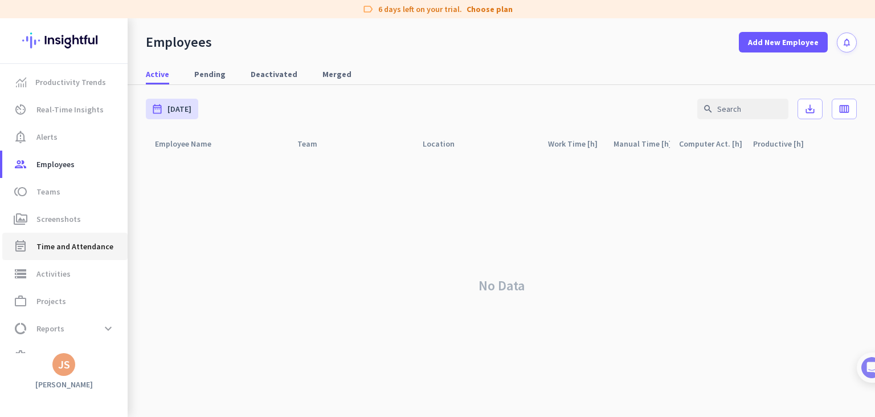
click at [60, 248] on span "Time and Attendance" at bounding box center [74, 246] width 77 height 14
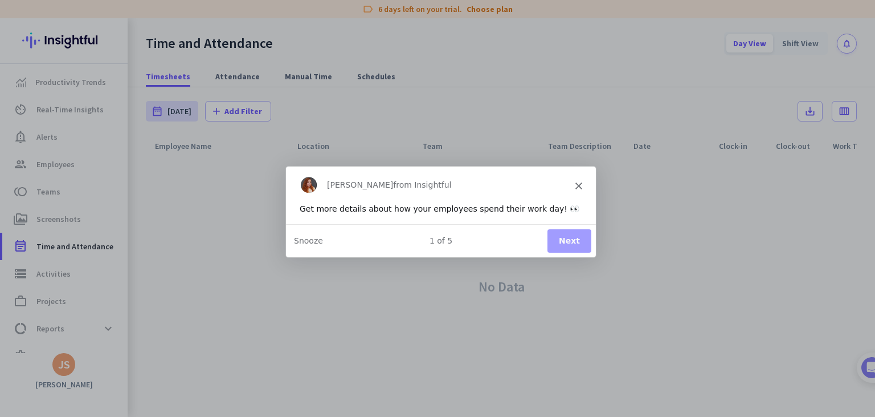
click at [581, 188] on icon "Close" at bounding box center [578, 185] width 7 height 7
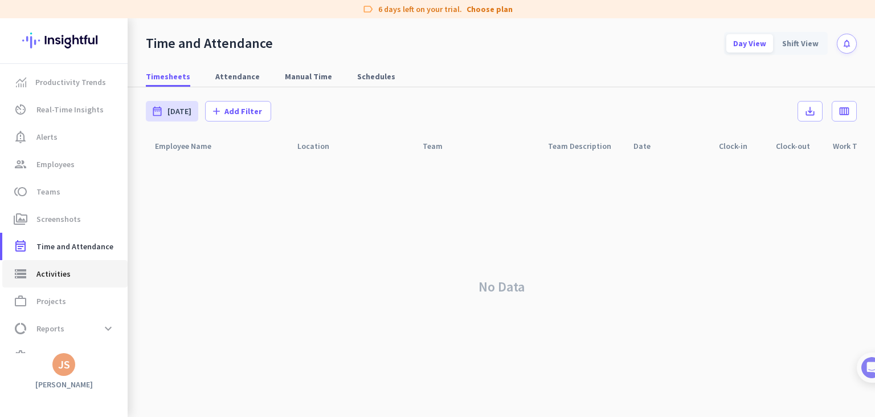
click at [50, 279] on span "Activities" at bounding box center [53, 274] width 34 height 14
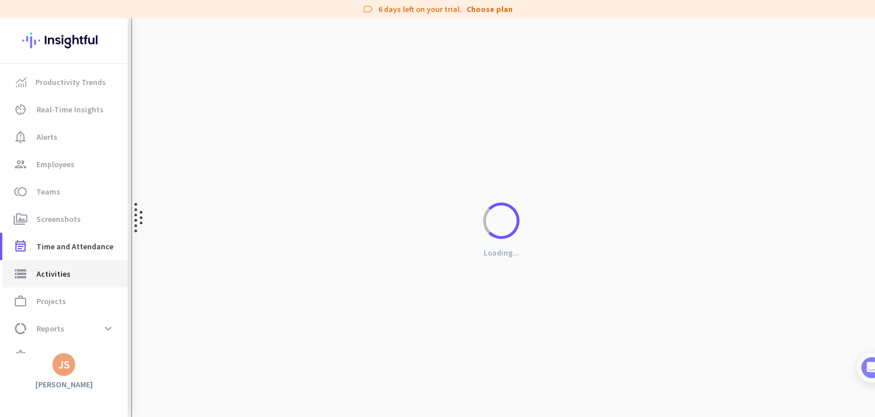
type input "[DATE]"
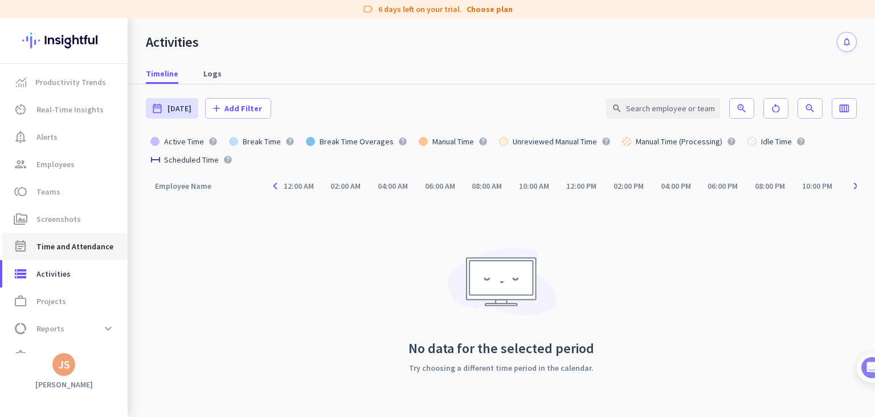
click at [51, 241] on span "Time and Attendance" at bounding box center [74, 246] width 77 height 14
type input "[DATE] - [DATE]"
